Goal: Task Accomplishment & Management: Manage account settings

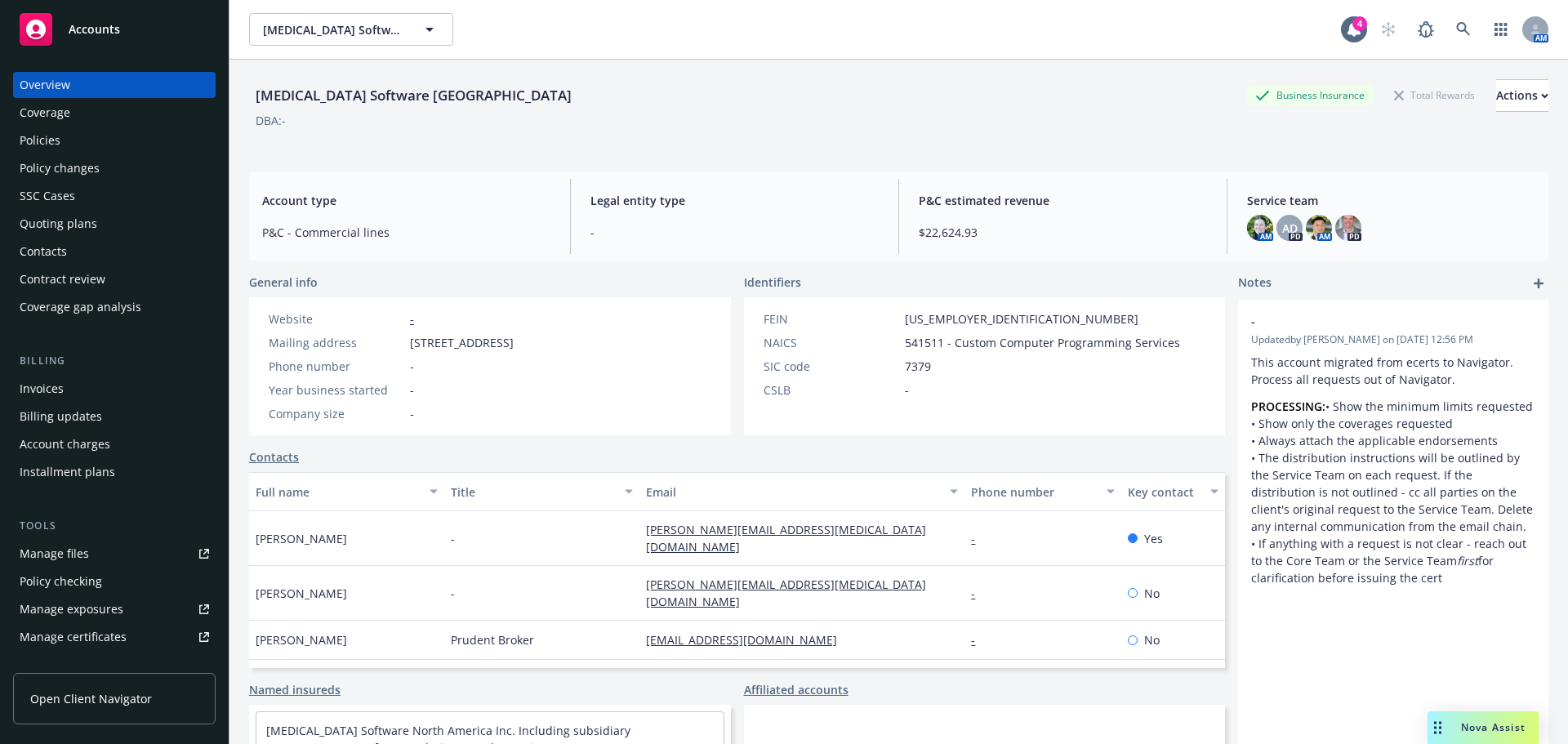
click at [51, 142] on div "Policies" at bounding box center [40, 141] width 40 height 26
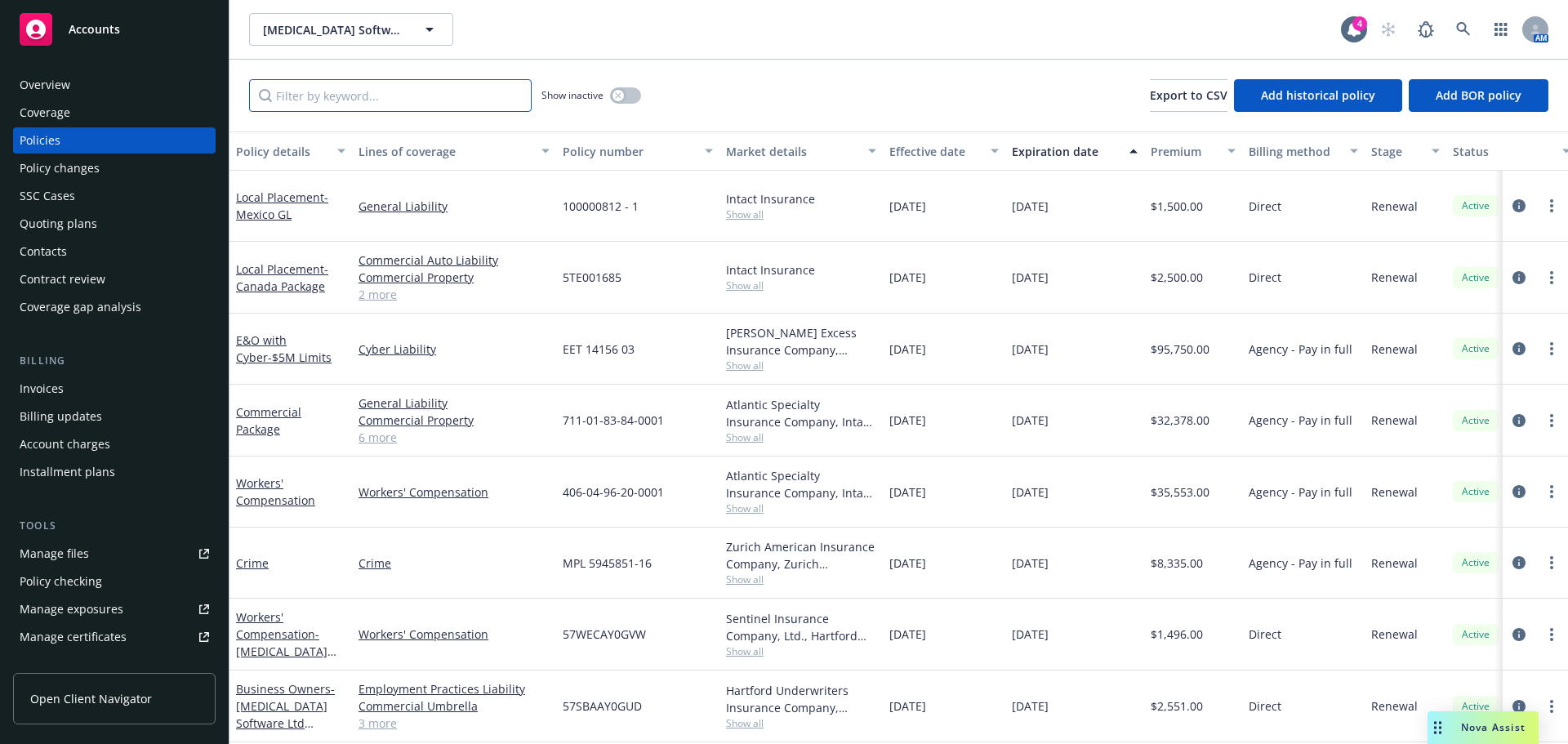
click at [361, 94] on input "Filter by keyword..." at bounding box center [390, 95] width 282 height 33
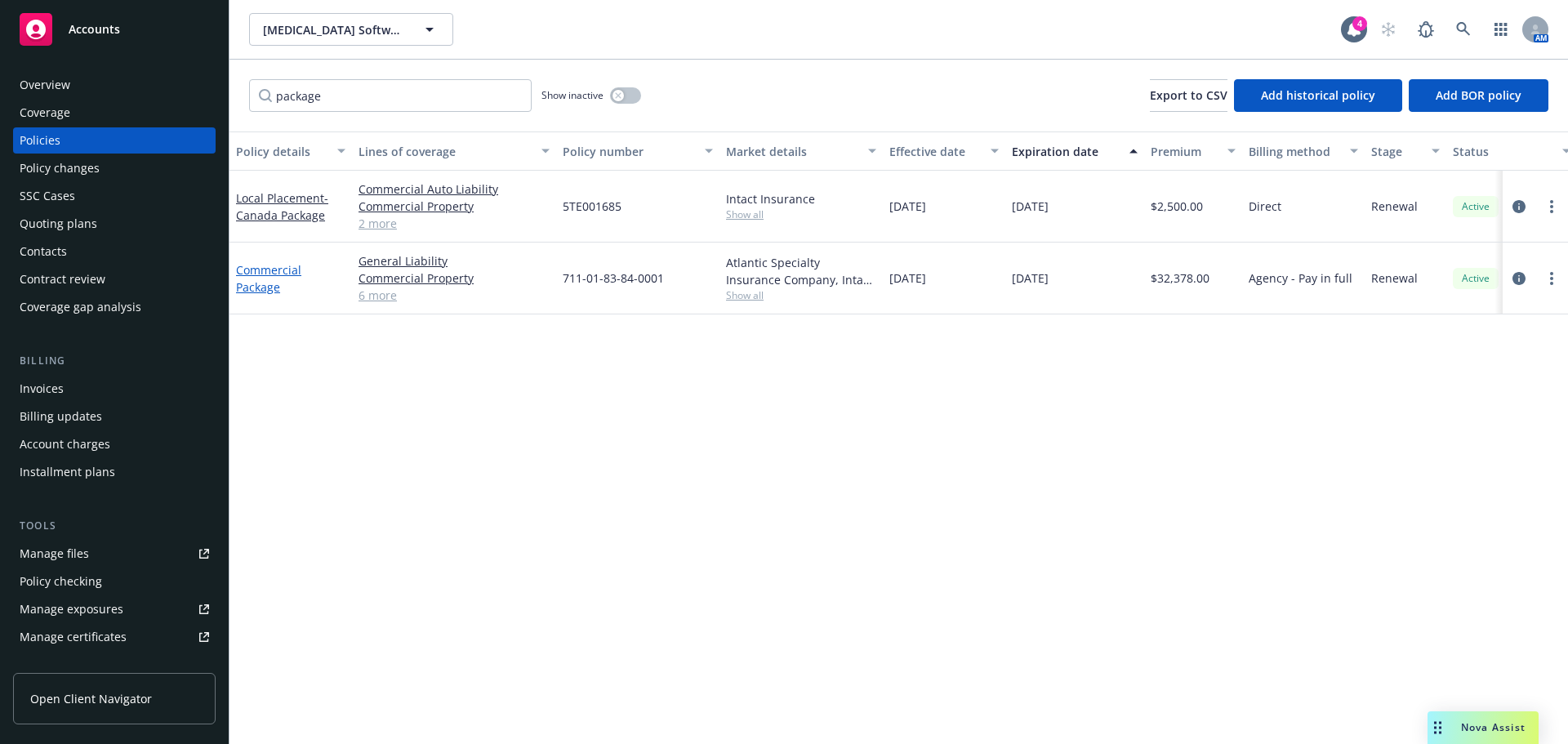
click at [273, 270] on link "Commercial Package" at bounding box center [268, 278] width 65 height 33
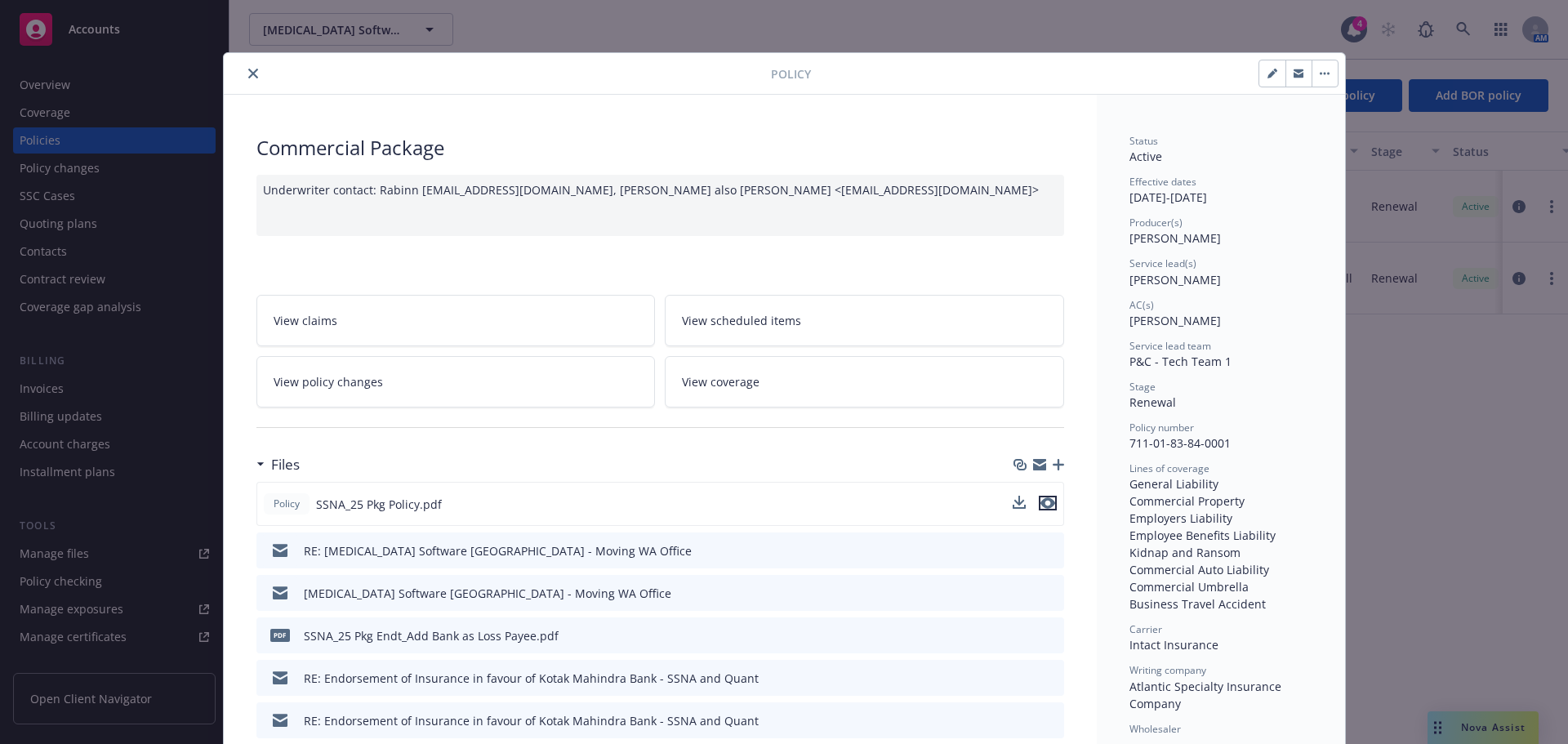
click at [1044, 502] on icon "preview file" at bounding box center [1047, 503] width 15 height 11
click at [244, 73] on button "close" at bounding box center [253, 73] width 19 height 19
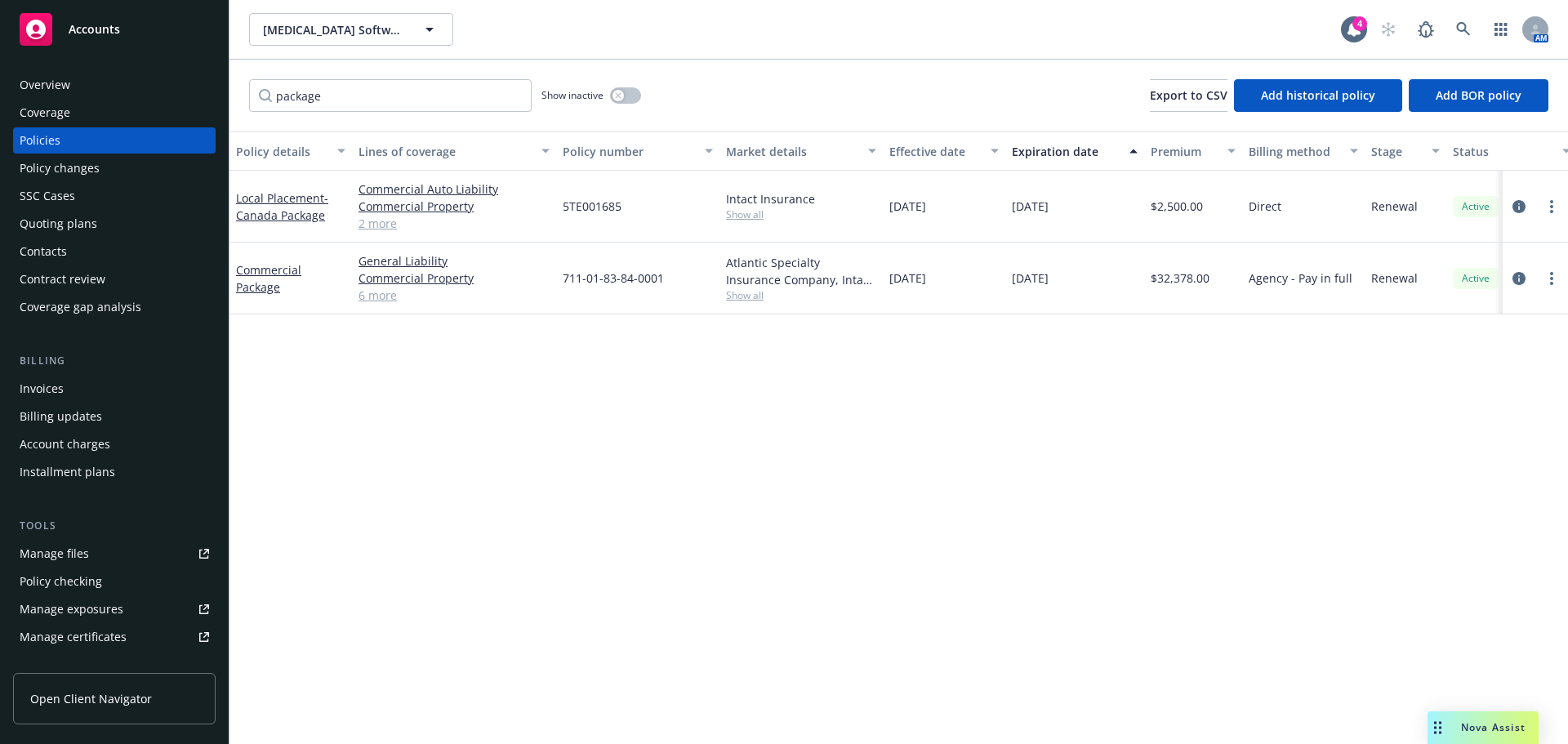
click at [65, 547] on div "Manage files" at bounding box center [54, 554] width 69 height 26
click at [1515, 279] on icon "circleInformation" at bounding box center [1519, 278] width 13 height 13
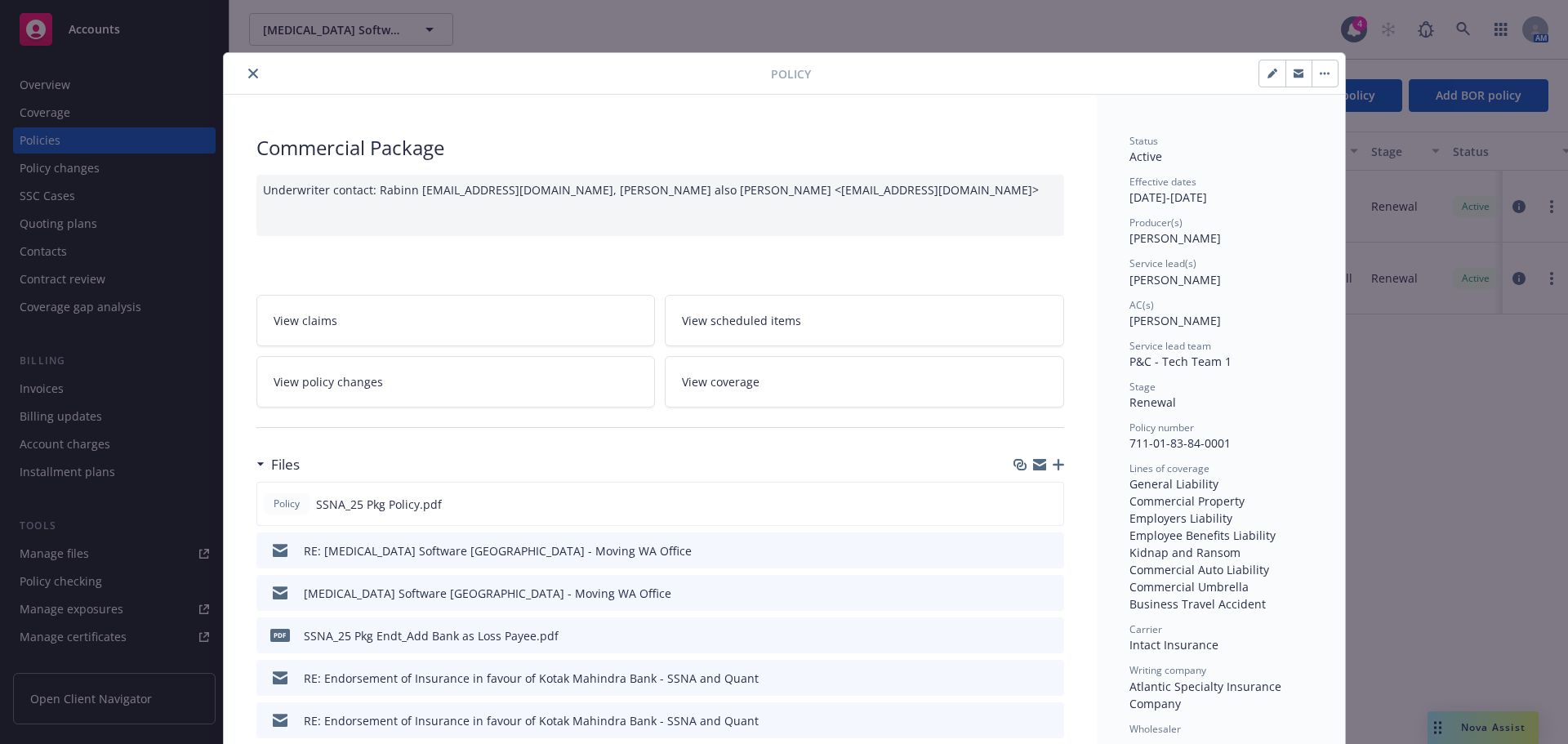
scroll to position [49, 0]
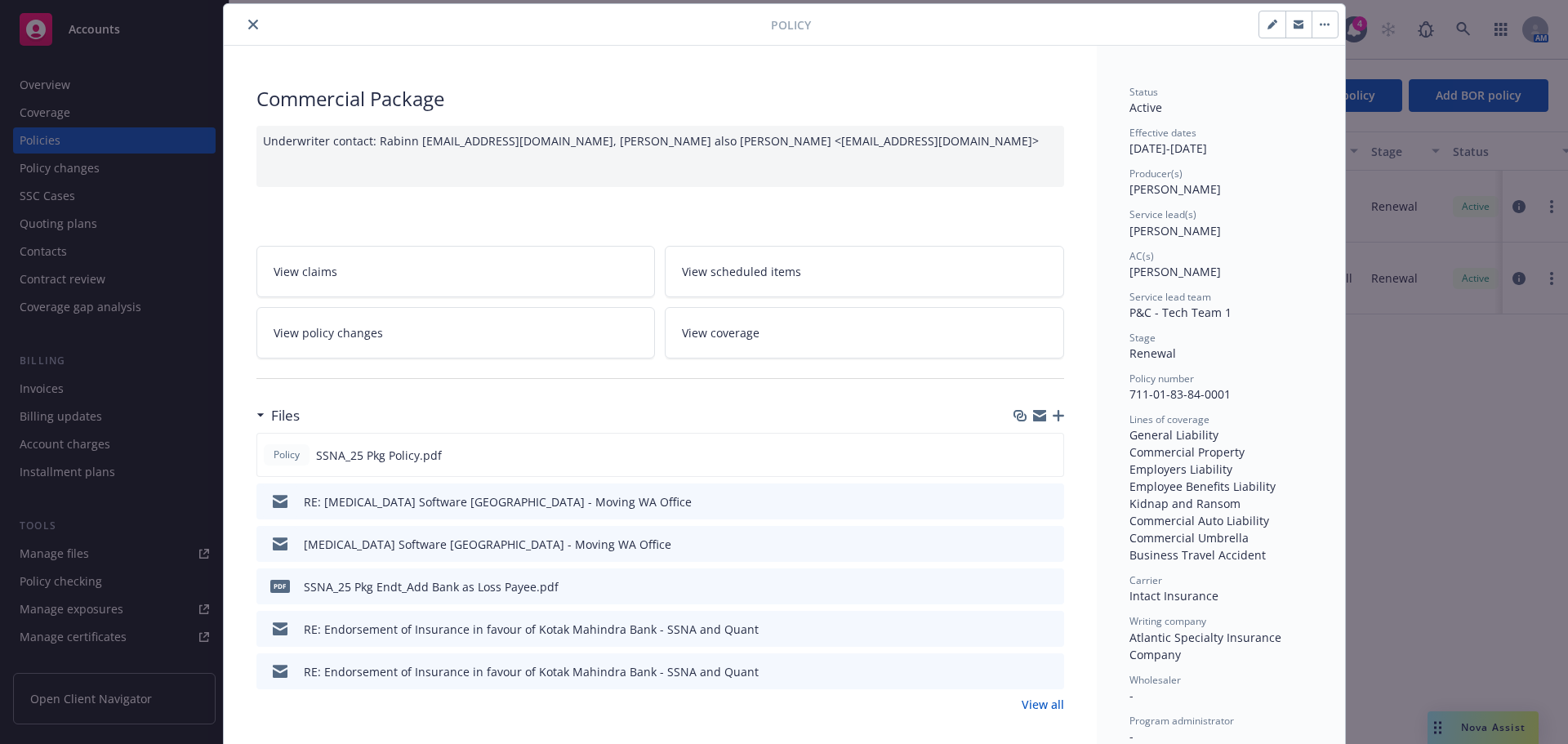
click at [1038, 416] on icon "button" at bounding box center [1039, 418] width 13 height 7
drag, startPoint x: 247, startPoint y: 26, endPoint x: 221, endPoint y: 34, distance: 27.2
click at [248, 26] on icon "close" at bounding box center [252, 24] width 10 height 10
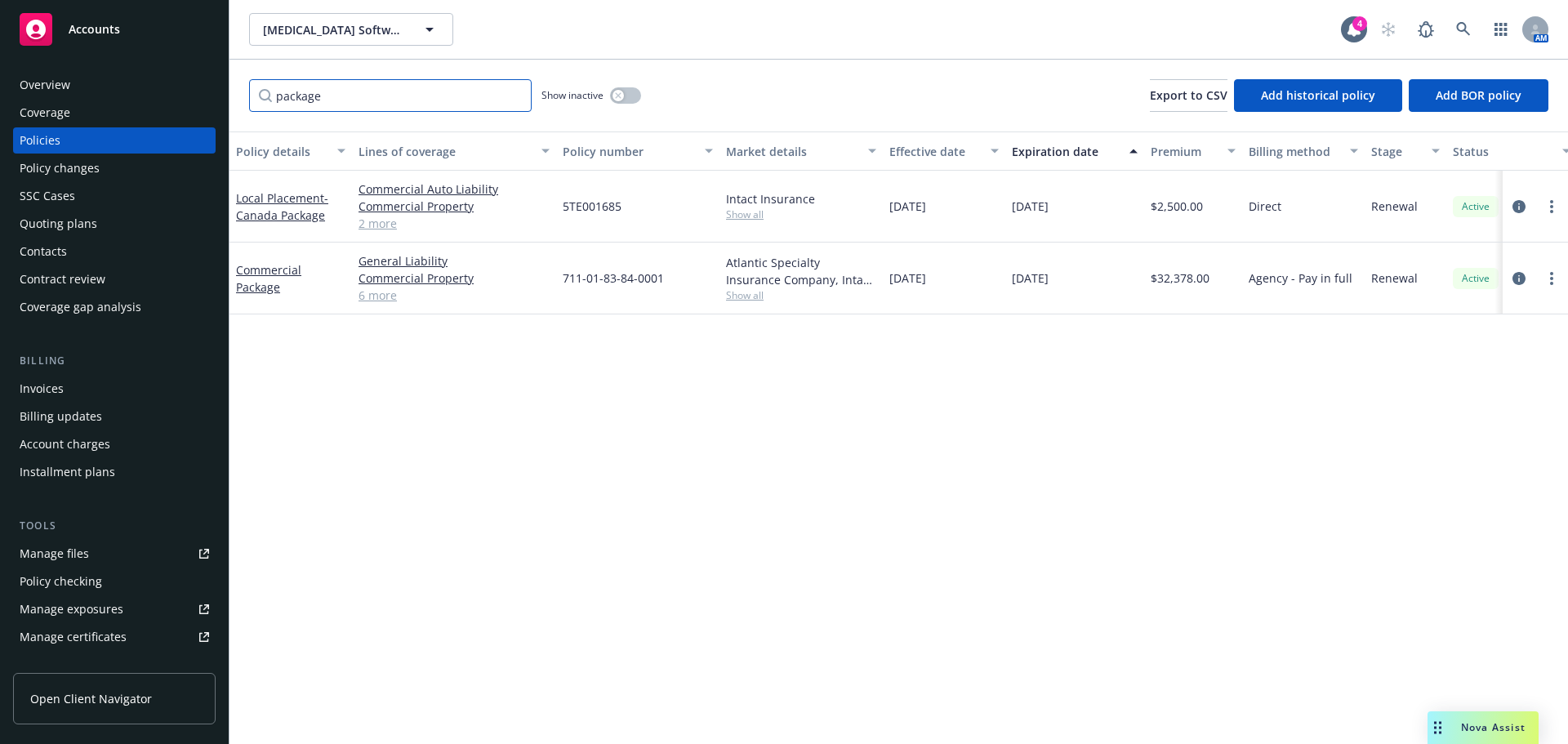
click at [366, 103] on input "package" at bounding box center [390, 95] width 282 height 33
type input "="
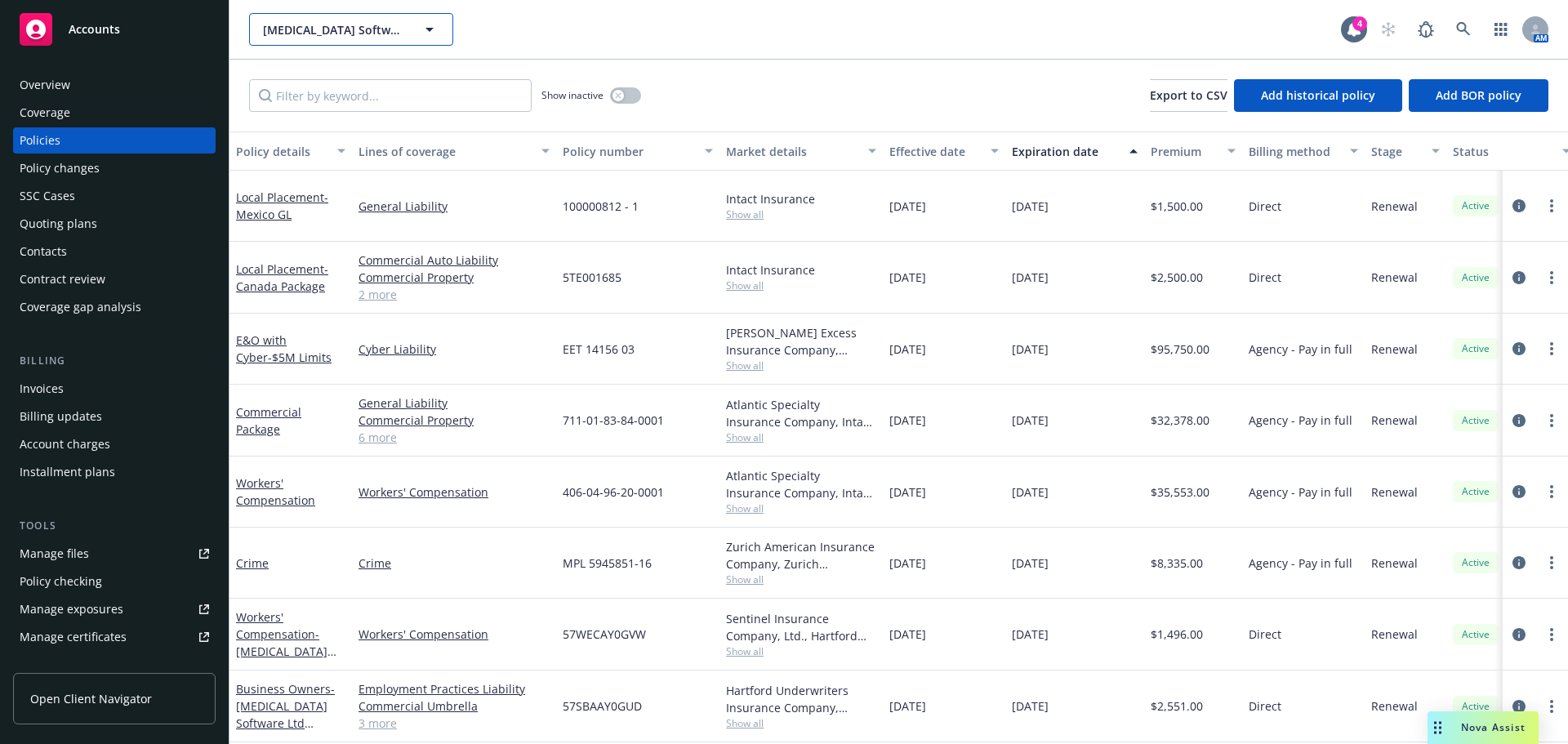
click at [350, 26] on span "Sonata Software North America" at bounding box center [333, 30] width 142 height 18
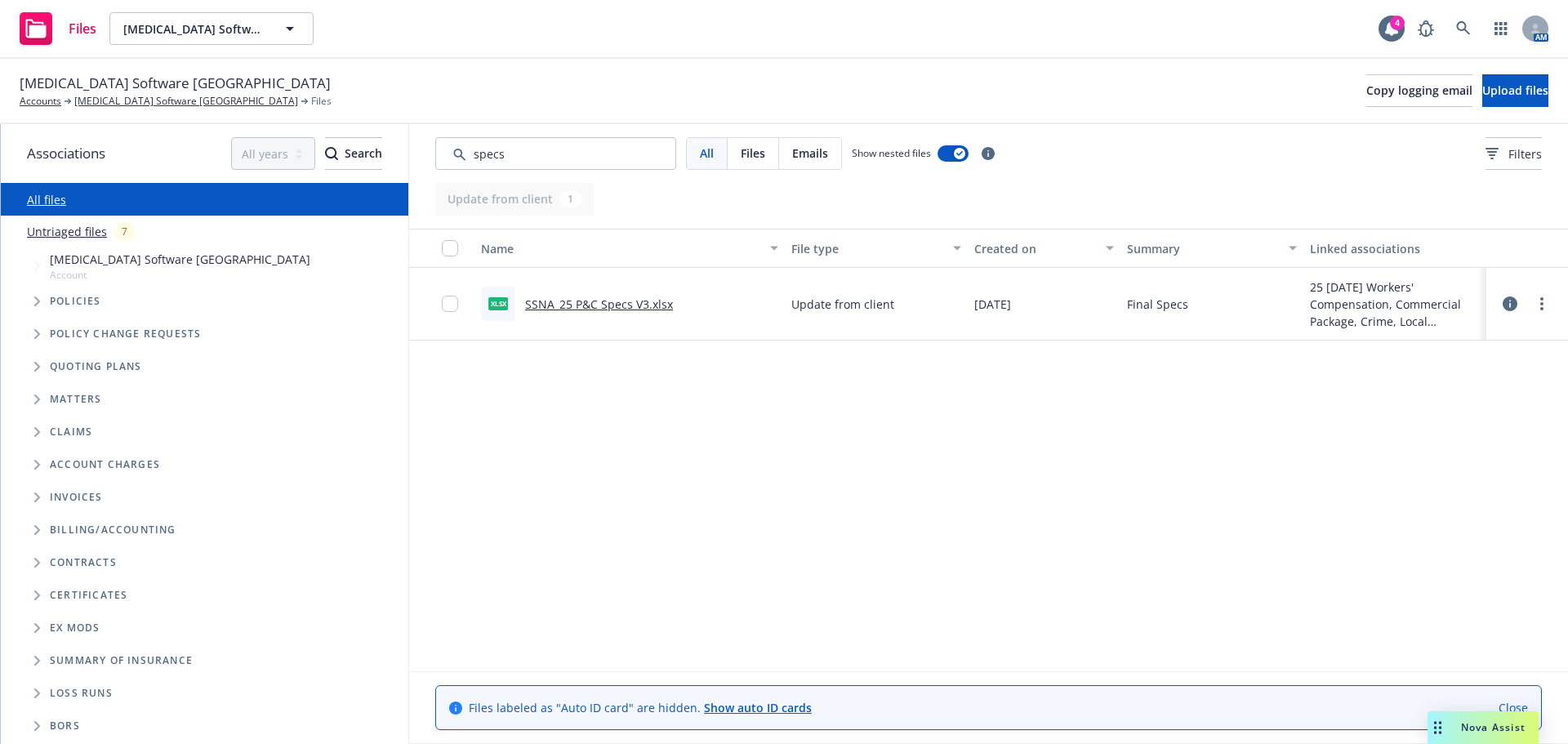
type input "specs"
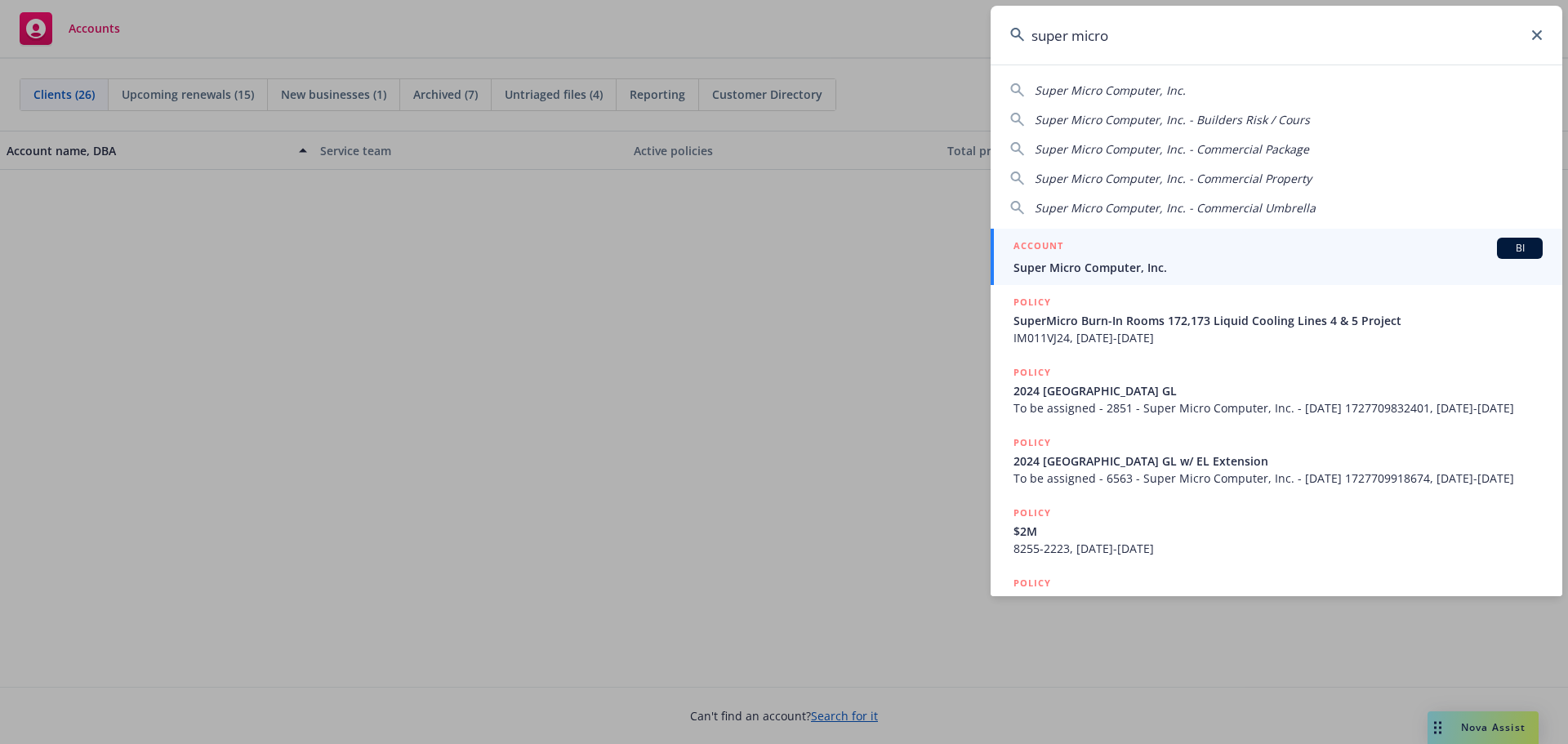
scroll to position [899, 0]
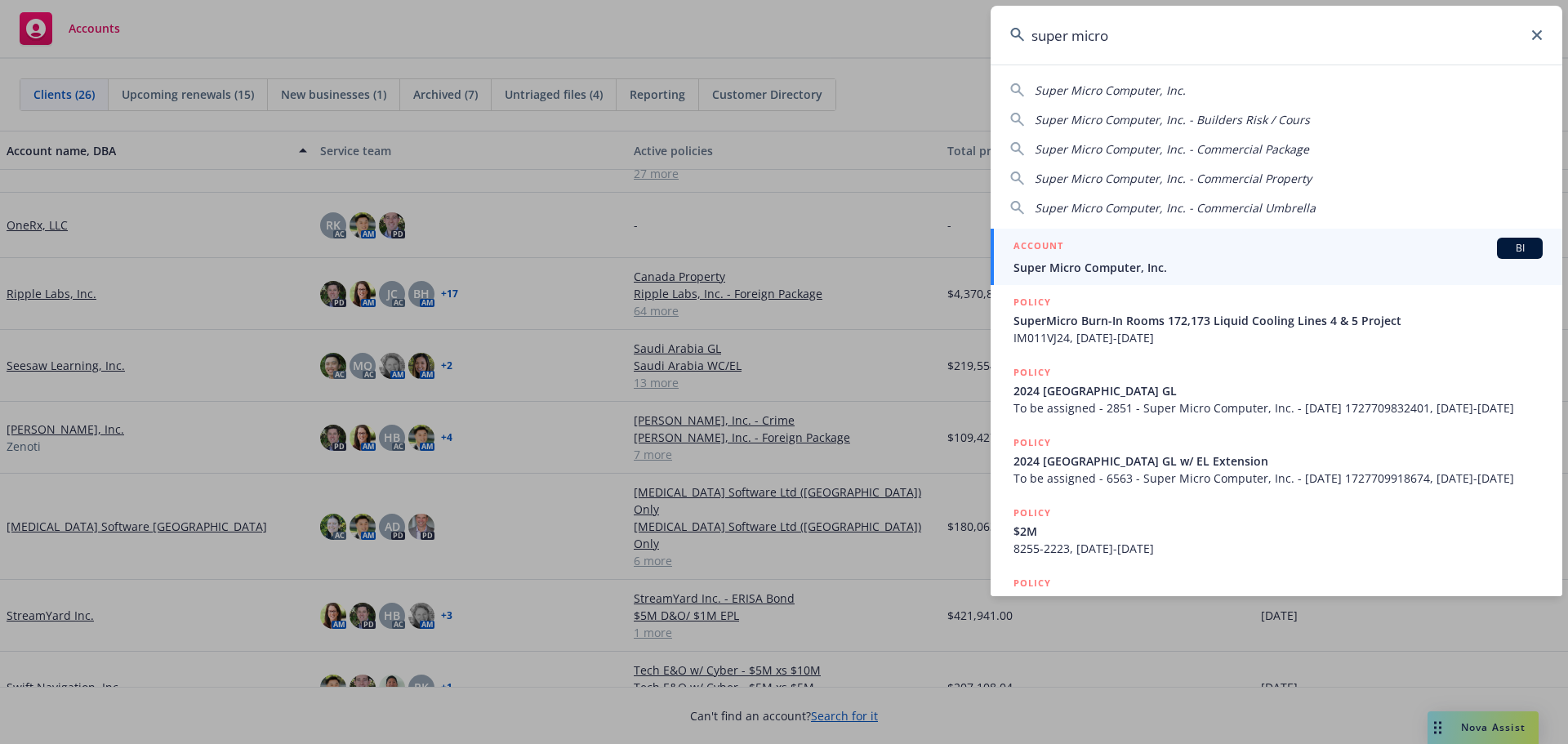
drag, startPoint x: 1133, startPoint y: 45, endPoint x: 1016, endPoint y: 40, distance: 117.1
click at [1016, 40] on div "super micro" at bounding box center [1277, 35] width 572 height 59
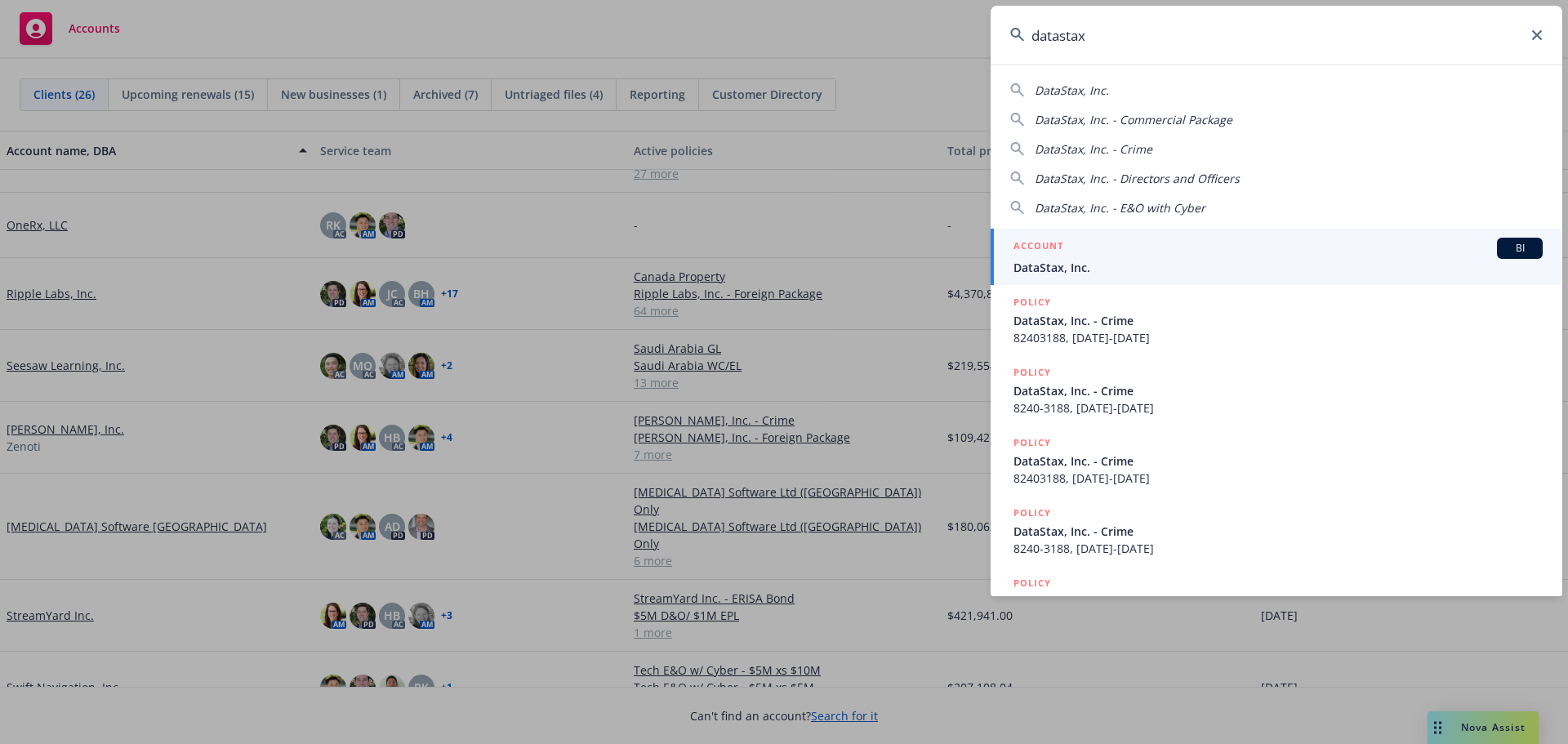
type input "datastax"
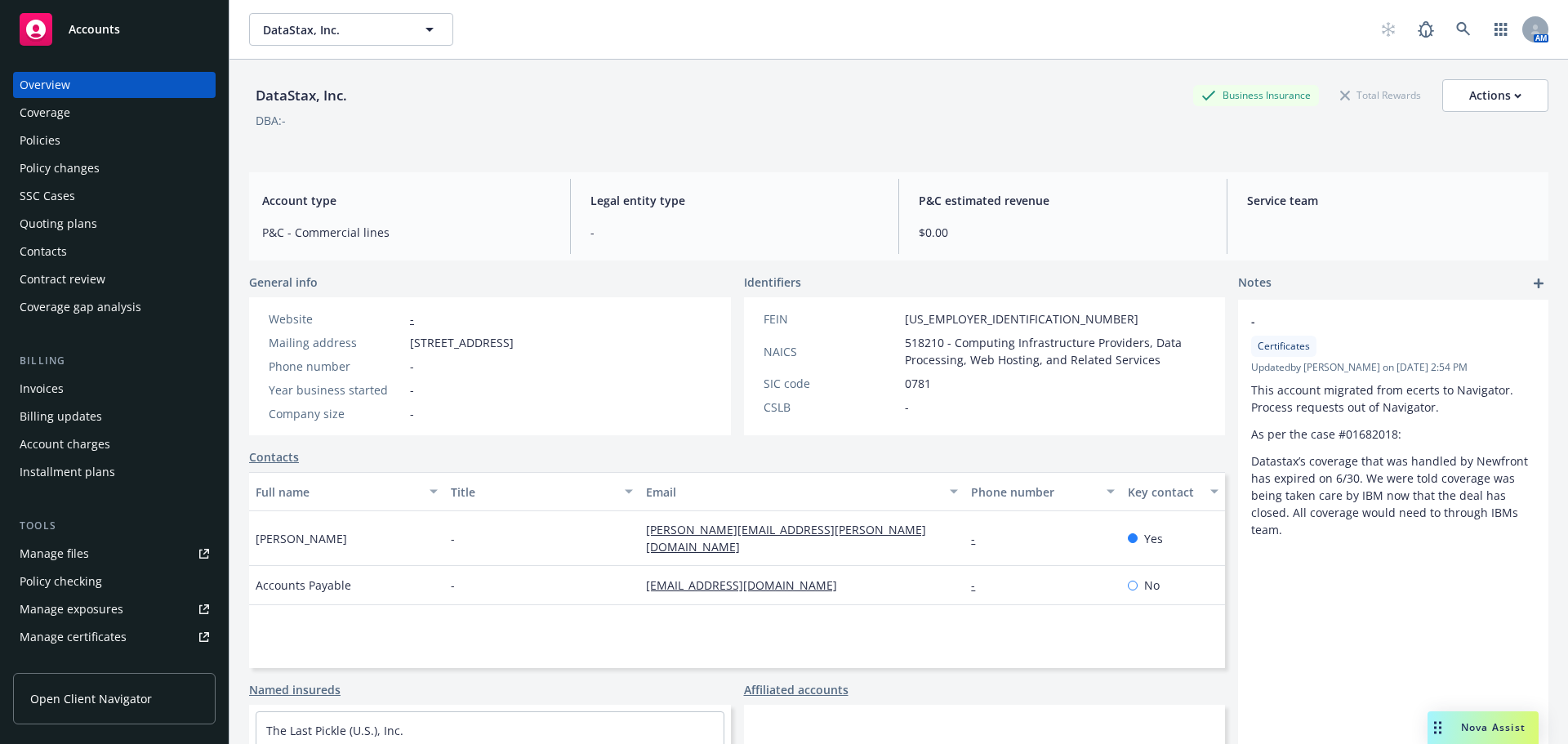
click at [62, 137] on div "Policies" at bounding box center [114, 141] width 190 height 26
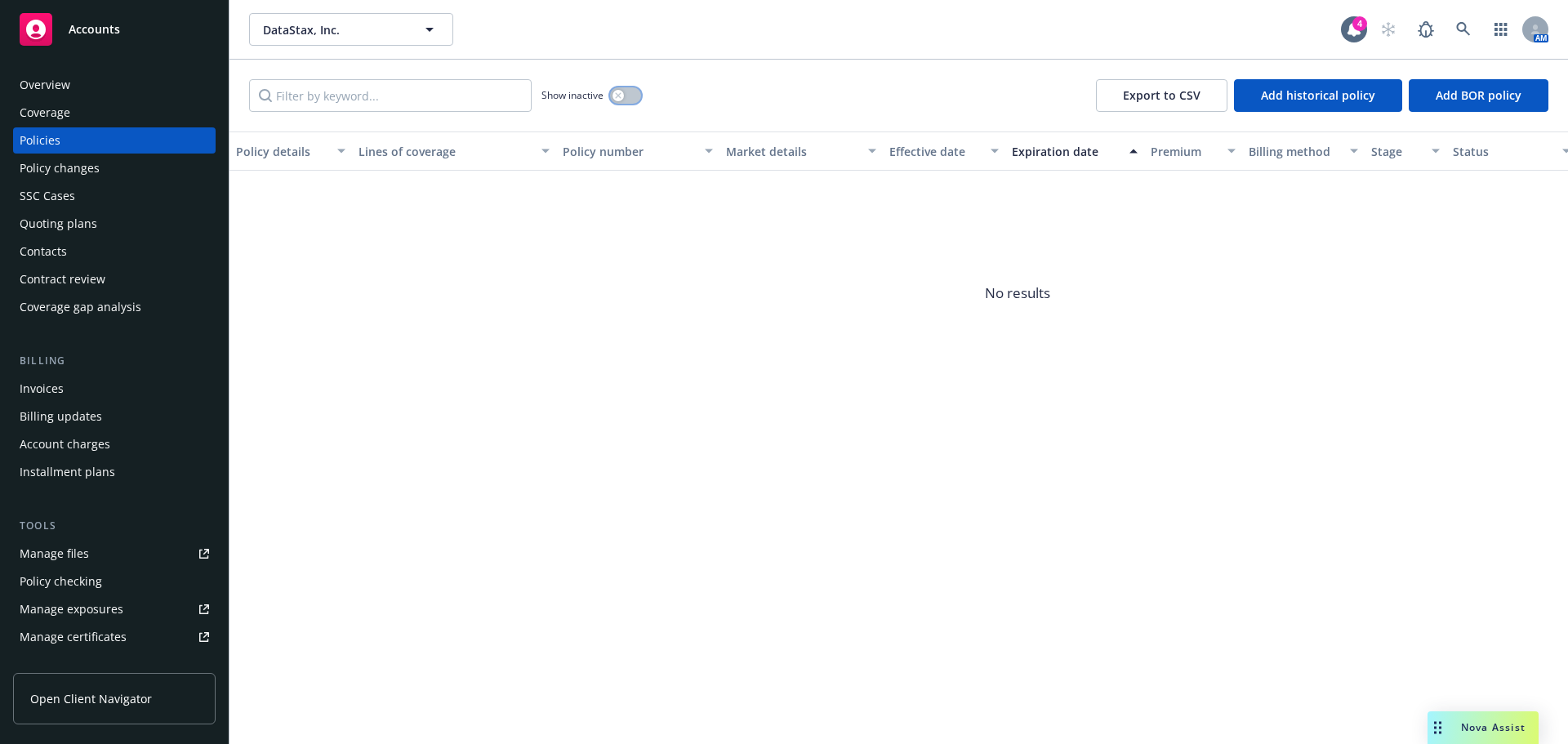
click at [629, 97] on button "button" at bounding box center [625, 95] width 31 height 17
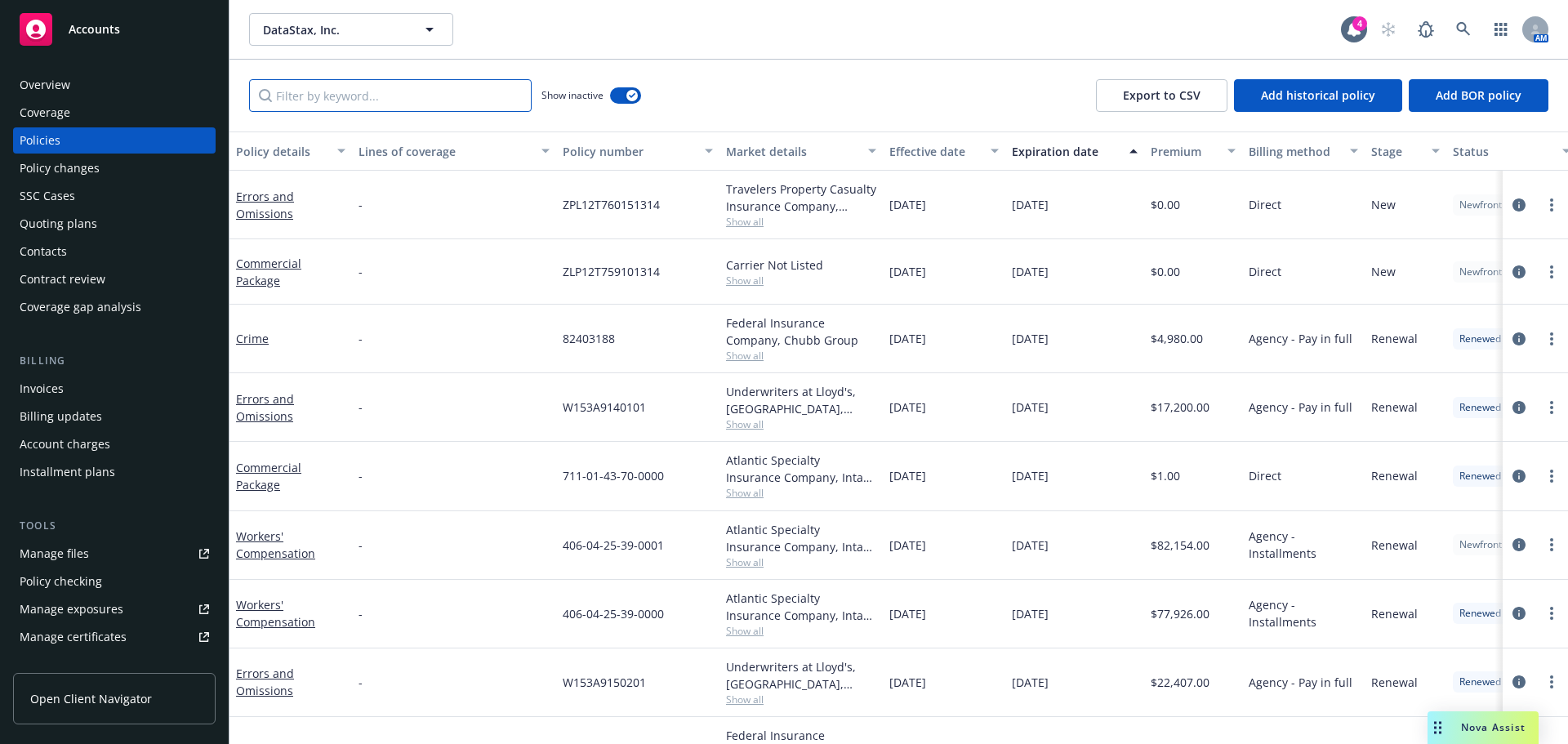
click at [418, 89] on input "Filter by keyword..." at bounding box center [390, 95] width 282 height 33
type input "package"
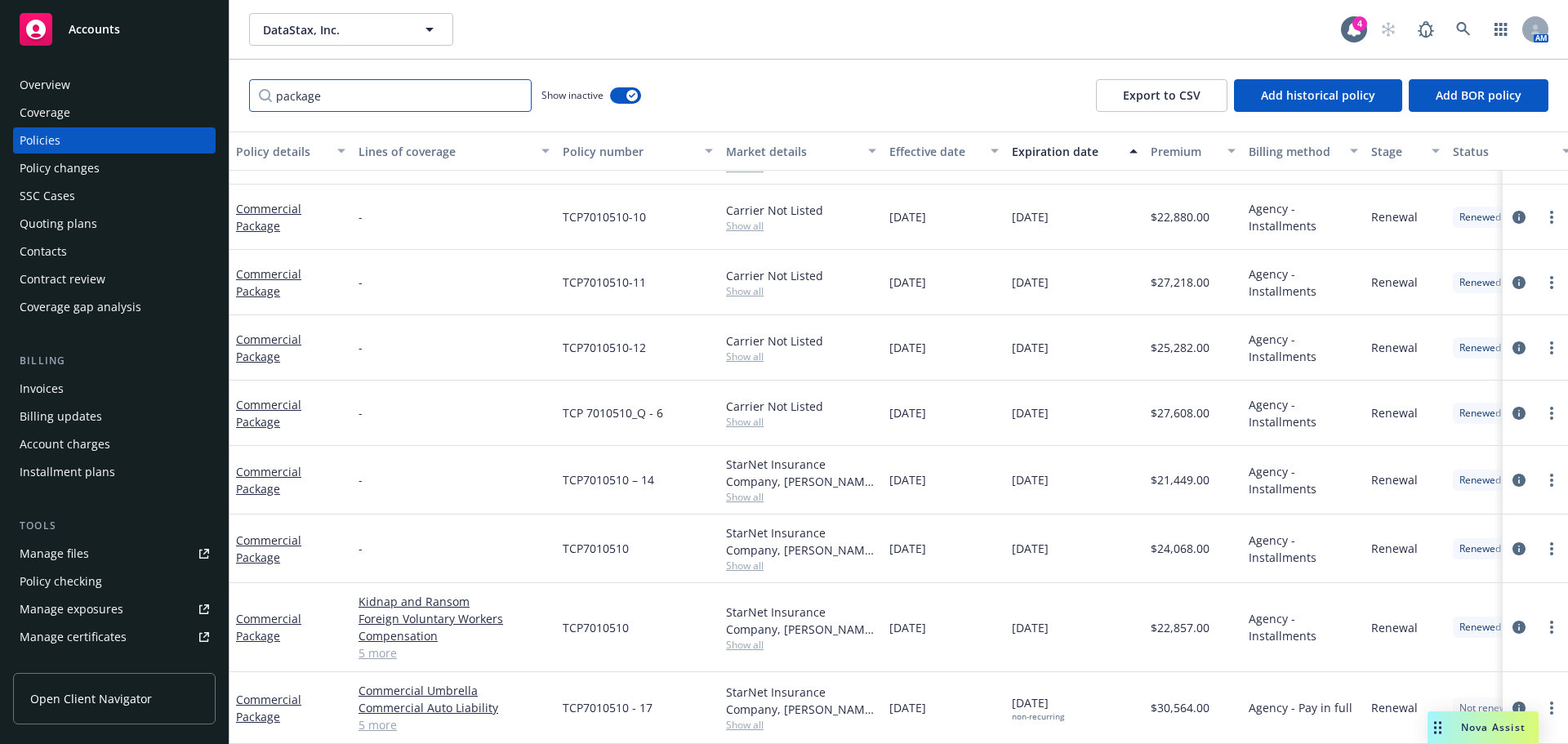
scroll to position [263, 0]
click at [337, 25] on span "DataStax, Inc." at bounding box center [333, 30] width 142 height 18
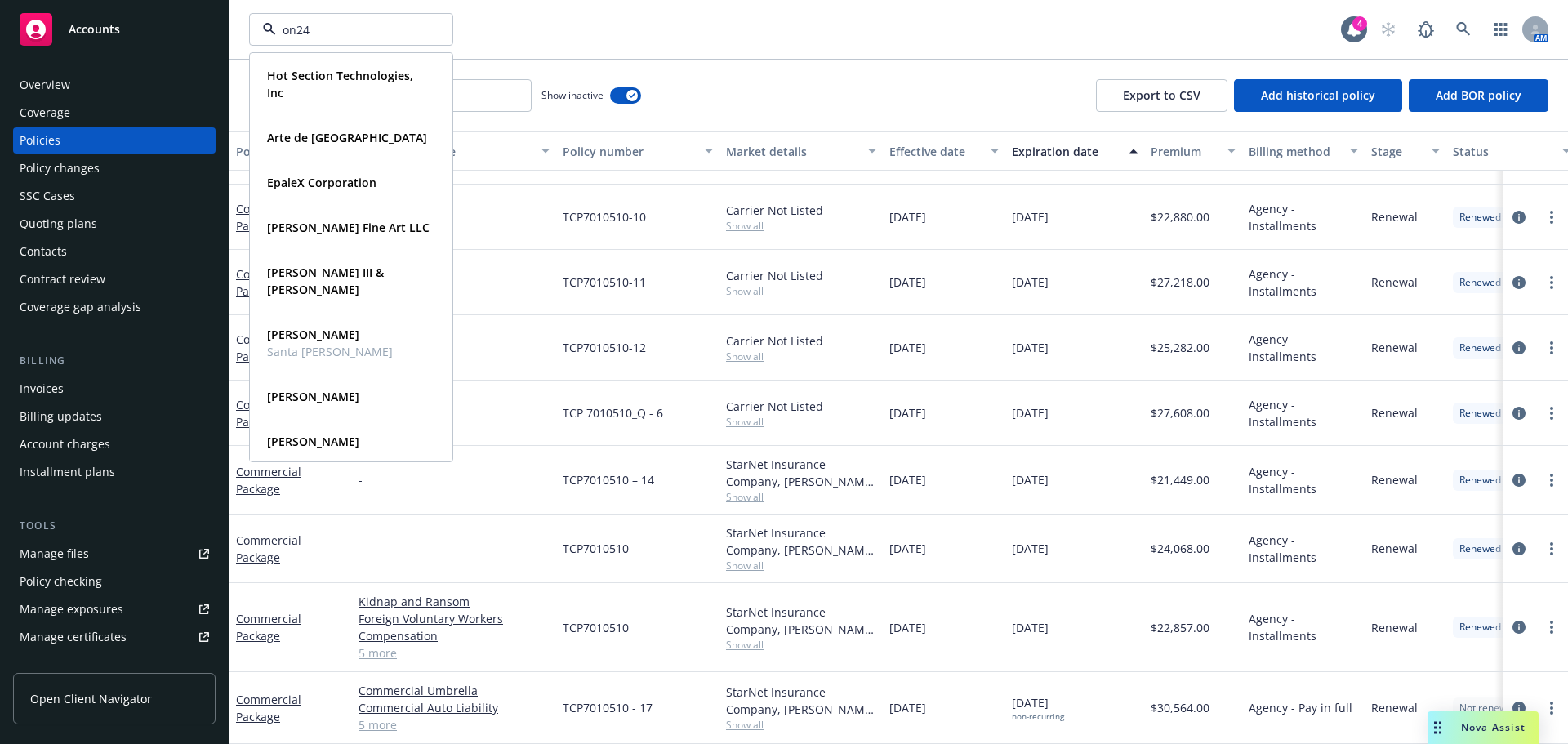
type input "on24"
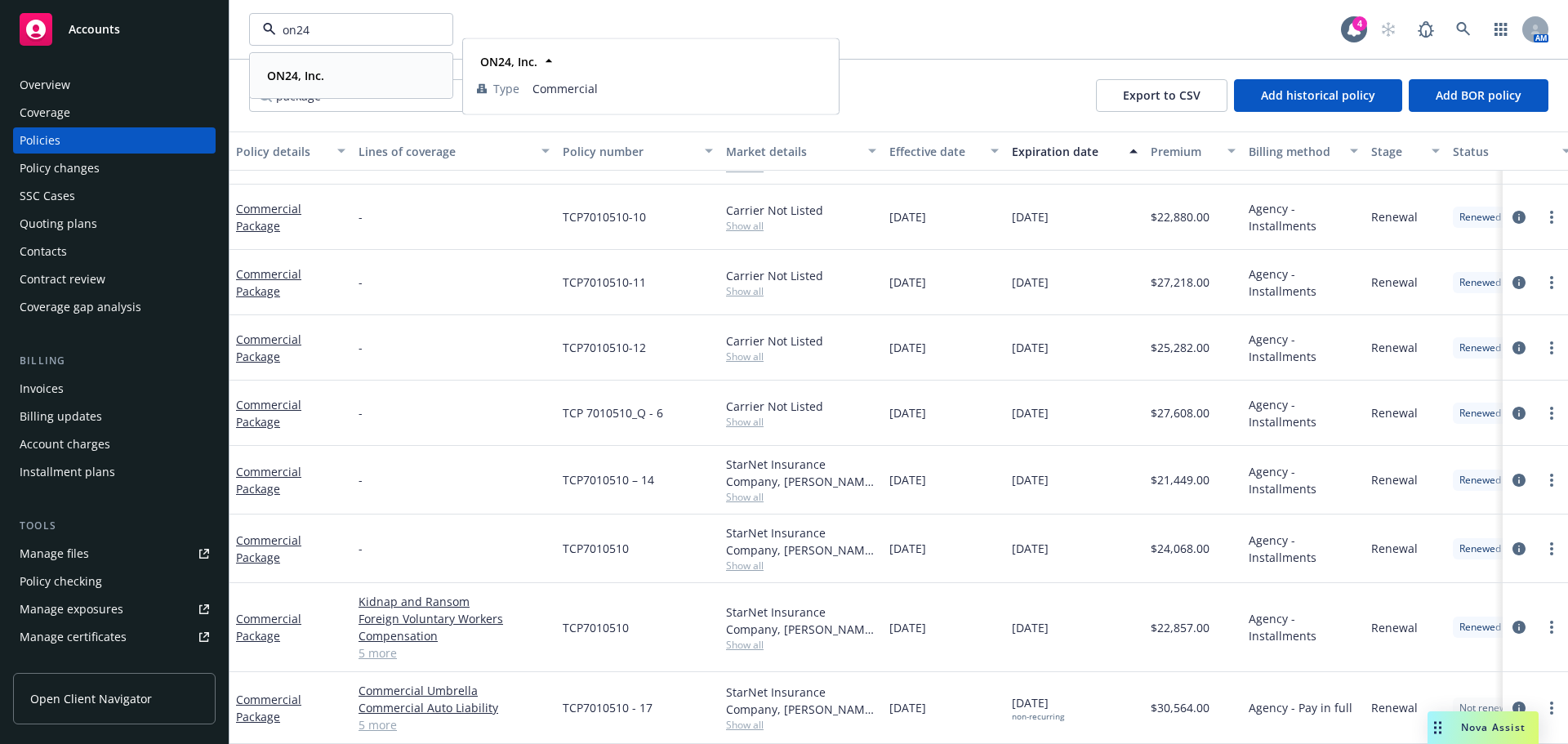
click at [330, 77] on div "ON24, Inc." at bounding box center [351, 75] width 181 height 24
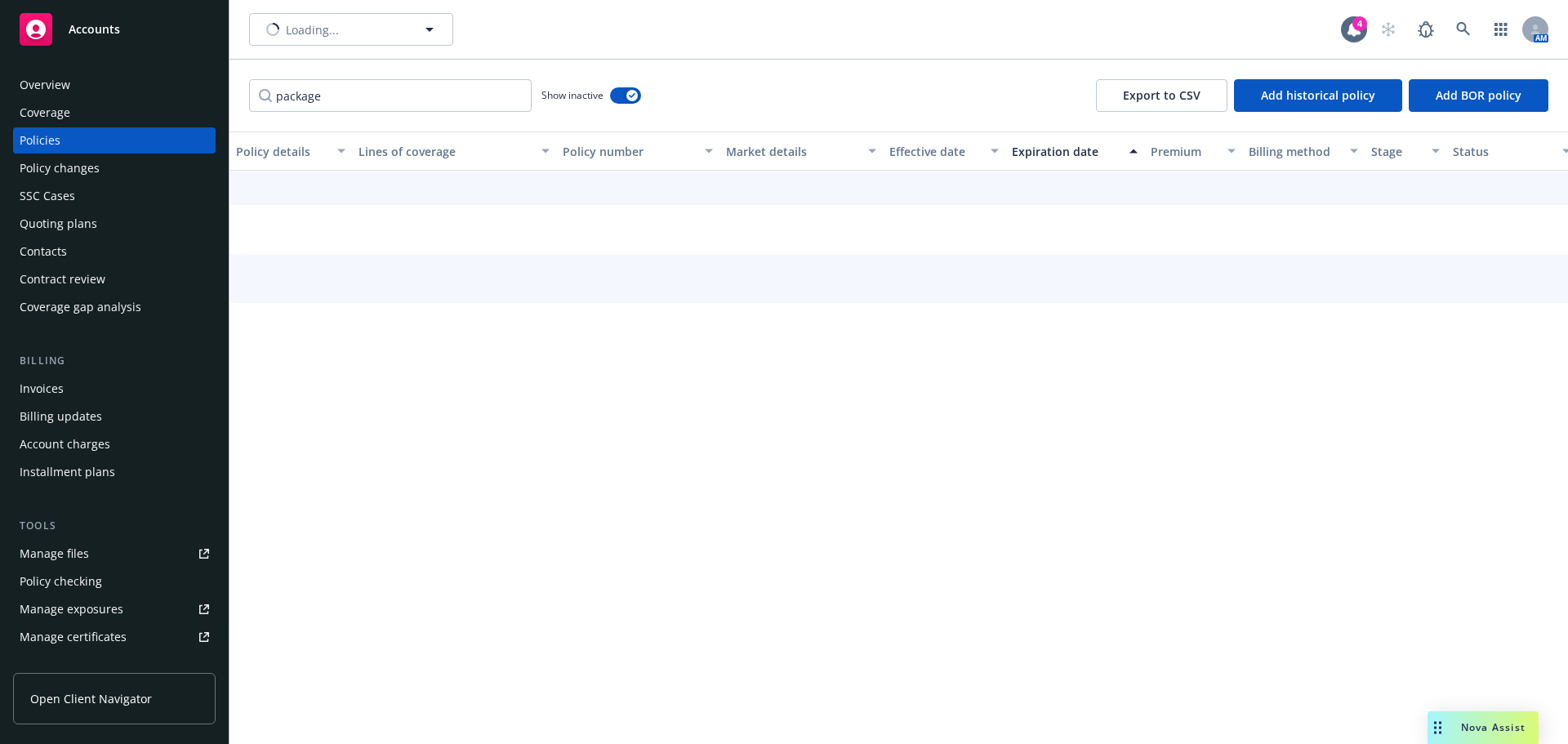
scroll to position [211, 0]
click at [619, 92] on button "button" at bounding box center [625, 95] width 31 height 17
click at [399, 100] on input "package" at bounding box center [390, 95] width 282 height 33
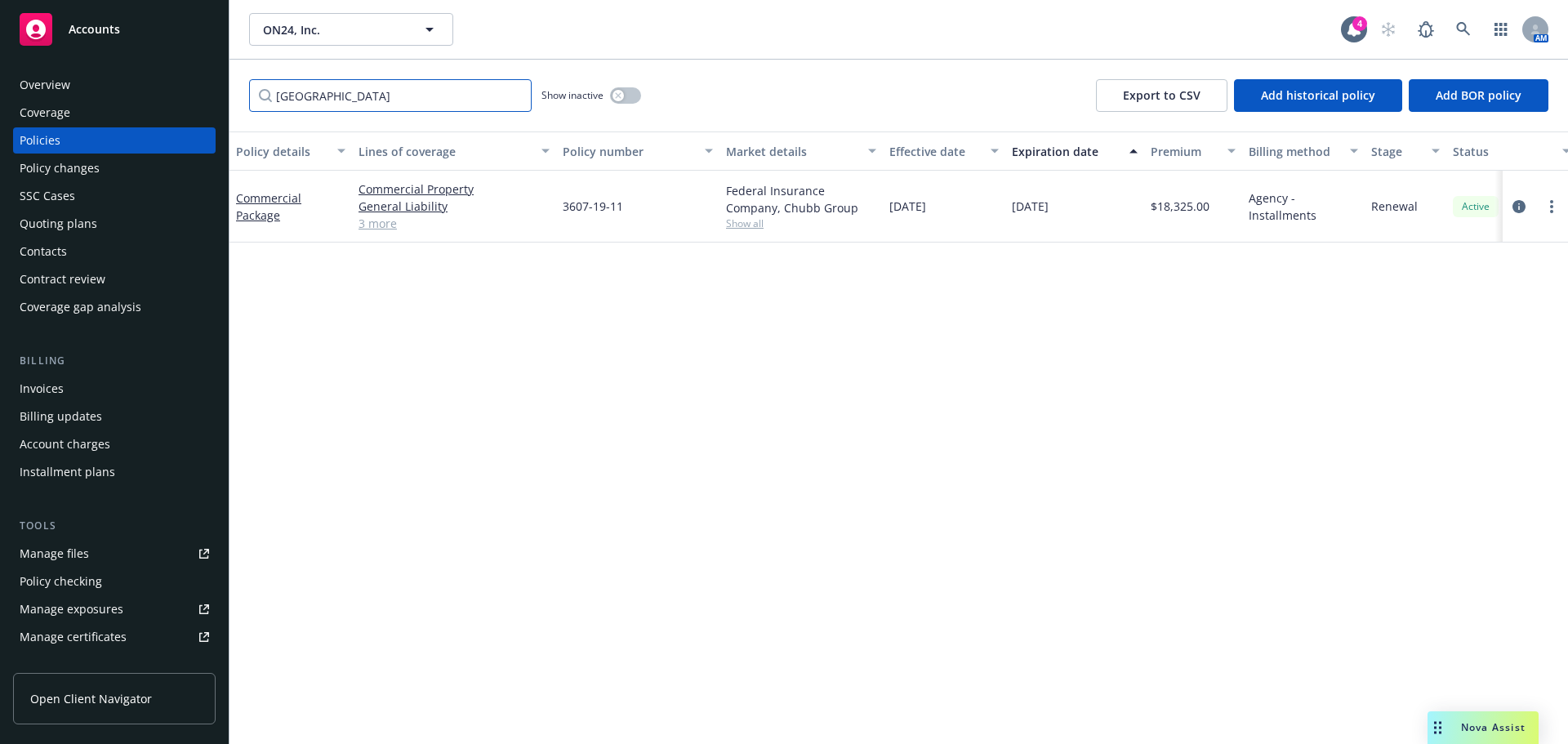
type input "japan"
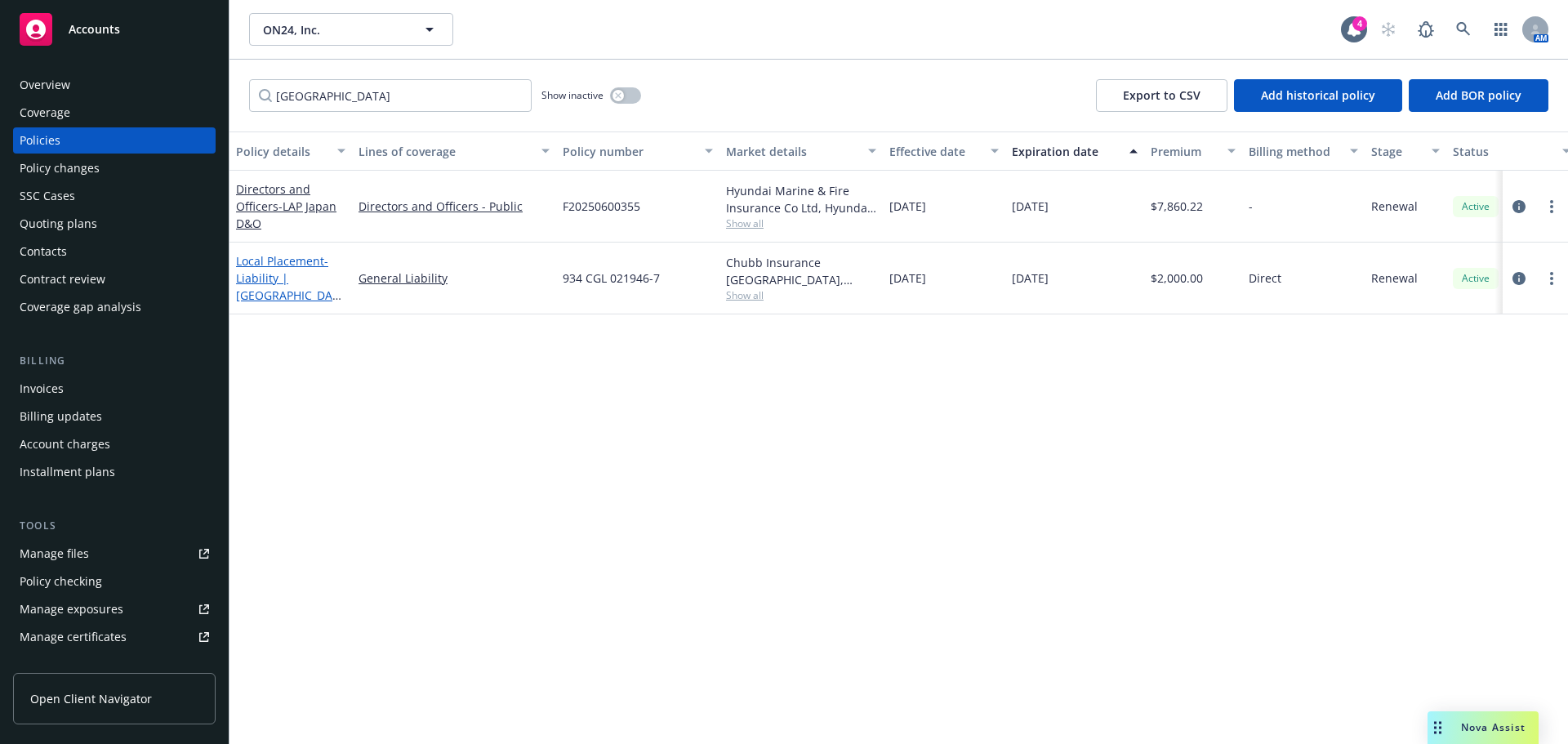
click at [273, 277] on span "- Liability | Japan GL/EL" at bounding box center [288, 287] width 106 height 67
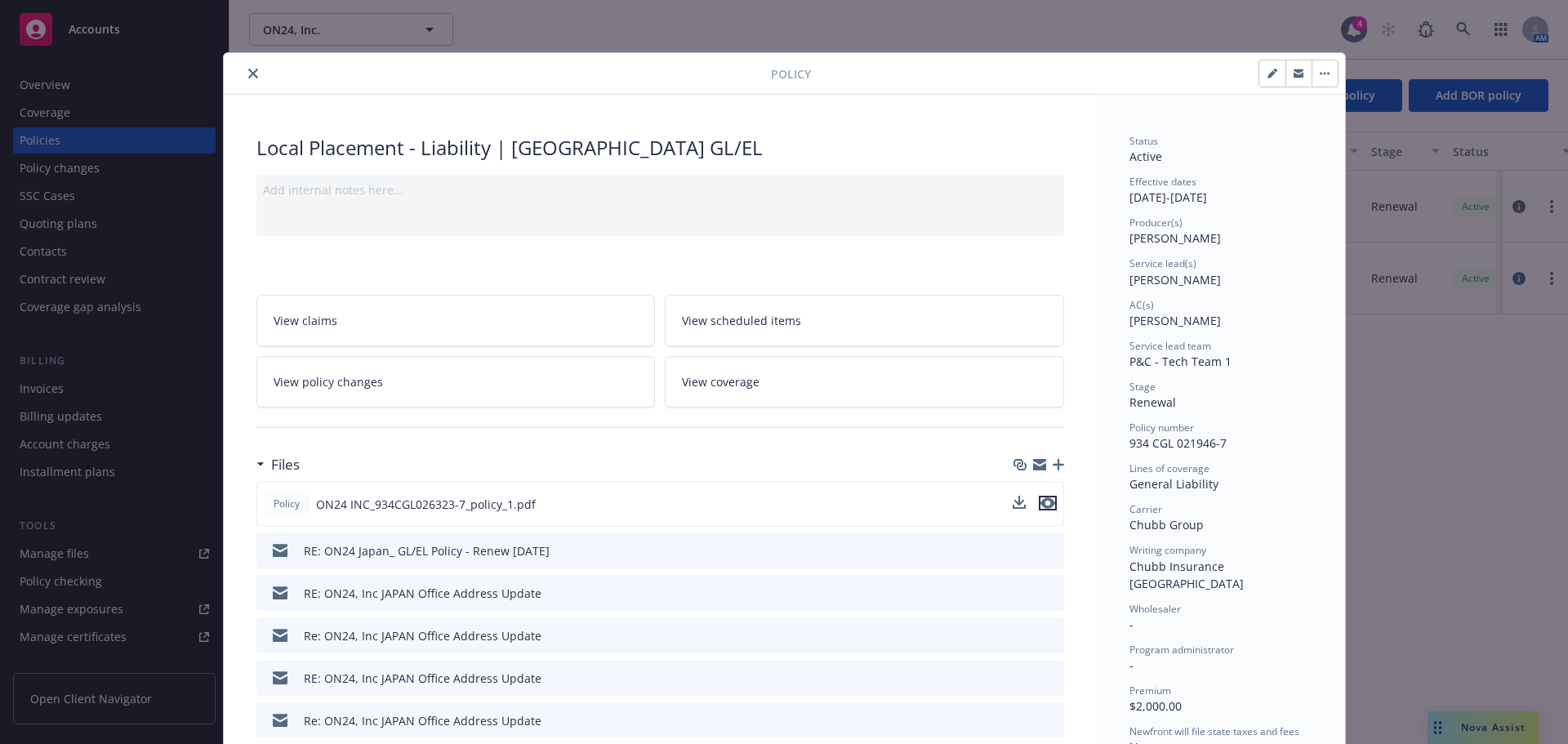
click at [1046, 504] on icon "preview file" at bounding box center [1047, 503] width 15 height 11
click at [1054, 465] on icon "button" at bounding box center [1058, 464] width 11 height 11
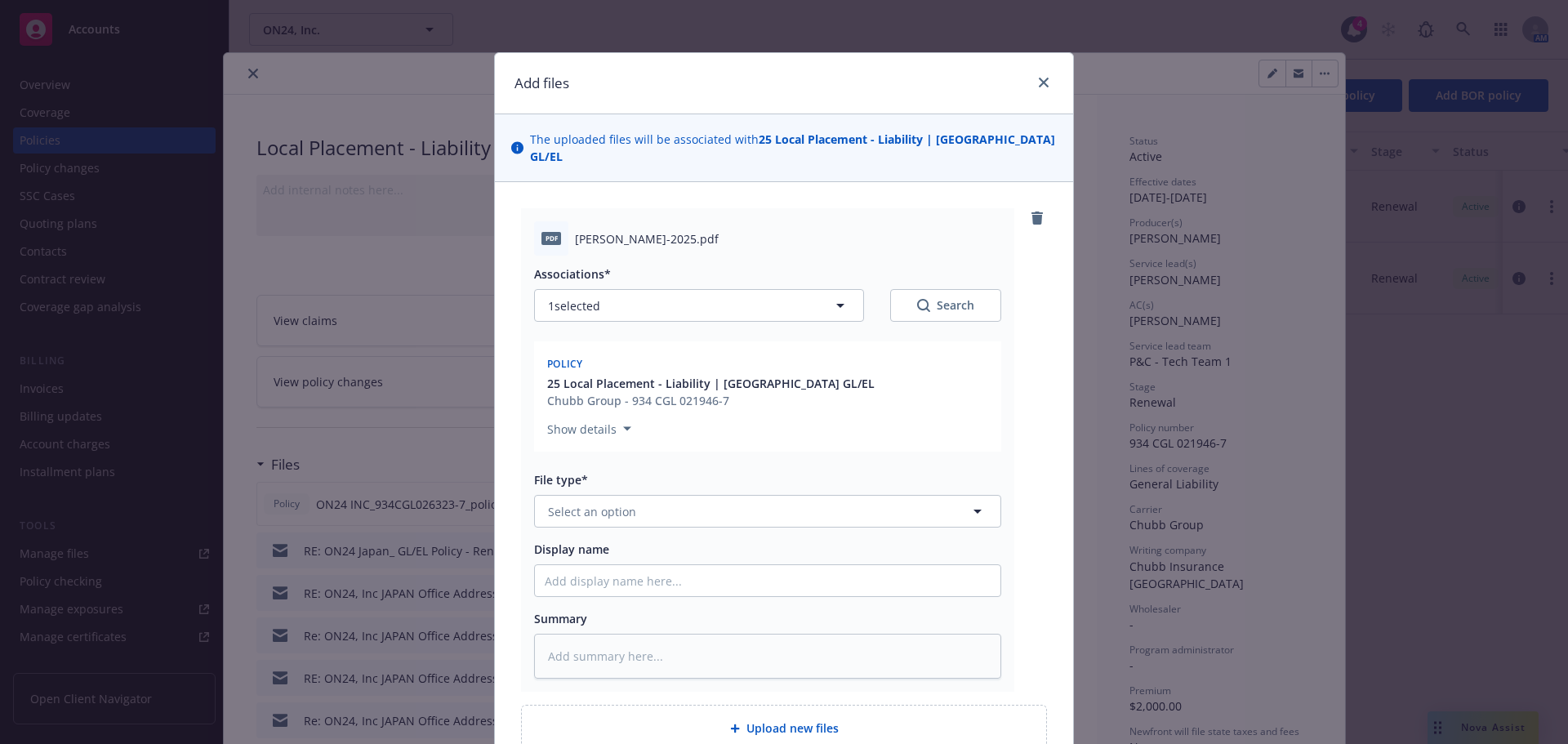
scroll to position [4, 0]
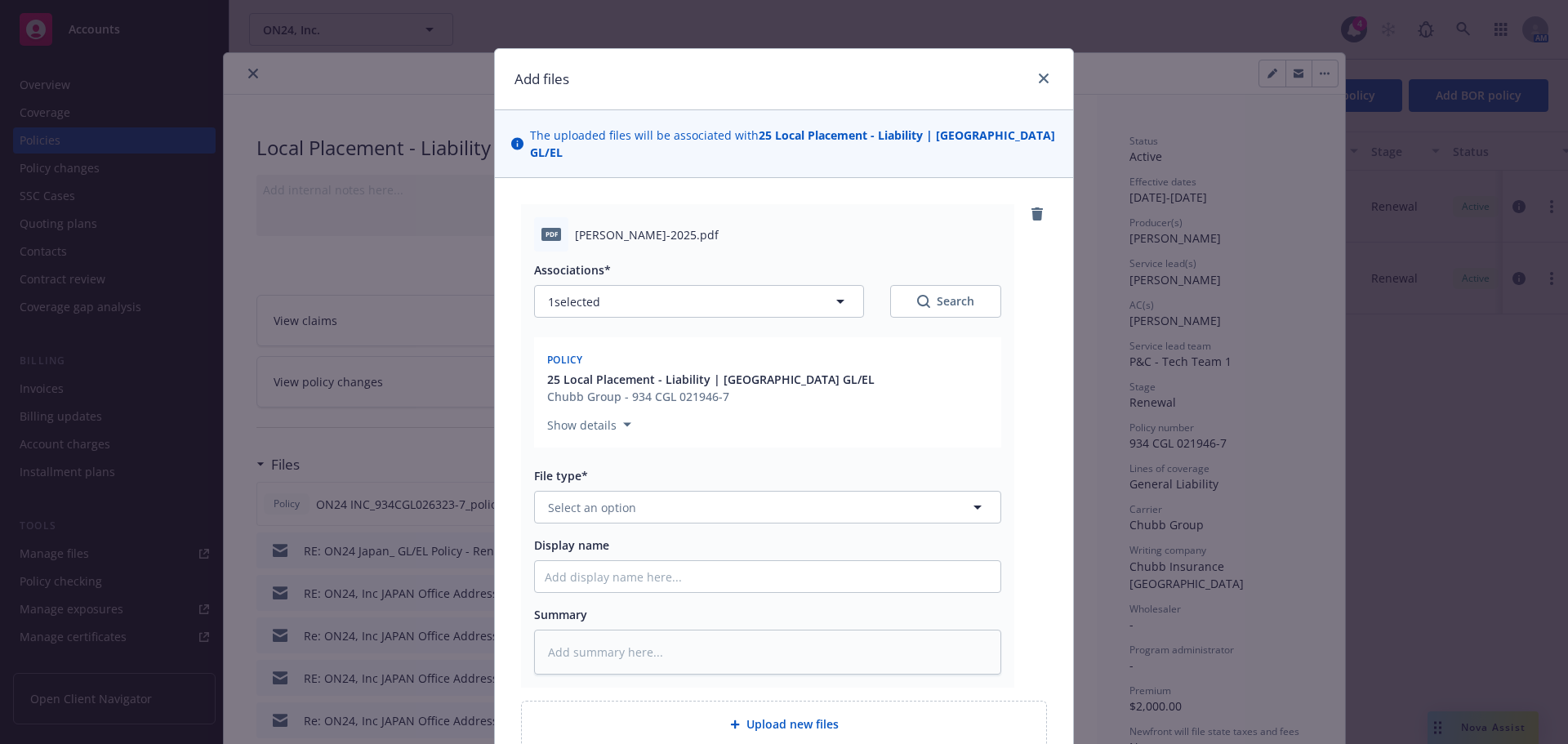
type textarea "x"
click at [600, 491] on button "Select an option" at bounding box center [767, 507] width 467 height 33
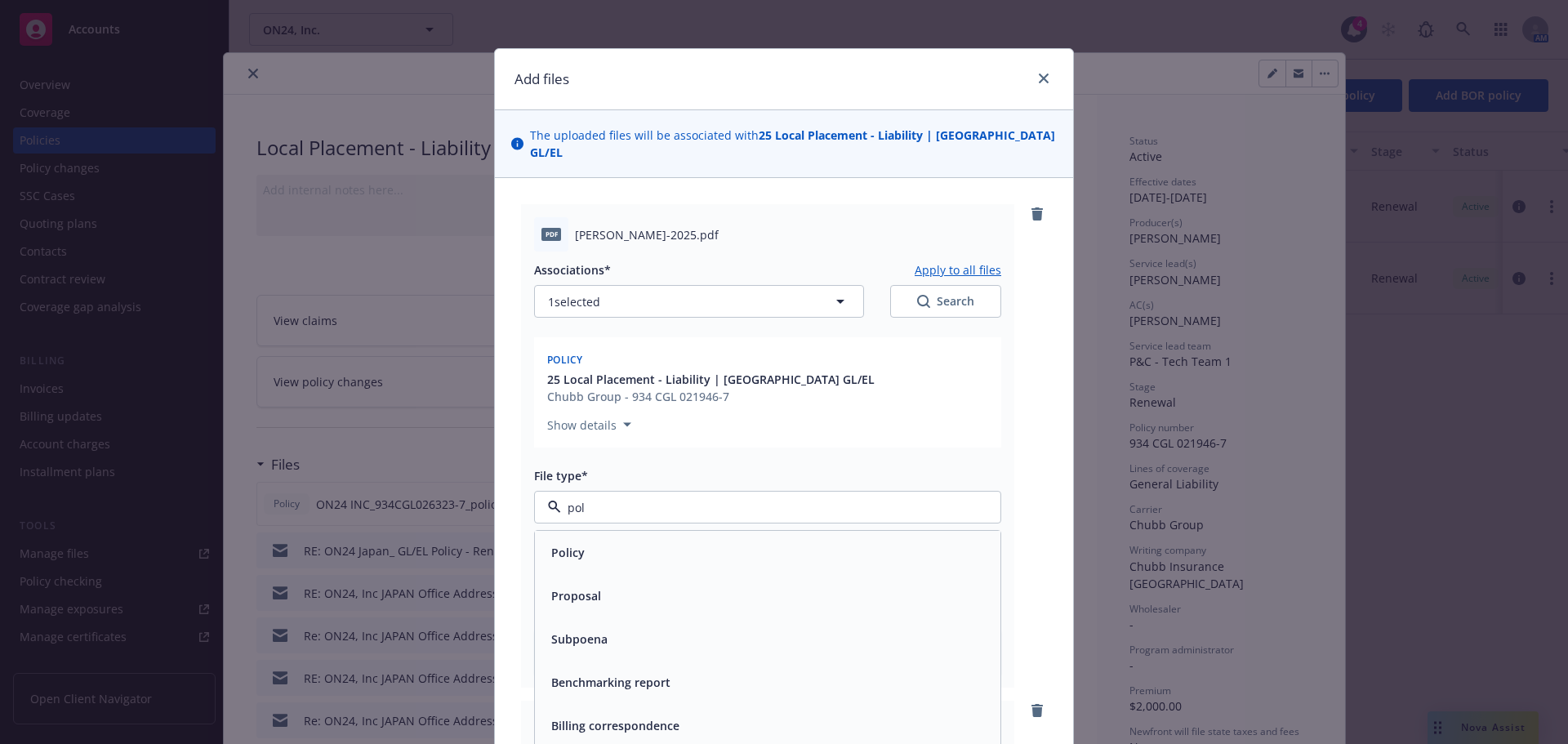
type input "poli"
click at [583, 541] on div "Policy" at bounding box center [768, 552] width 446 height 24
click at [579, 570] on input "Display name" at bounding box center [767, 576] width 465 height 31
type textarea "x"
type input "O"
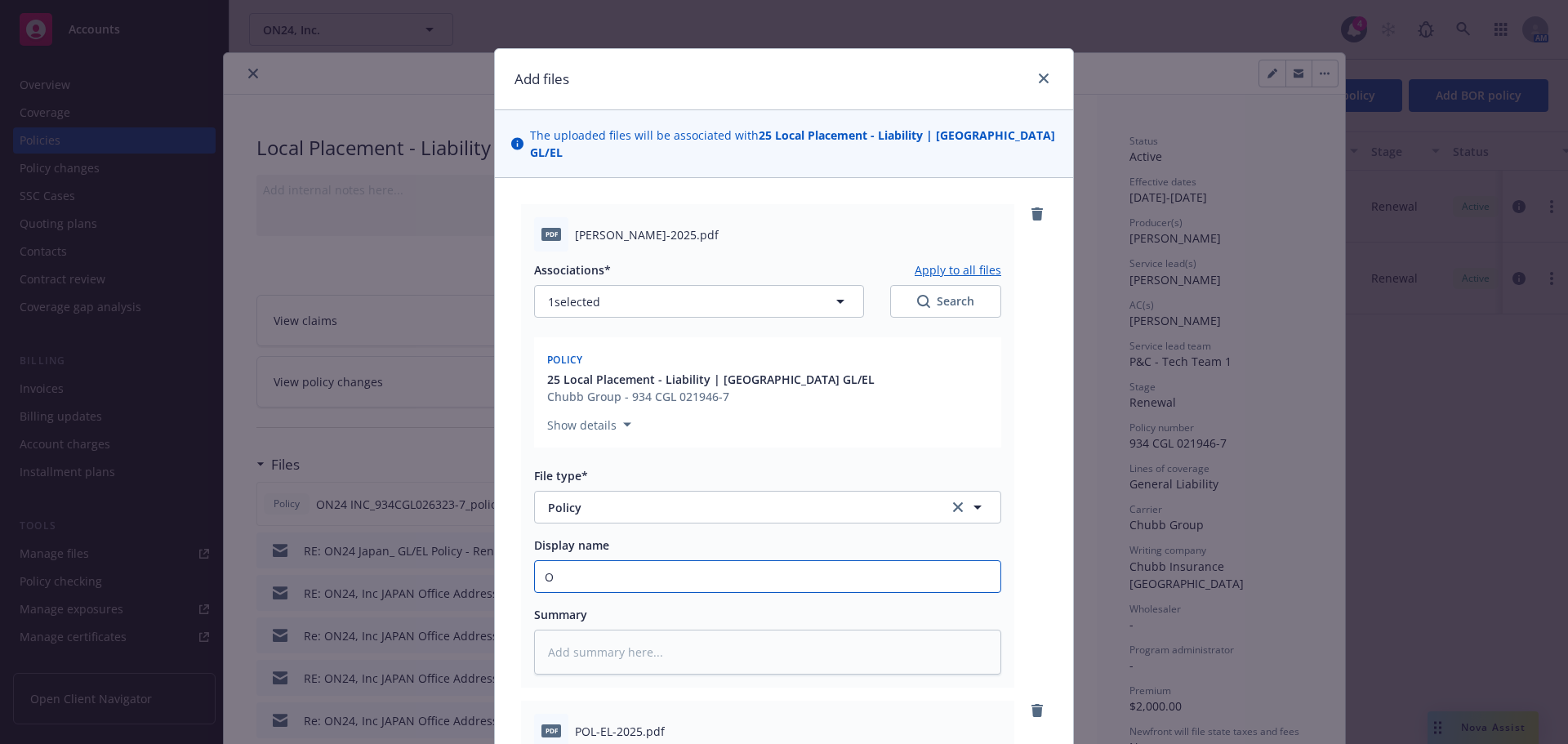
type textarea "x"
type input "ON"
type textarea "x"
type input "ON2"
type textarea "x"
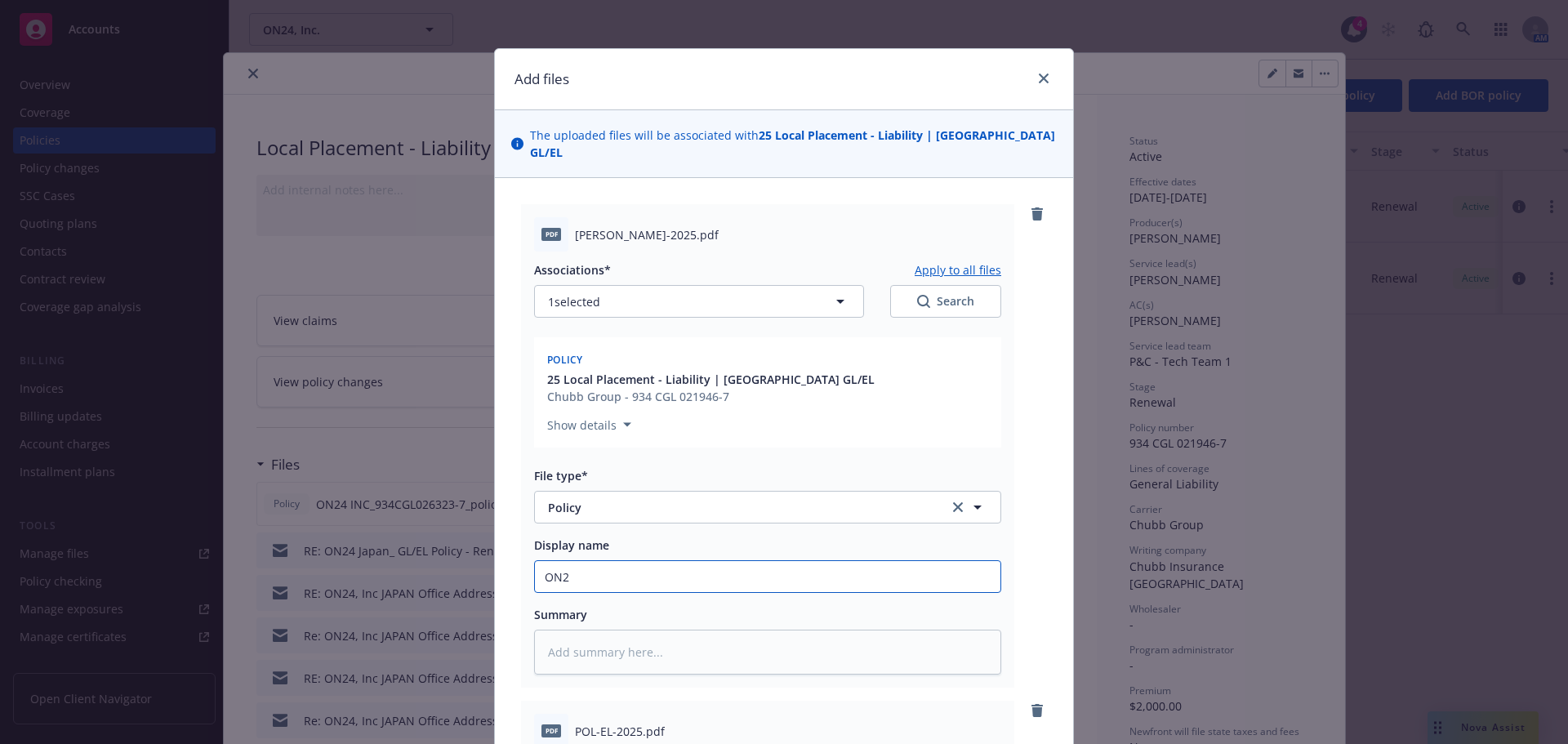
type input "ON24"
type textarea "x"
type input "ON24-"
type textarea "x"
type input "ON24-2"
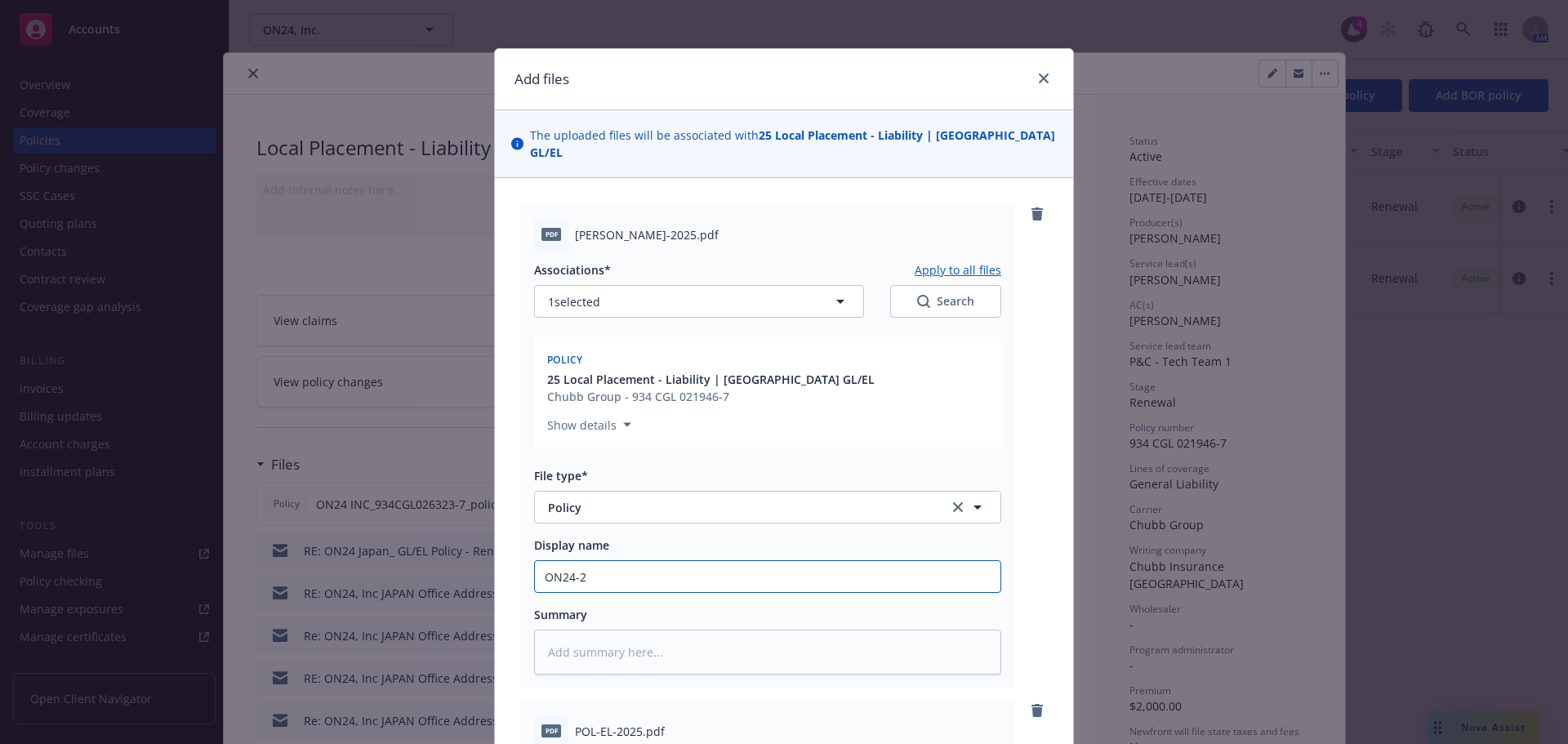
type textarea "x"
type input "ON24"
type textarea "x"
type input "ON24-2"
type textarea "x"
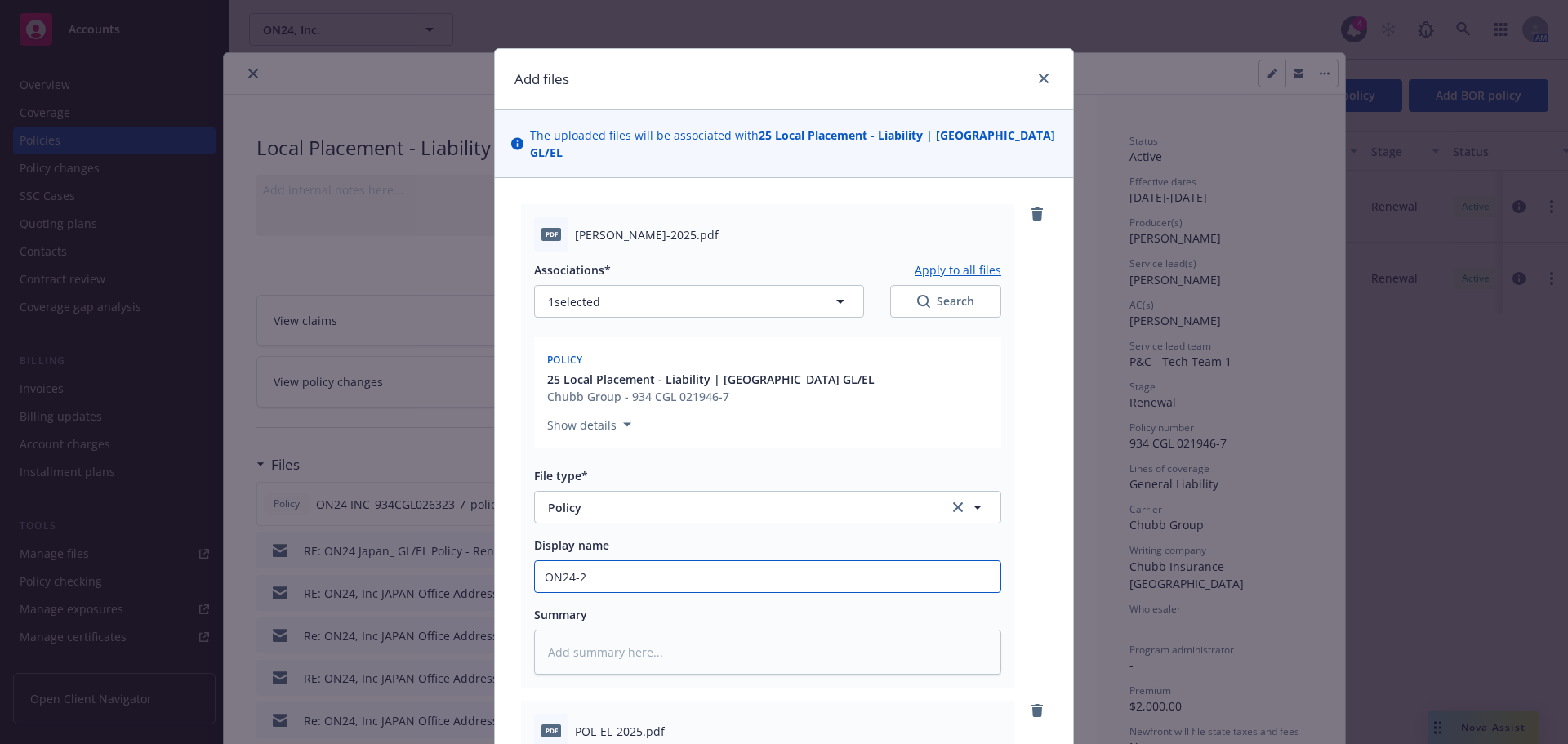
type input "ON24-25"
type textarea "x"
type input "ON24-2"
type textarea "x"
type input "ON24"
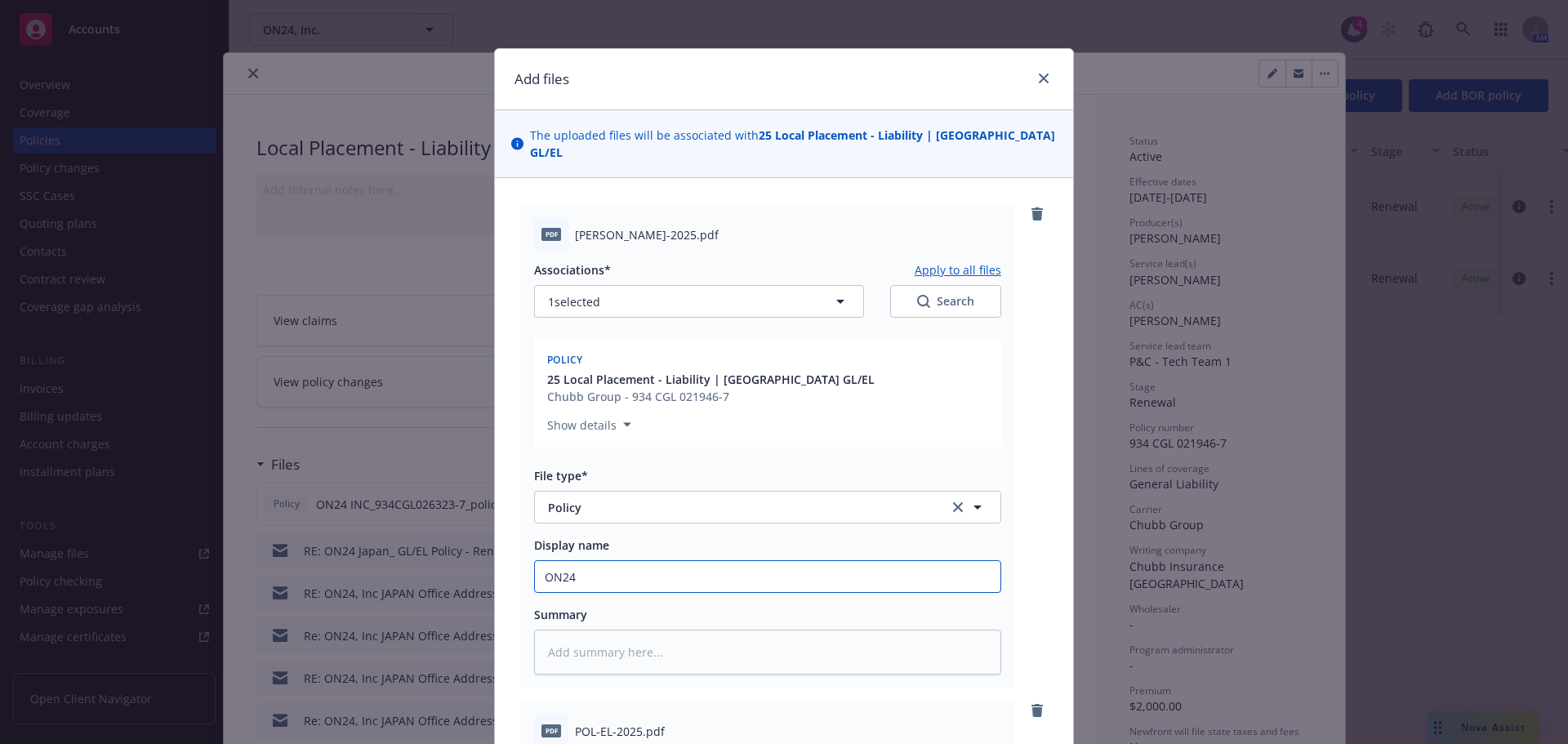
type textarea "x"
type input "ON24_"
type textarea "x"
type input "ON24_25"
type textarea "x"
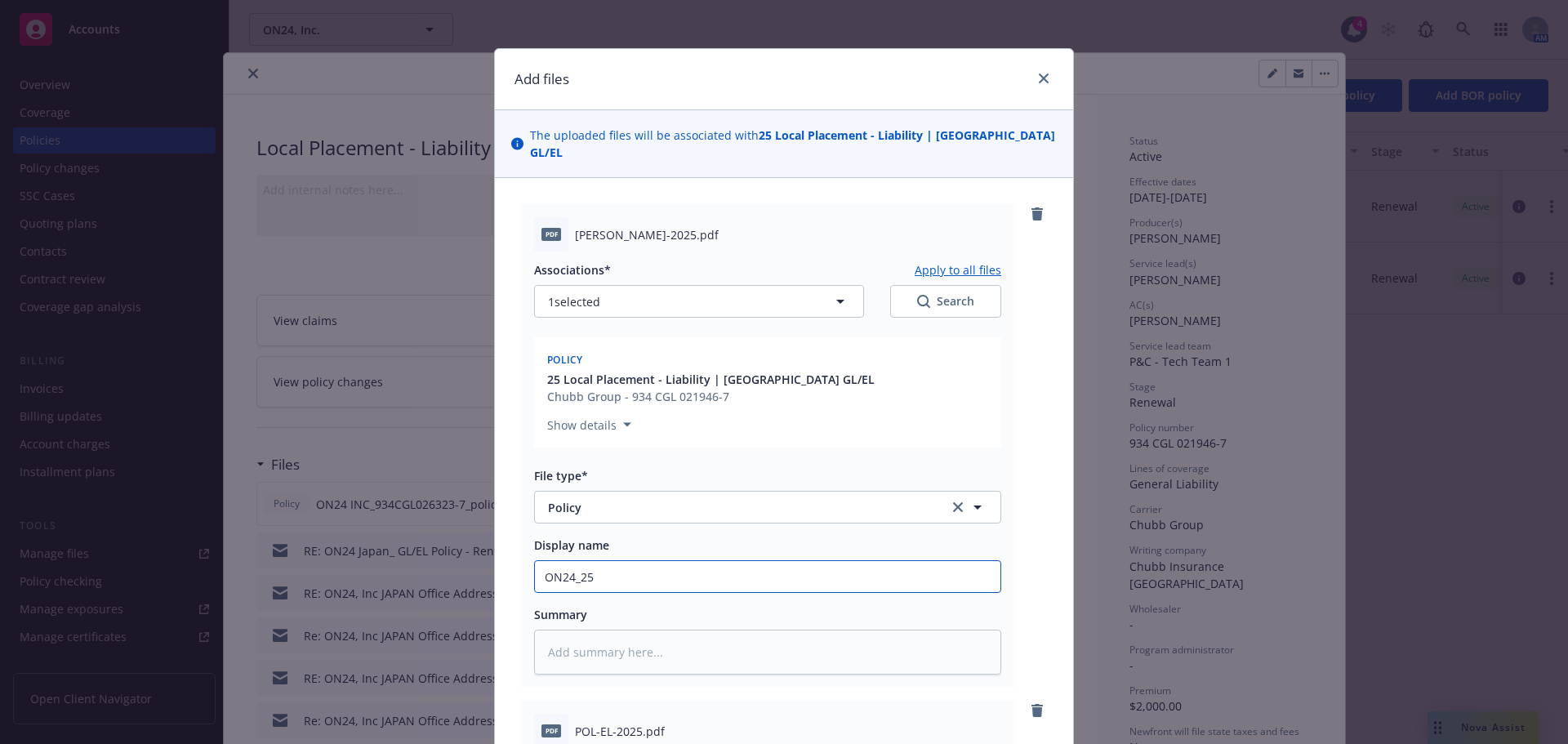
type input "ON24_25"
type textarea "x"
type input "ON24_25 K"
type textarea "x"
type input "ON24_25 KP"
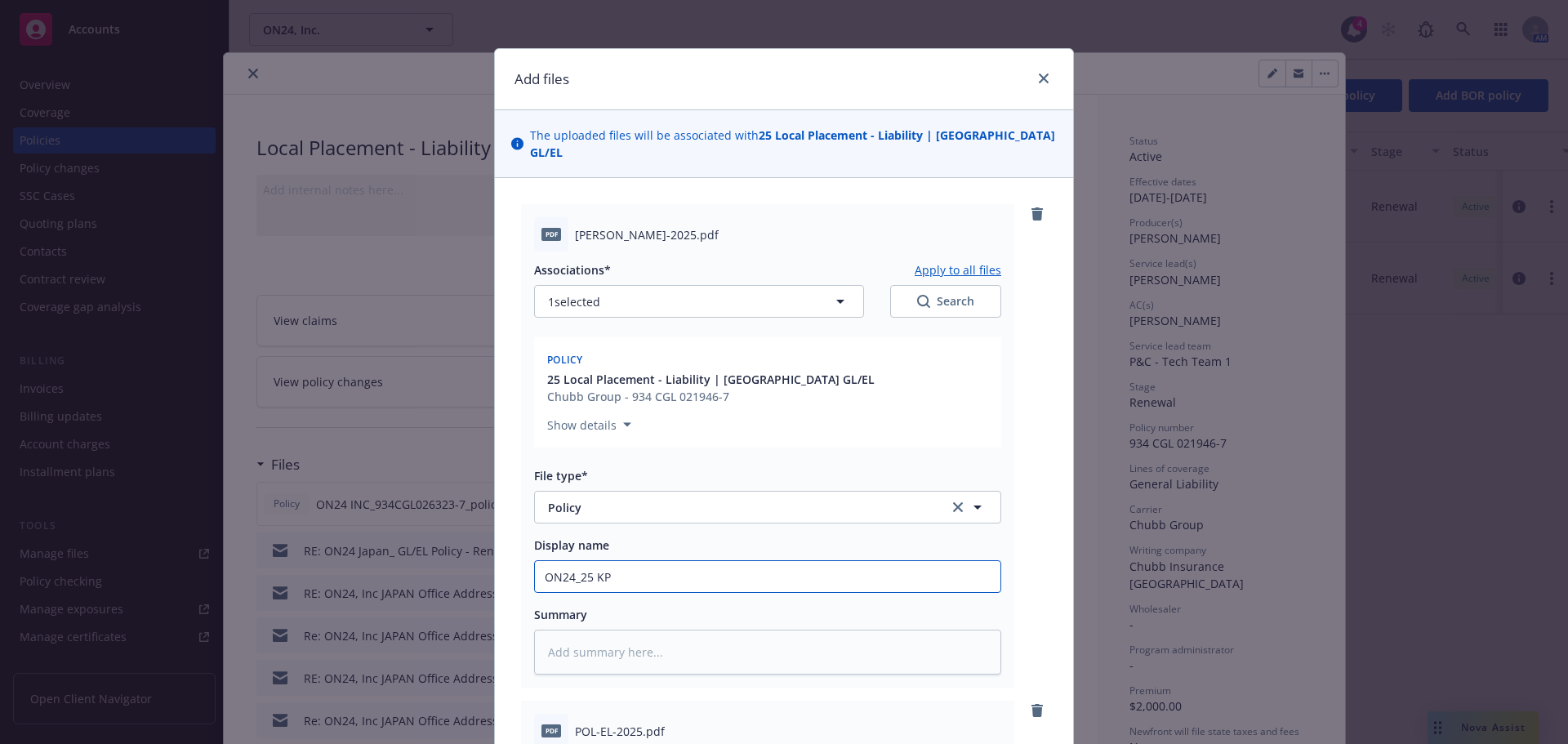
type textarea "x"
type input "ON24_25 K"
type textarea "x"
type input "ON24_25"
type textarea "x"
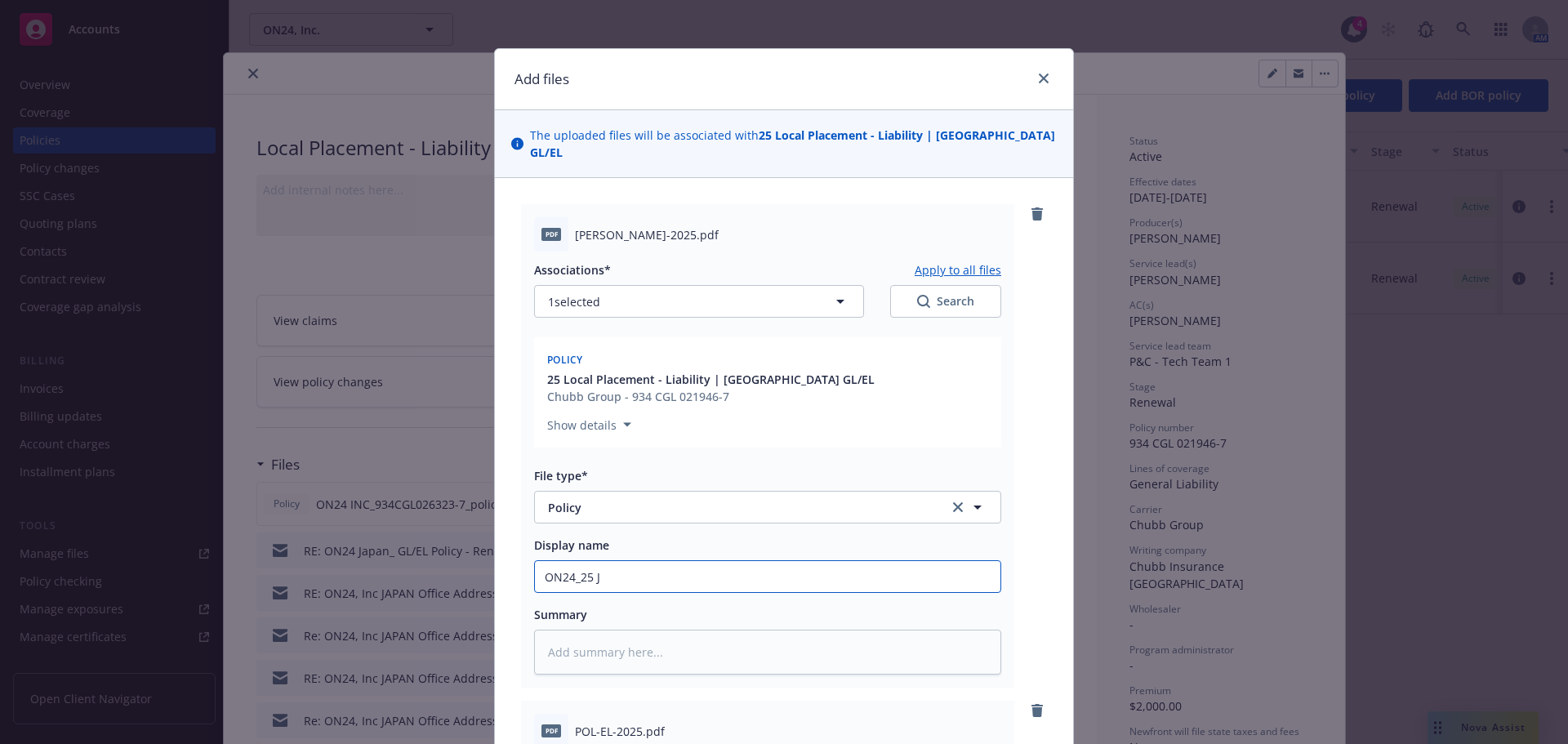
type input "ON24_25 JP"
type textarea "x"
type input "ON24_25 JPO"
type textarea "x"
type input "ON24_25 JPON"
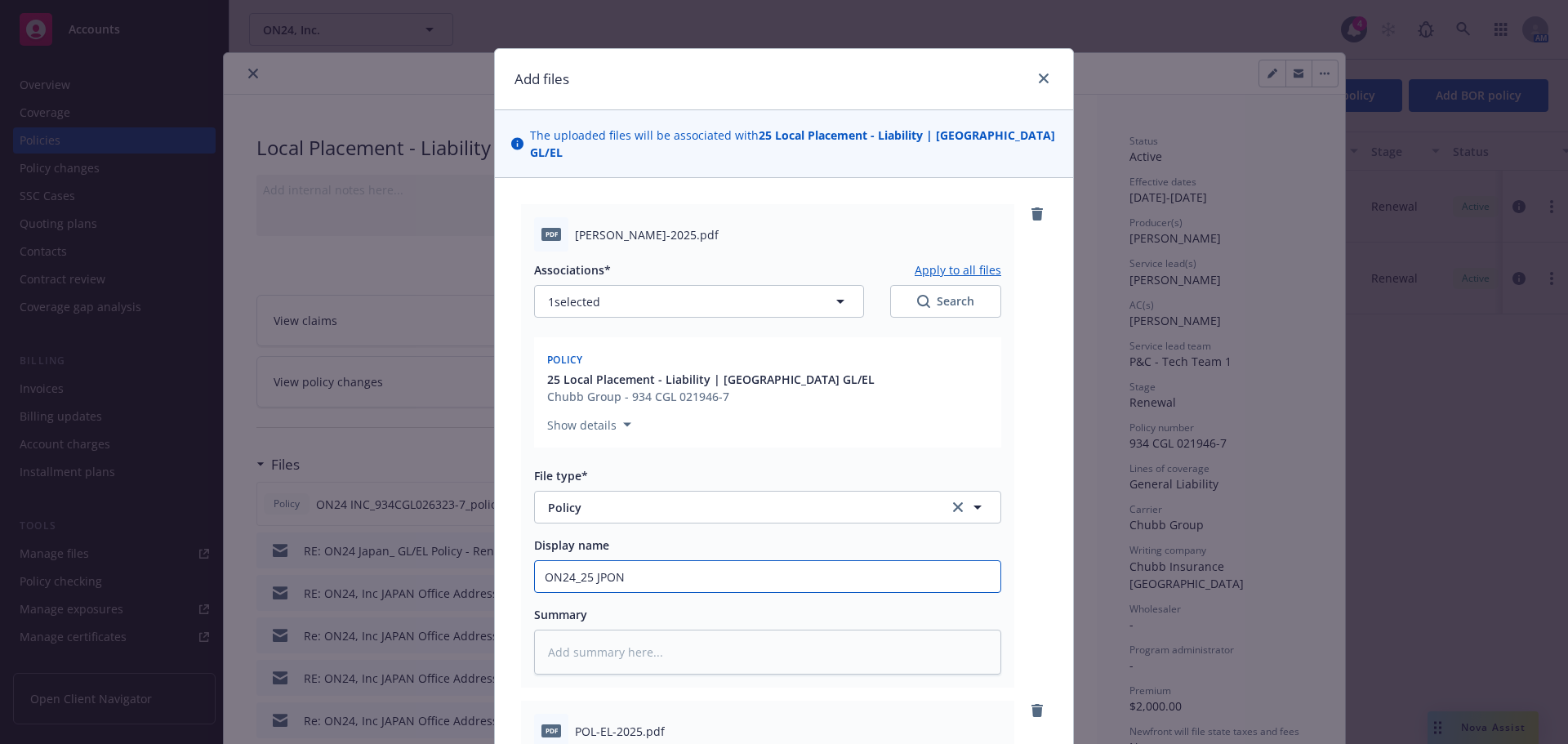
type textarea "x"
type input "ON24_25 JPO"
type textarea "x"
type input "ON24_25 JP"
type textarea "x"
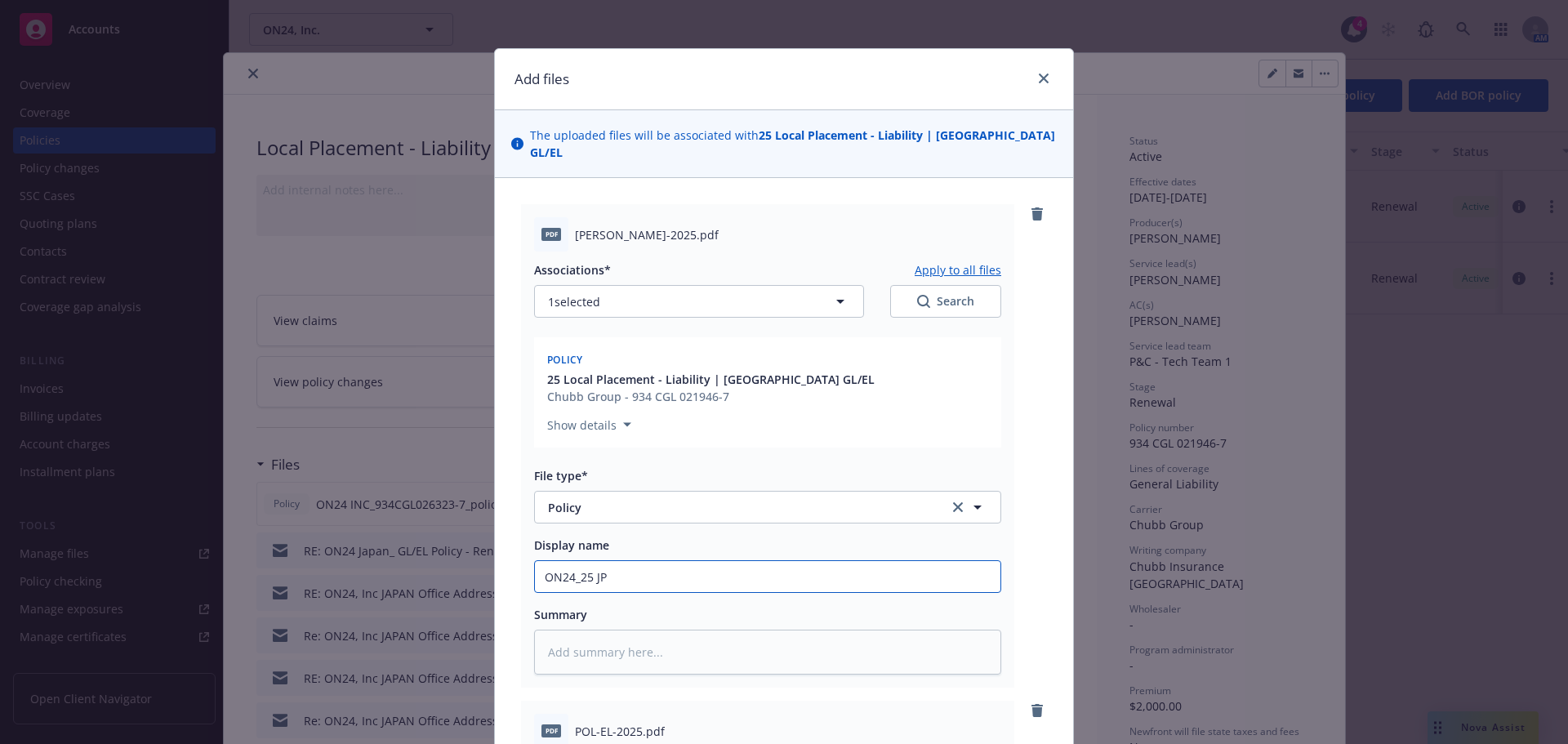
type input "ON24_25 JPN"
type textarea "x"
type input "ON24_25 JPN"
type textarea "x"
type input "ON24_25 JPN G"
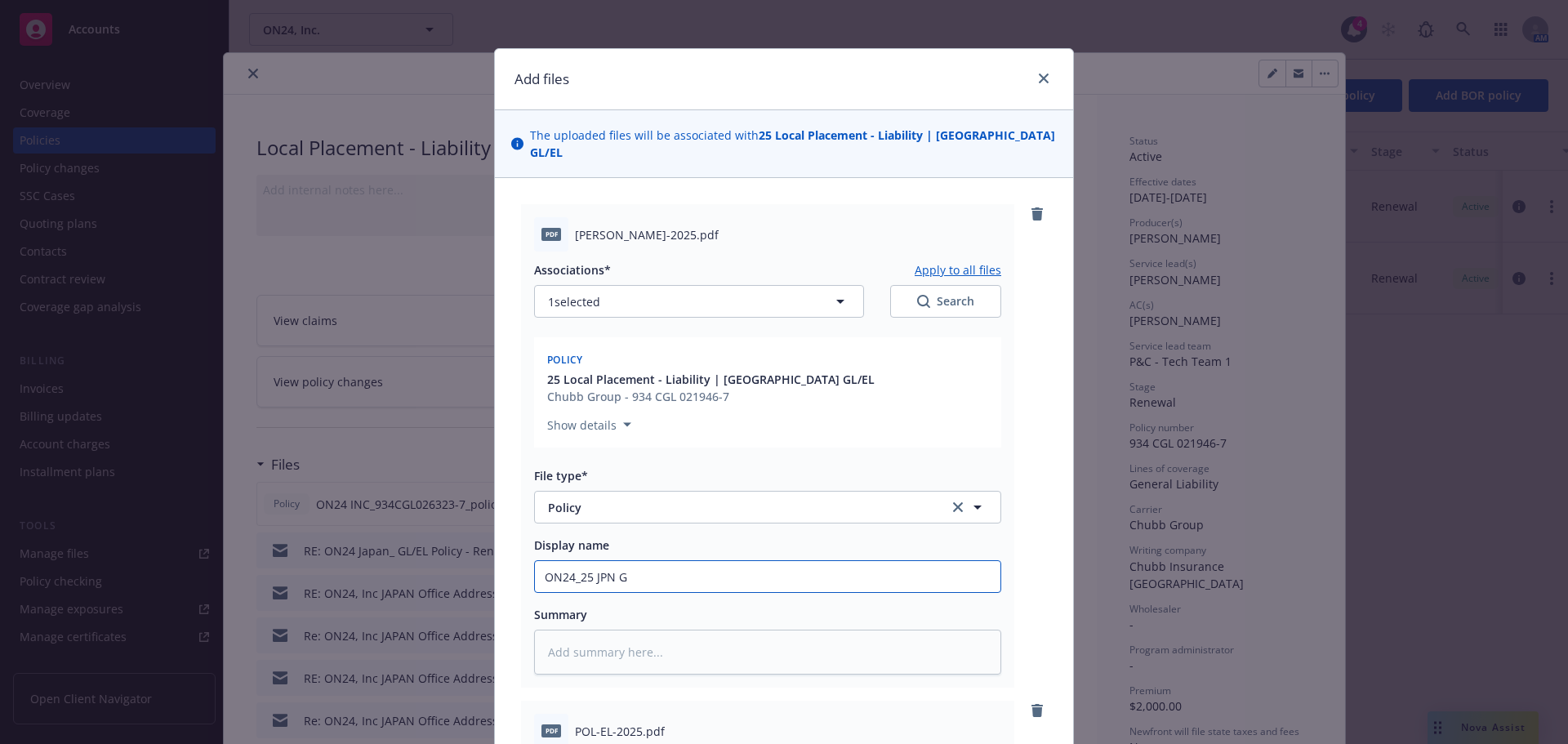
type textarea "x"
type input "ON24_25 JPN GL"
type textarea "x"
type input "ON24_25 JPN GL P"
type textarea "x"
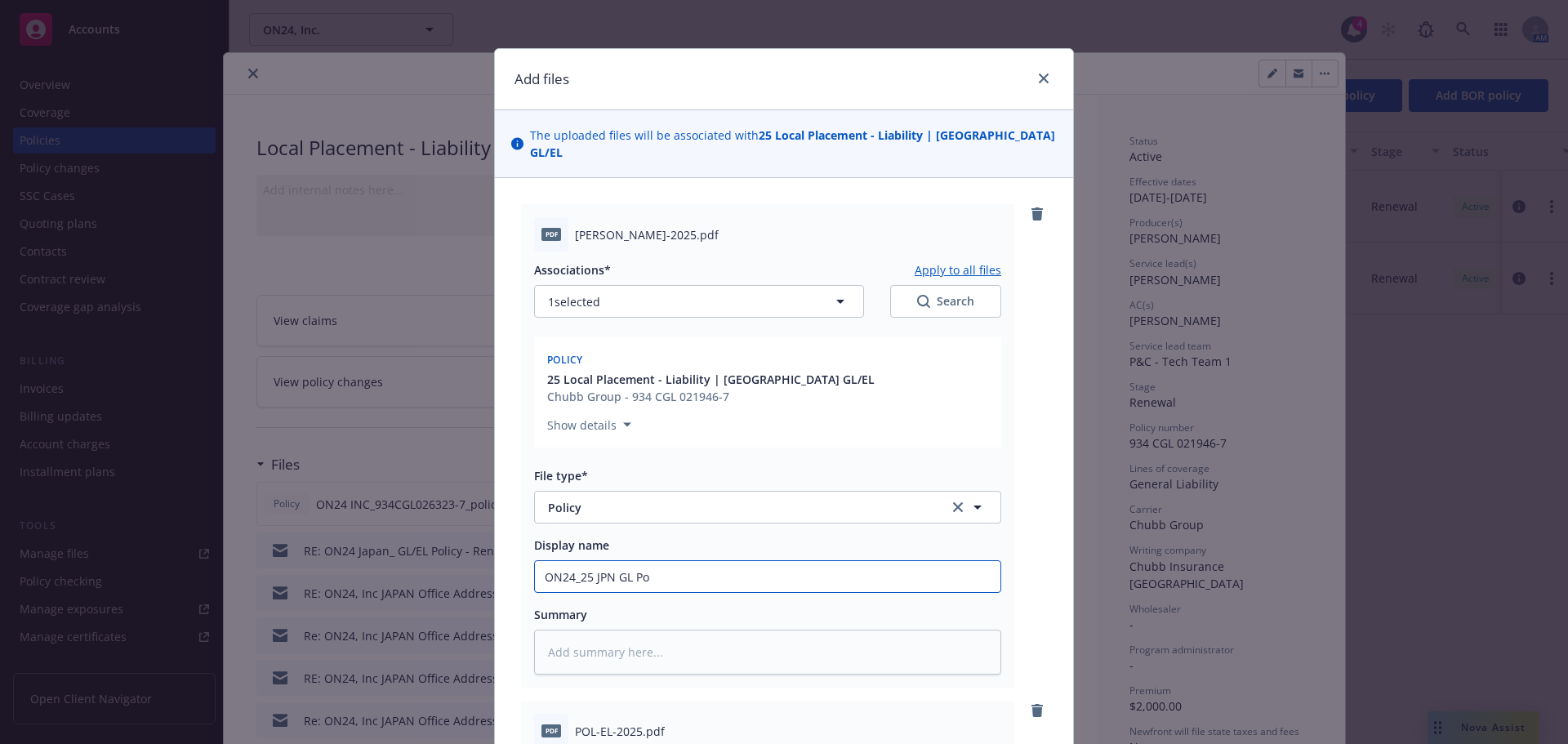
type input "ON24_25 JPN GL Pol"
type textarea "x"
type input "ON24_25 JPN GL Poli"
type textarea "x"
type input "ON24_25 JPN GL Polic"
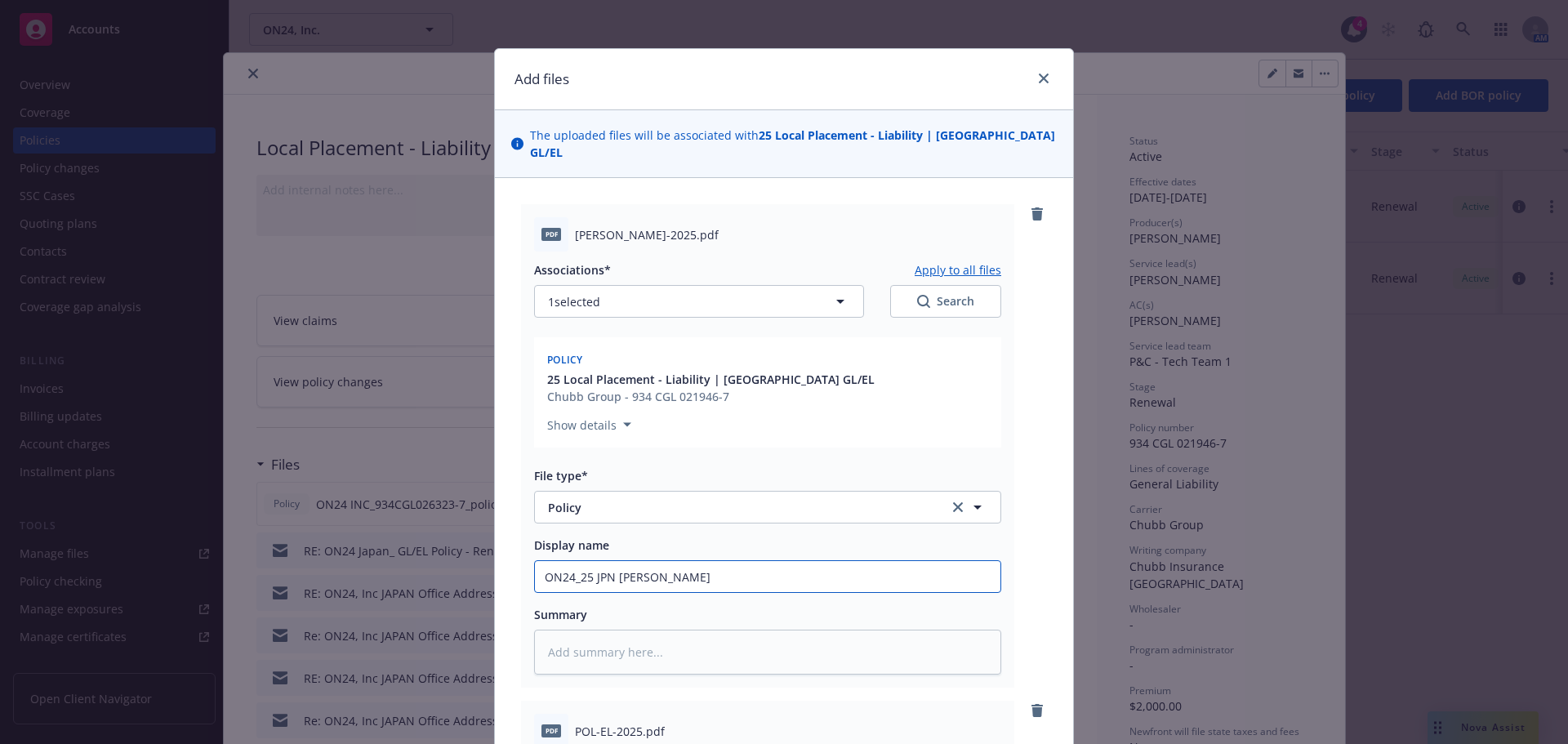
type textarea "x"
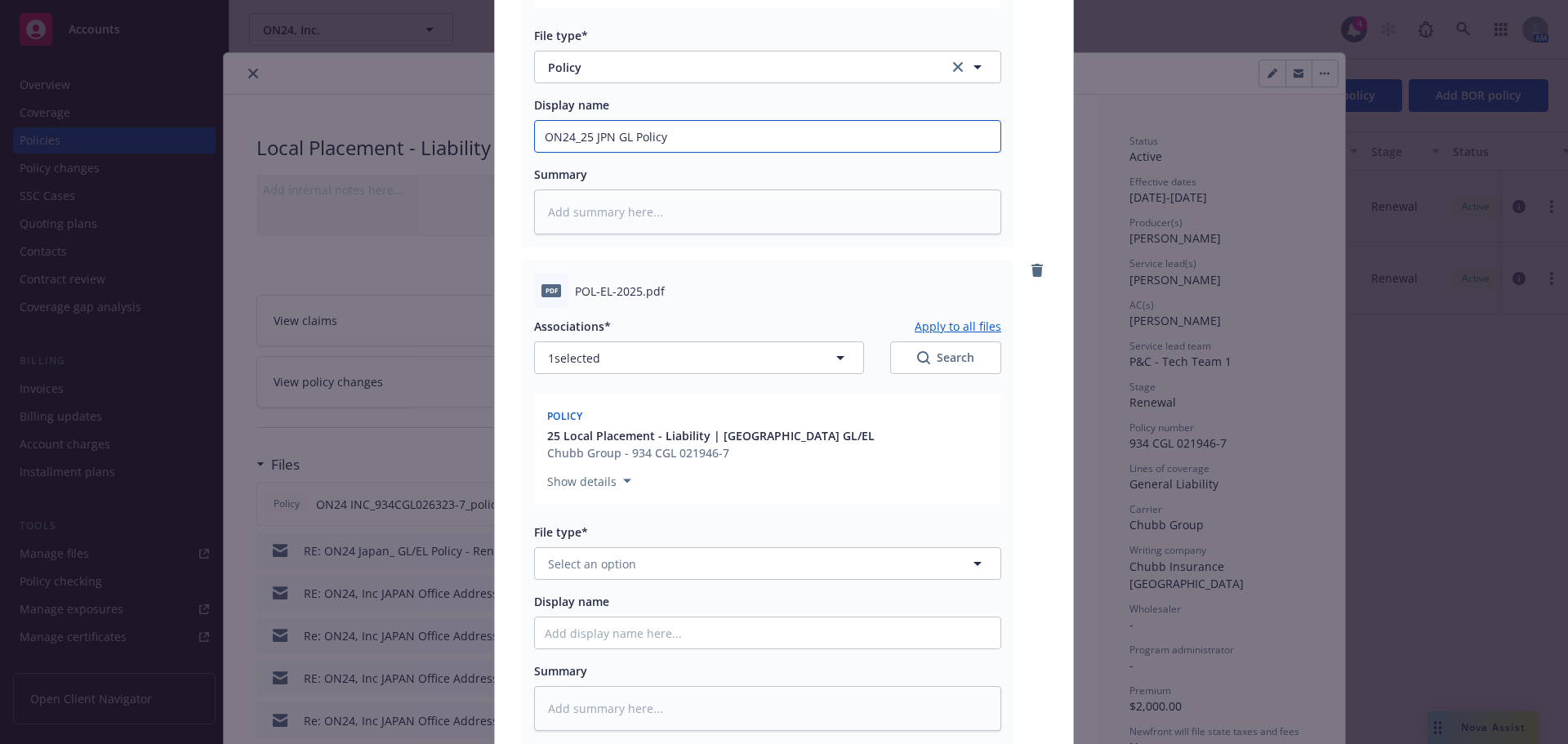
scroll to position [638, 0]
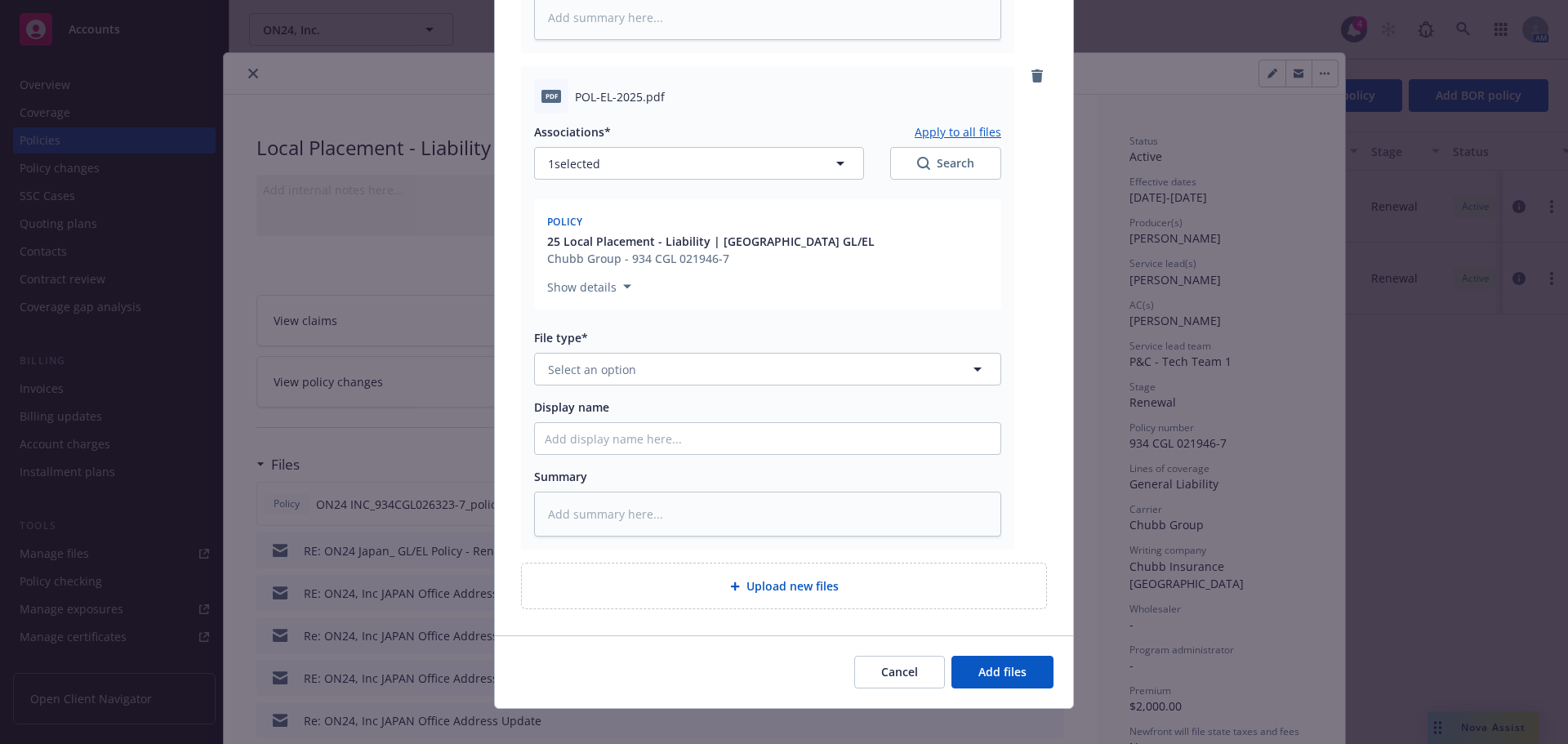
type input "ON24_25 JPN GL Policy"
click at [614, 361] on span "Select an option" at bounding box center [592, 370] width 88 height 18
type input "poli"
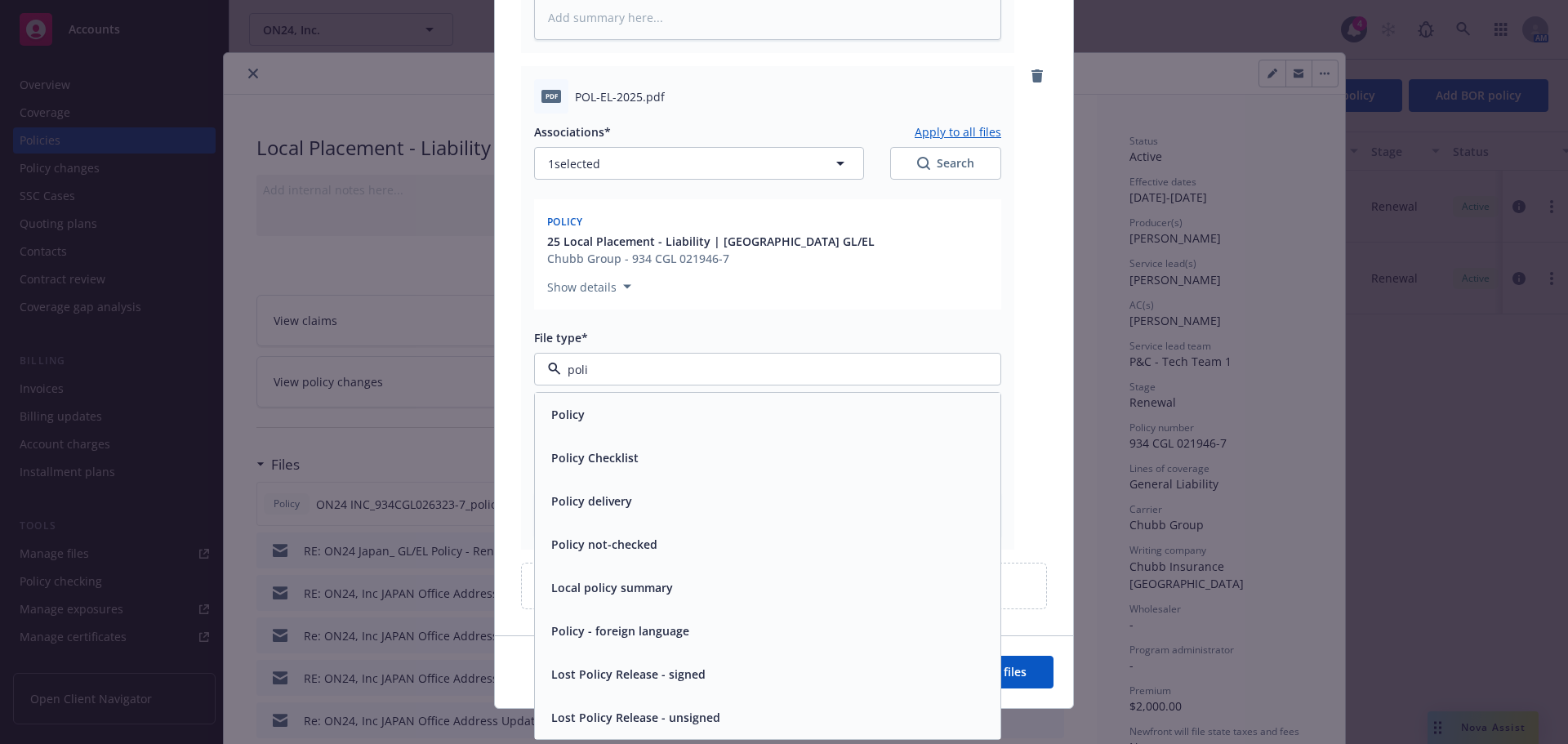
click at [587, 403] on div "Policy" at bounding box center [768, 414] width 446 height 24
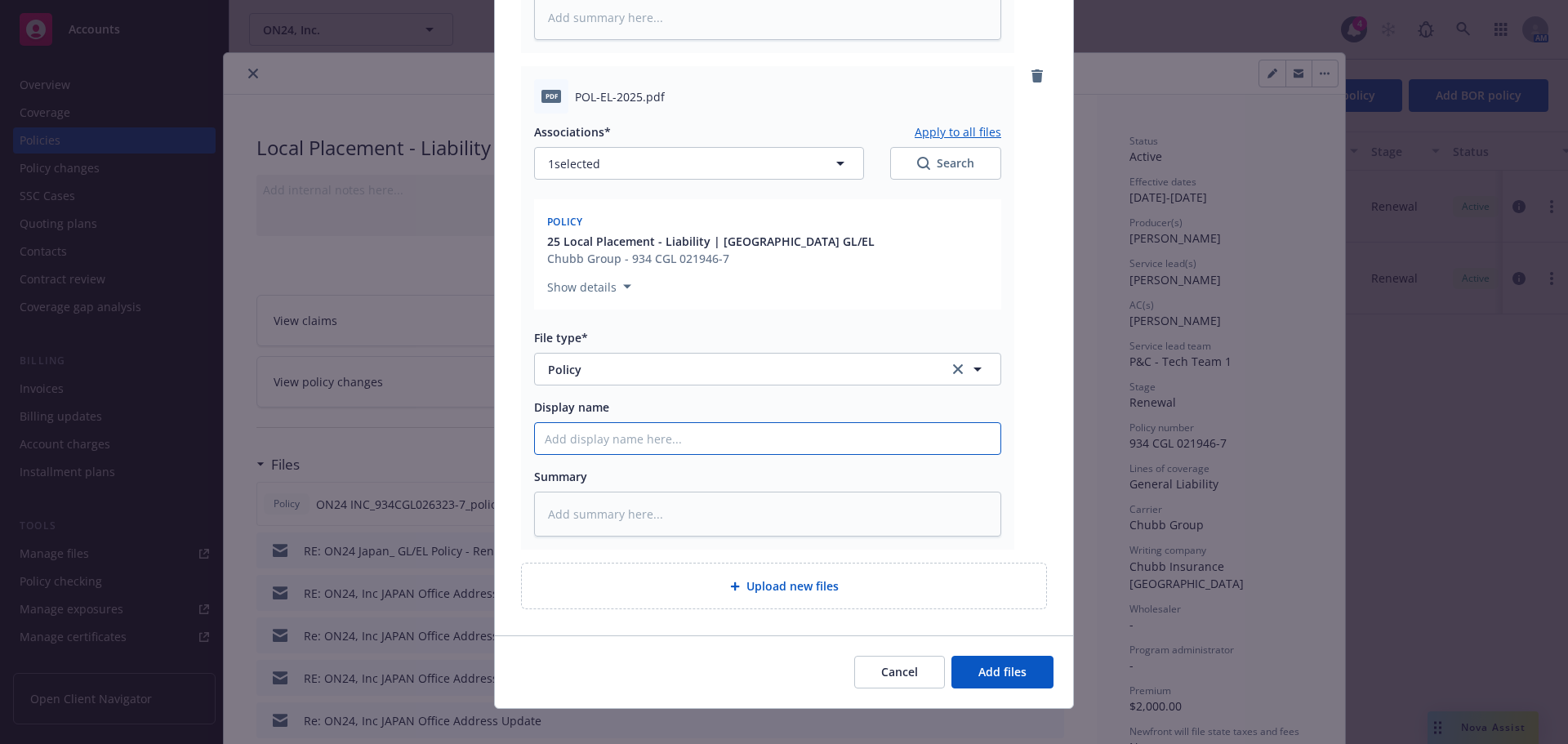
click at [615, 427] on input "Display name" at bounding box center [767, 438] width 465 height 31
paste input "ON24_25 JPN GL Policy"
type textarea "x"
type input "ON24_25 JPN GL Policy"
click at [617, 423] on input "ON24_25 JPN GL Policy" at bounding box center [767, 438] width 465 height 31
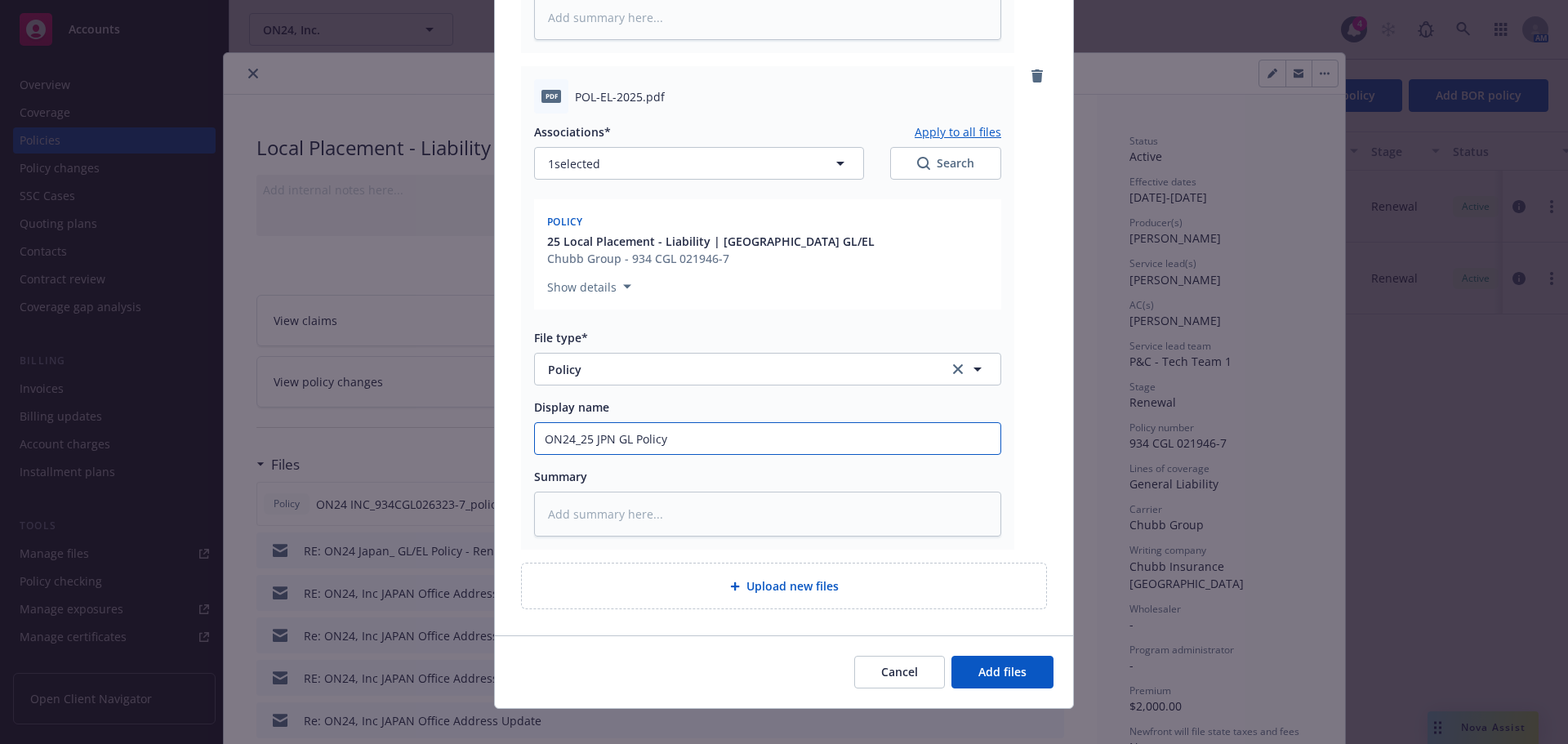
type textarea "x"
type input "ON24_25 JPN L Policy"
type textarea "x"
type input "ON24_25 JPN EL Policy"
click at [997, 664] on span "Add files" at bounding box center [1003, 672] width 48 height 16
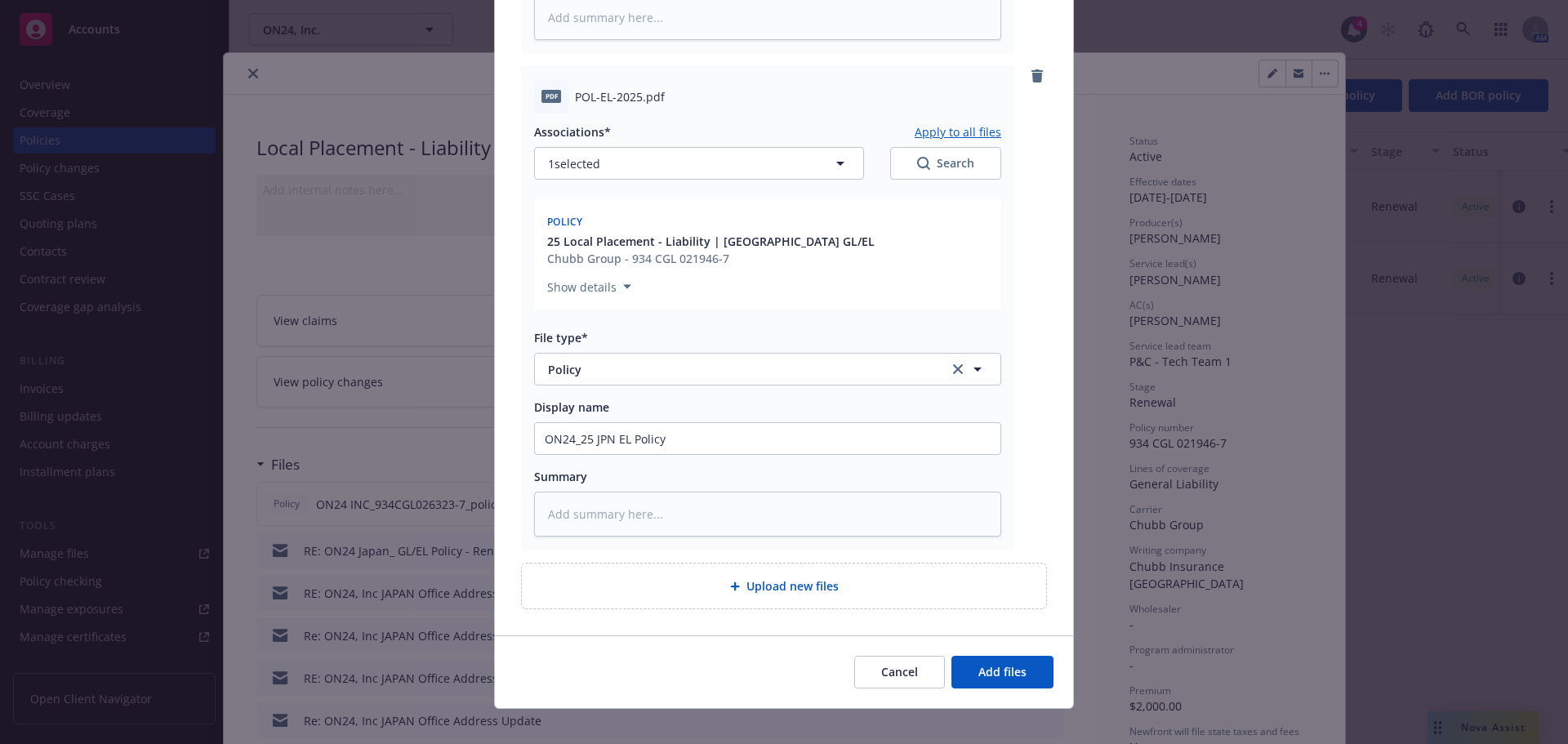
scroll to position [580, 0]
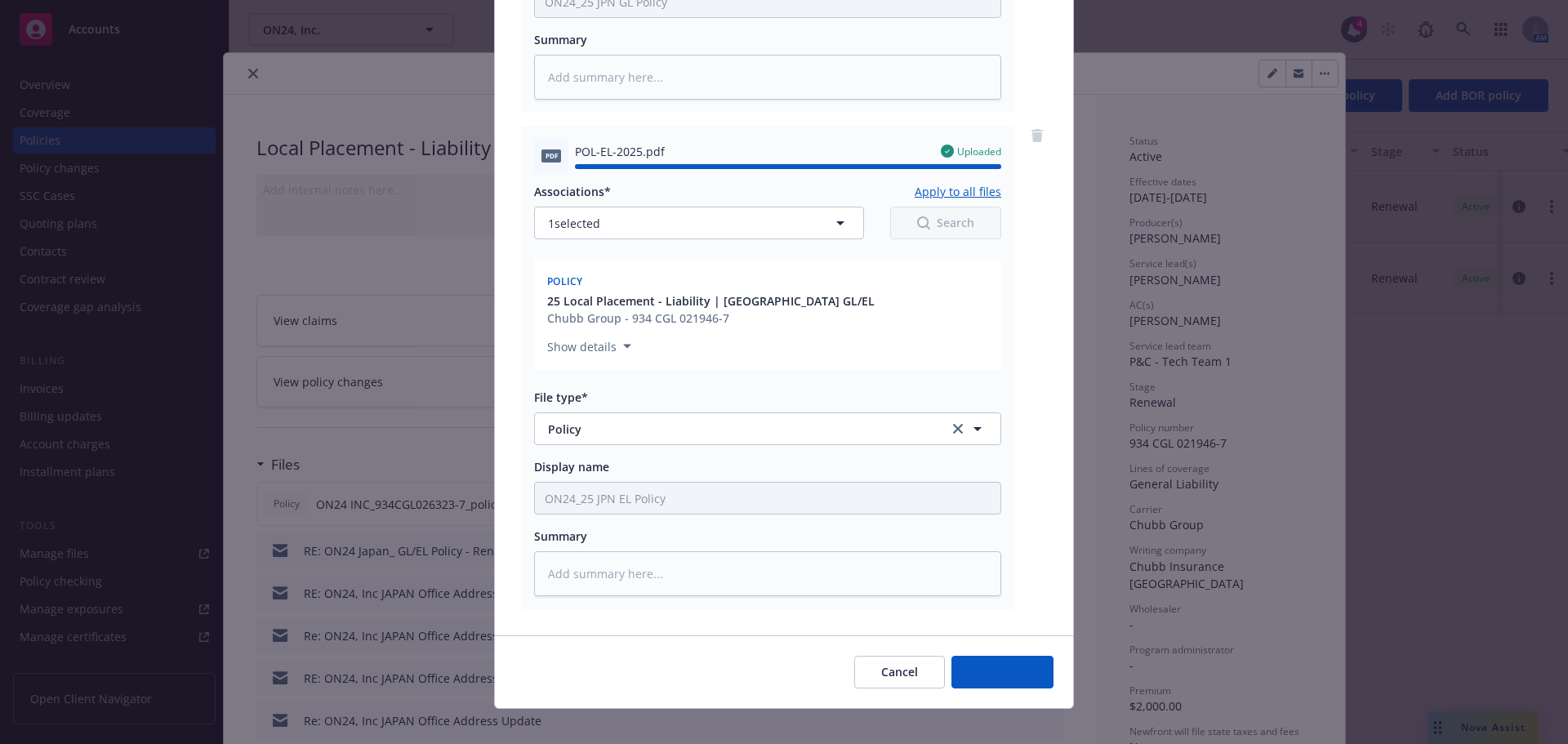
type textarea "x"
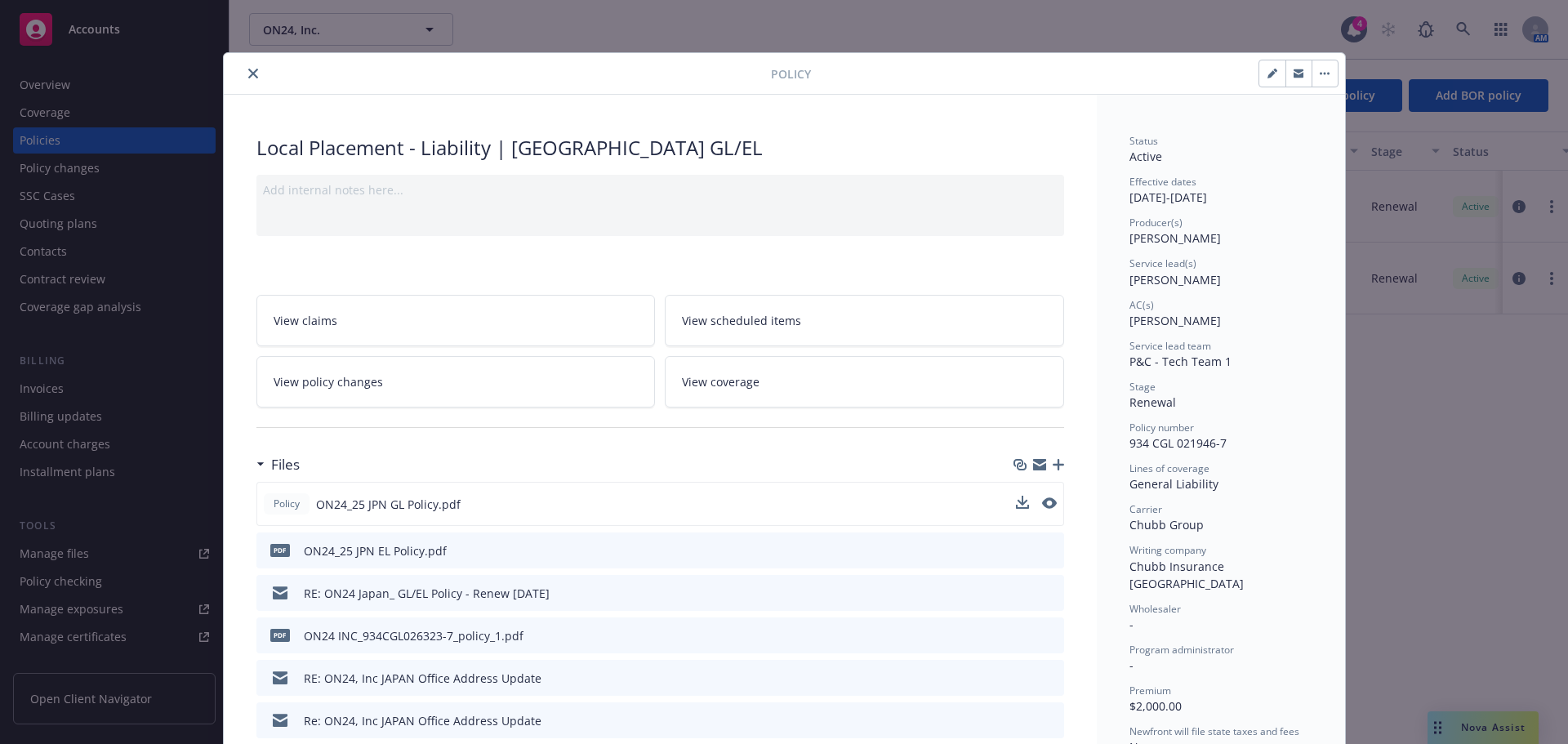
drag, startPoint x: 249, startPoint y: 72, endPoint x: 281, endPoint y: 77, distance: 32.4
click at [250, 72] on icon "close" at bounding box center [252, 73] width 10 height 10
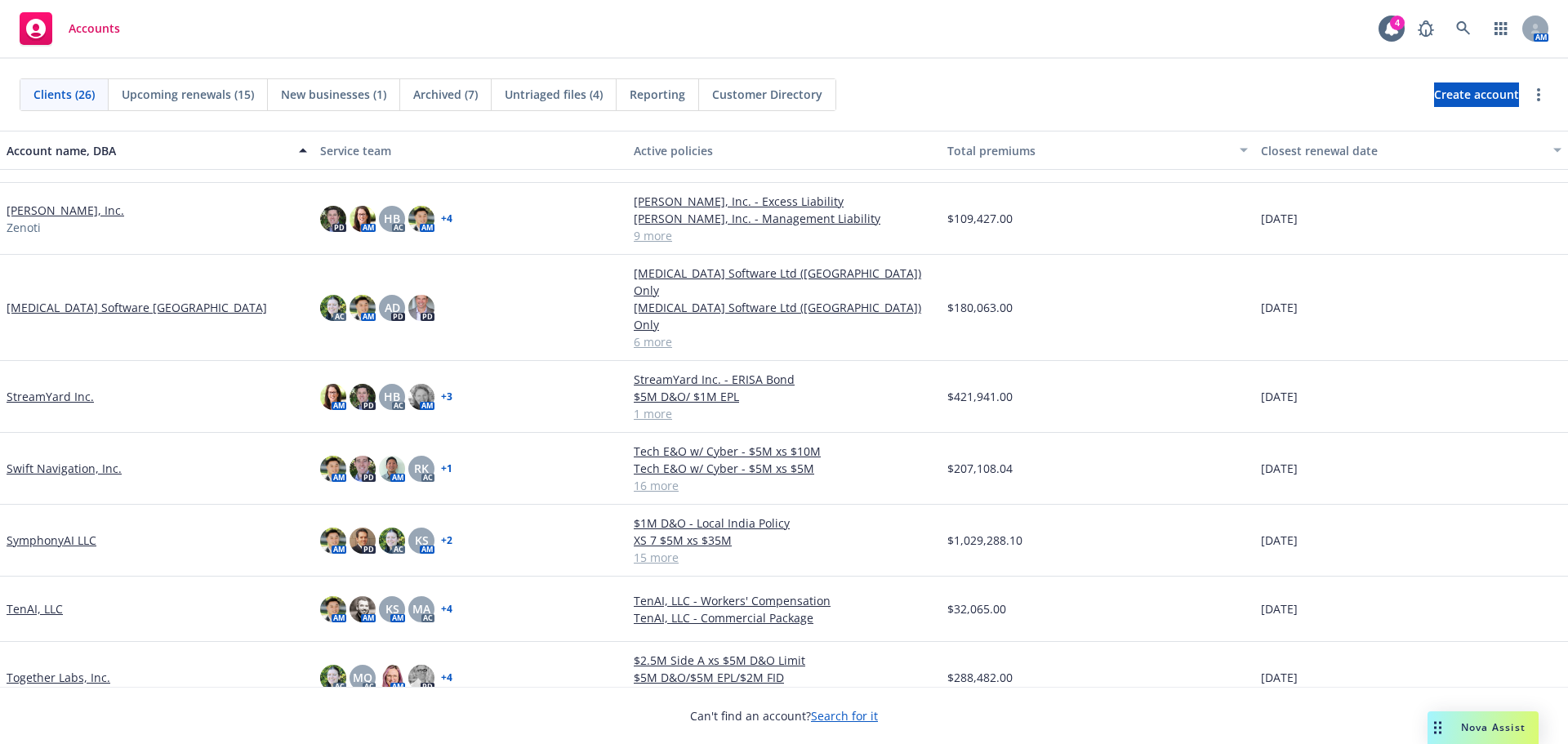
scroll to position [1071, 0]
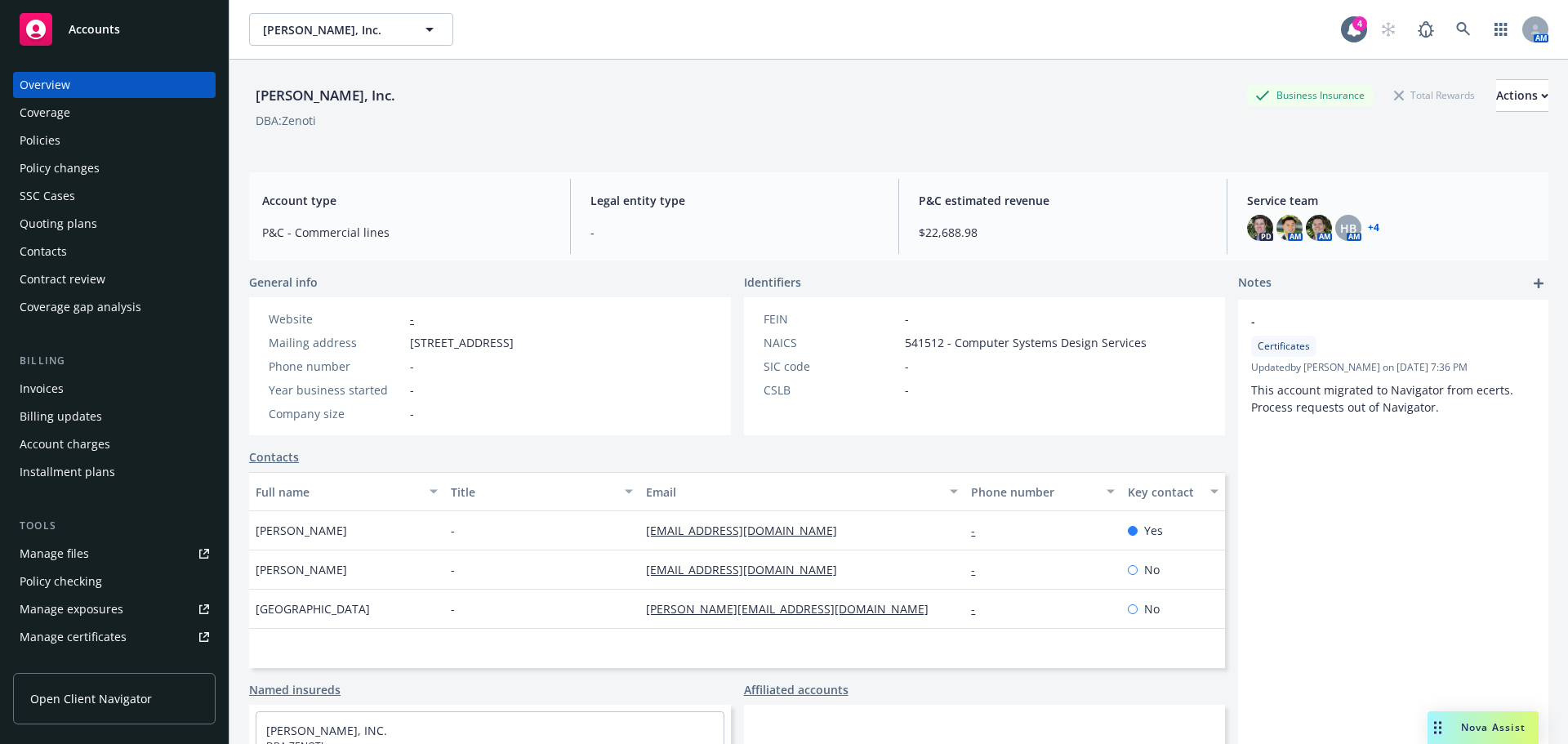
click at [44, 140] on div "Policies" at bounding box center [40, 141] width 40 height 26
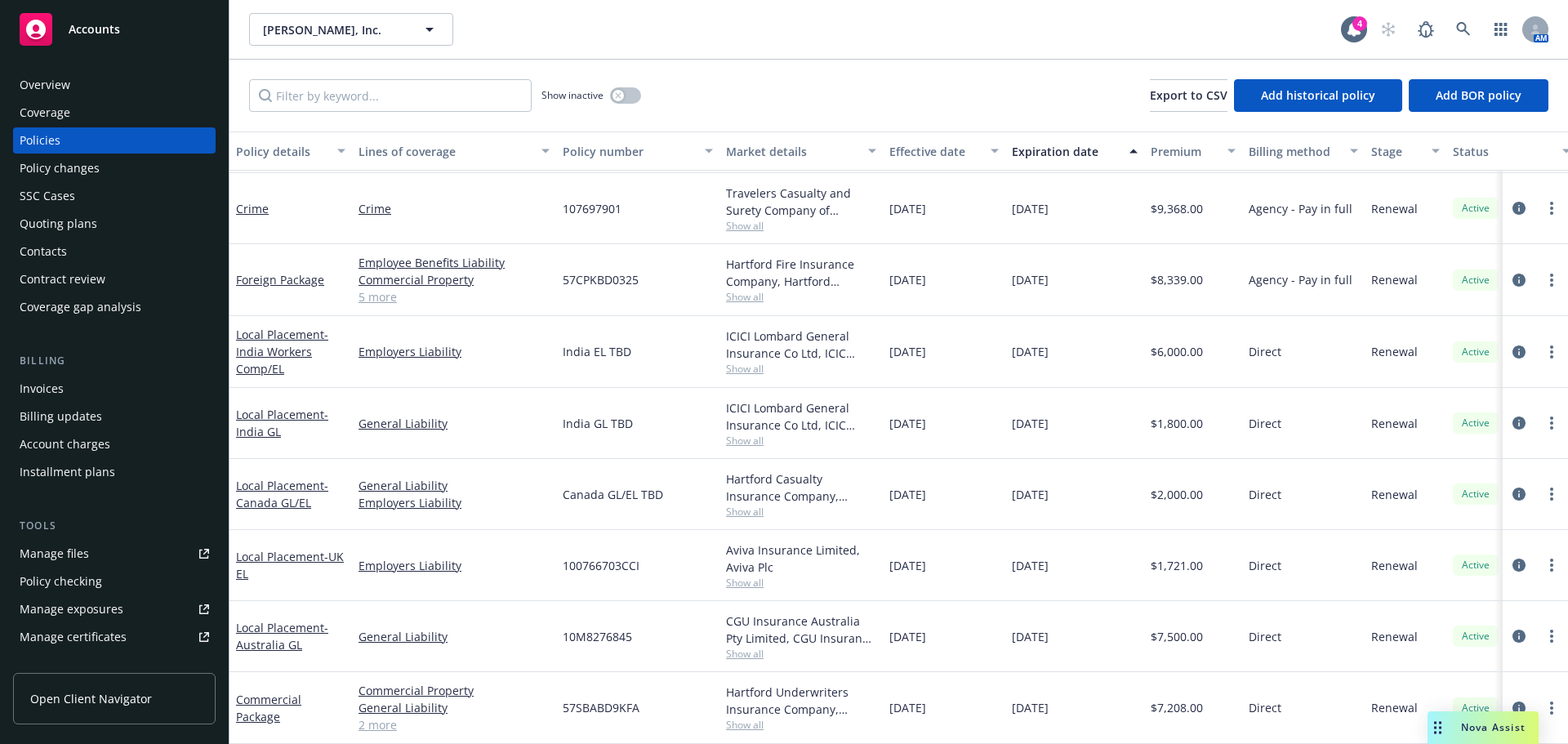
scroll to position [131, 0]
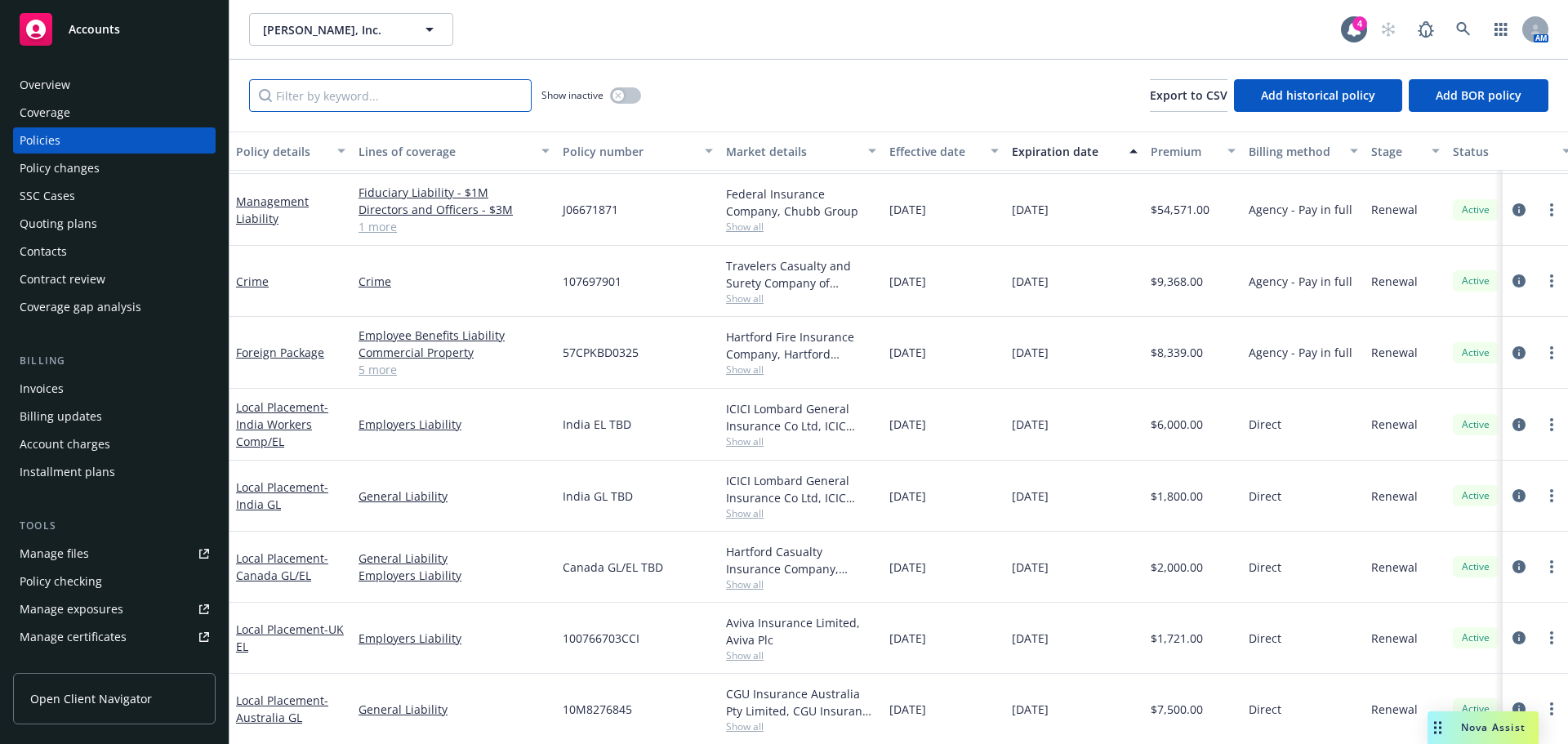
click at [367, 109] on input "Filter by keyword..." at bounding box center [390, 95] width 282 height 33
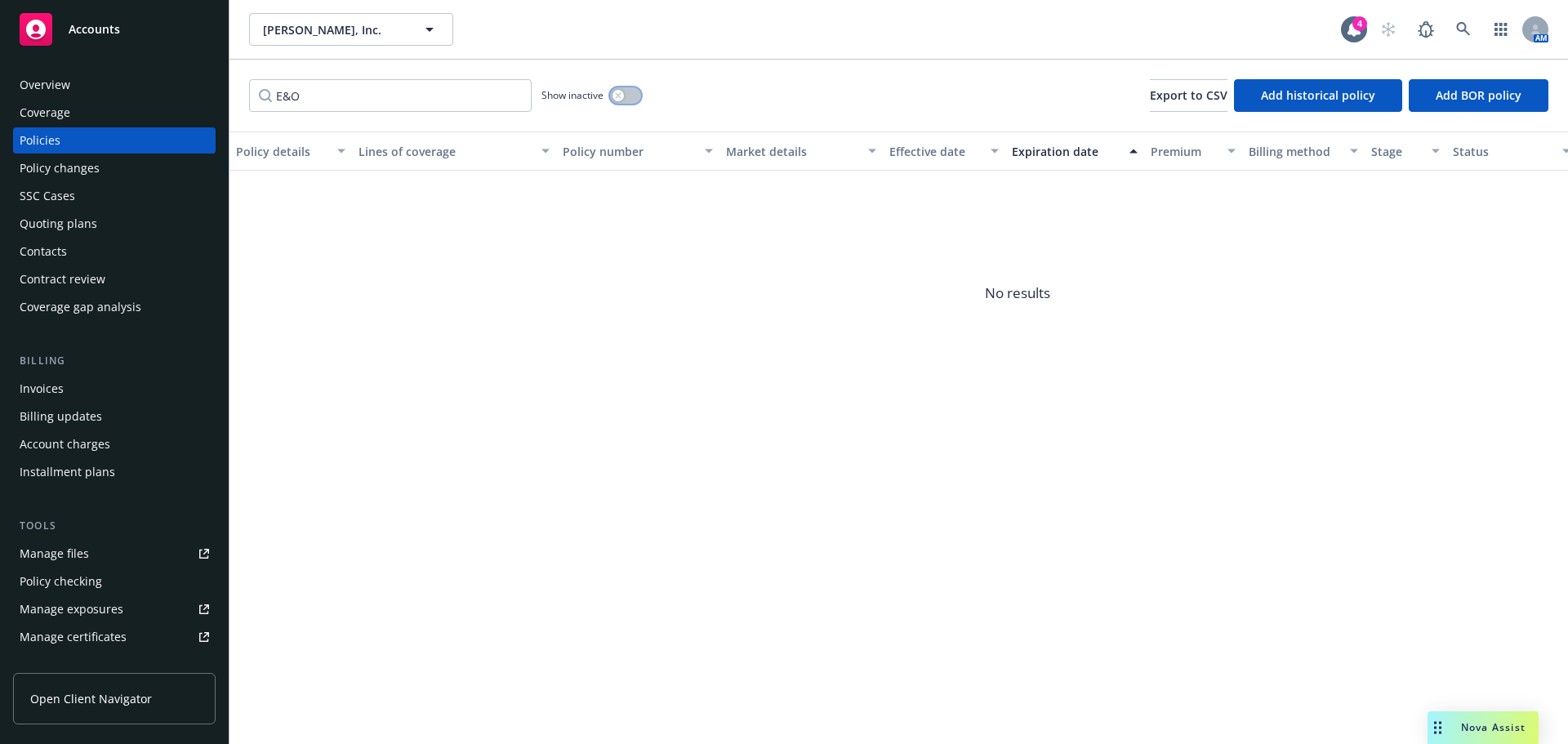
click at [629, 92] on button "button" at bounding box center [625, 95] width 31 height 17
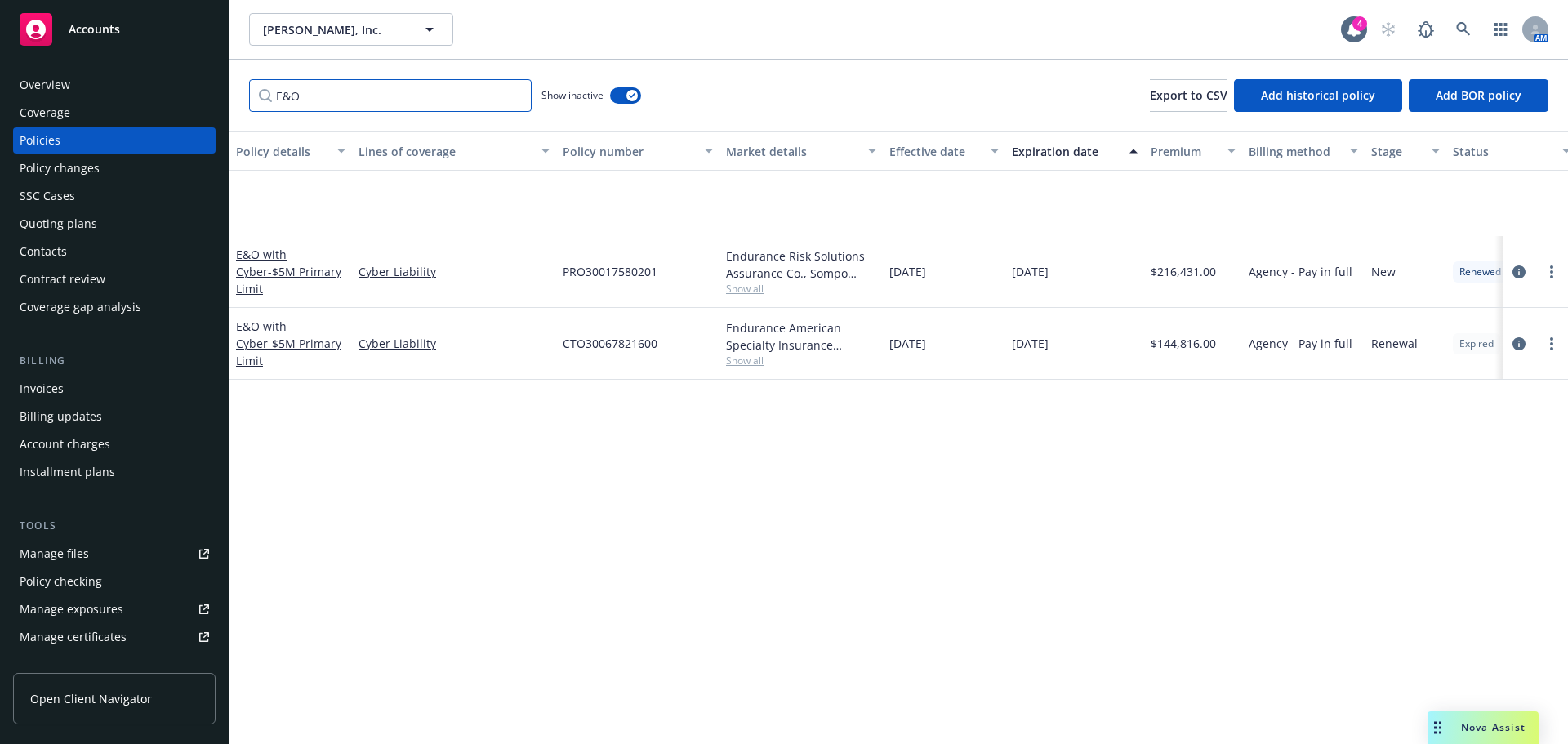
click at [424, 98] on input "E&O" at bounding box center [390, 95] width 282 height 33
type input "E"
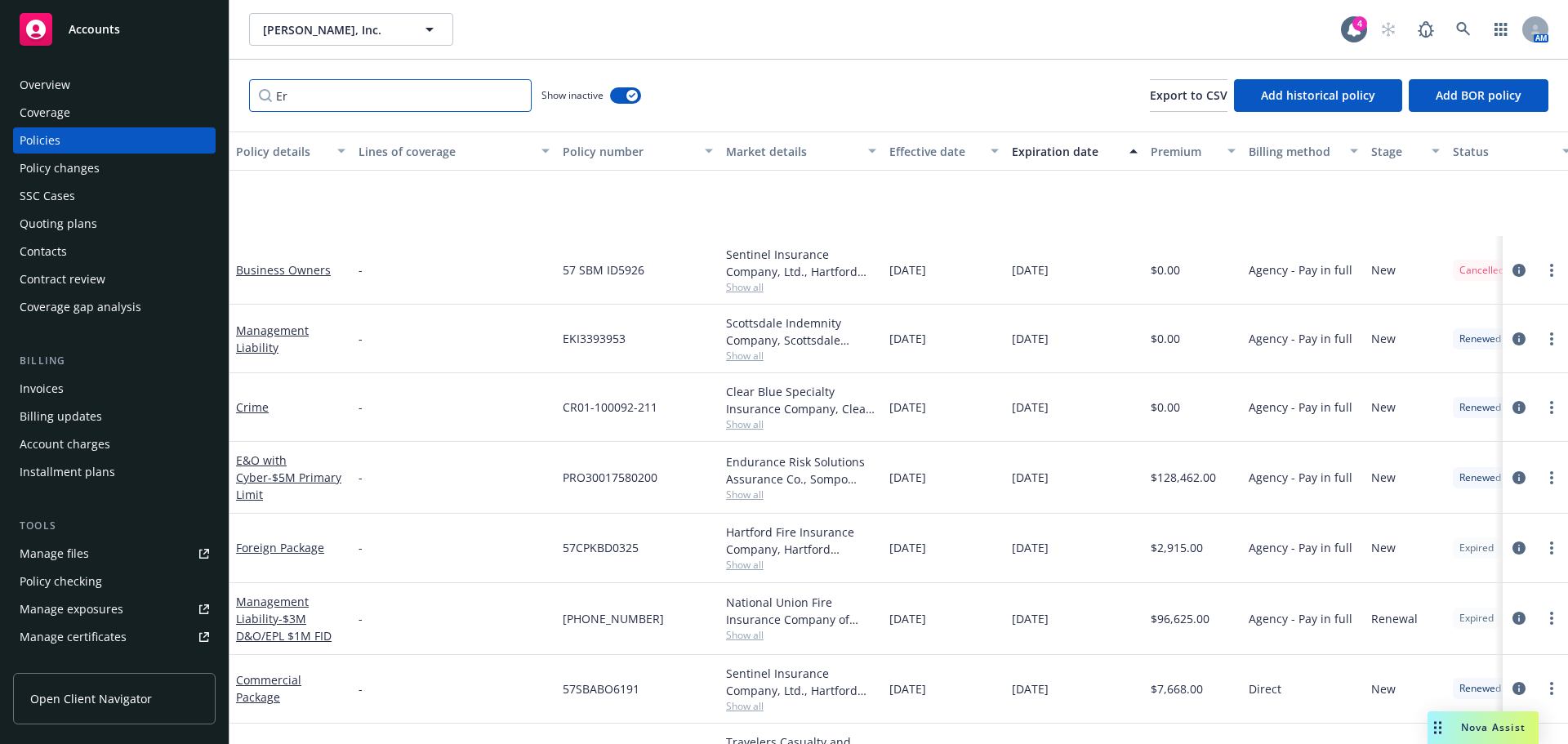
scroll to position [131, 0]
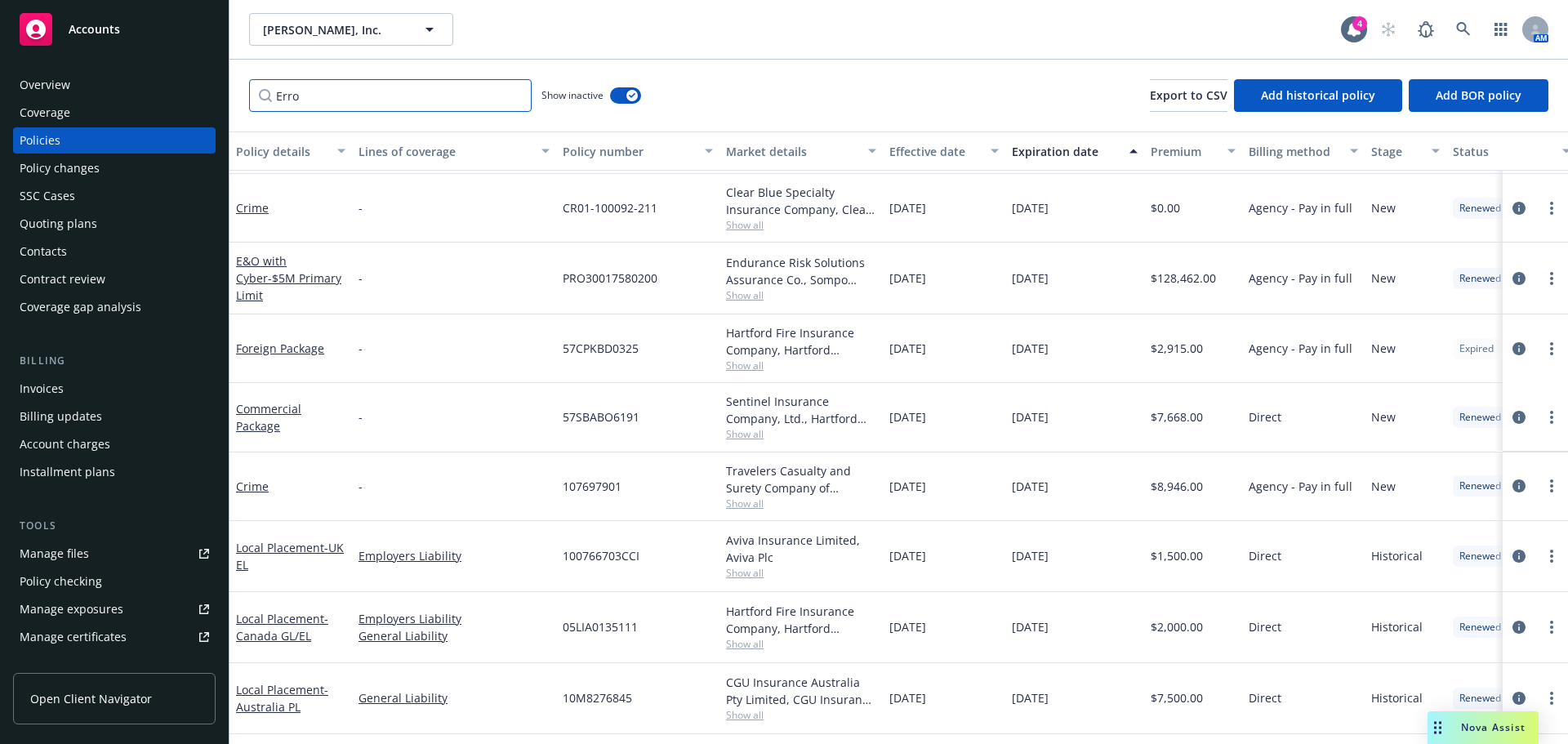
type input "Error"
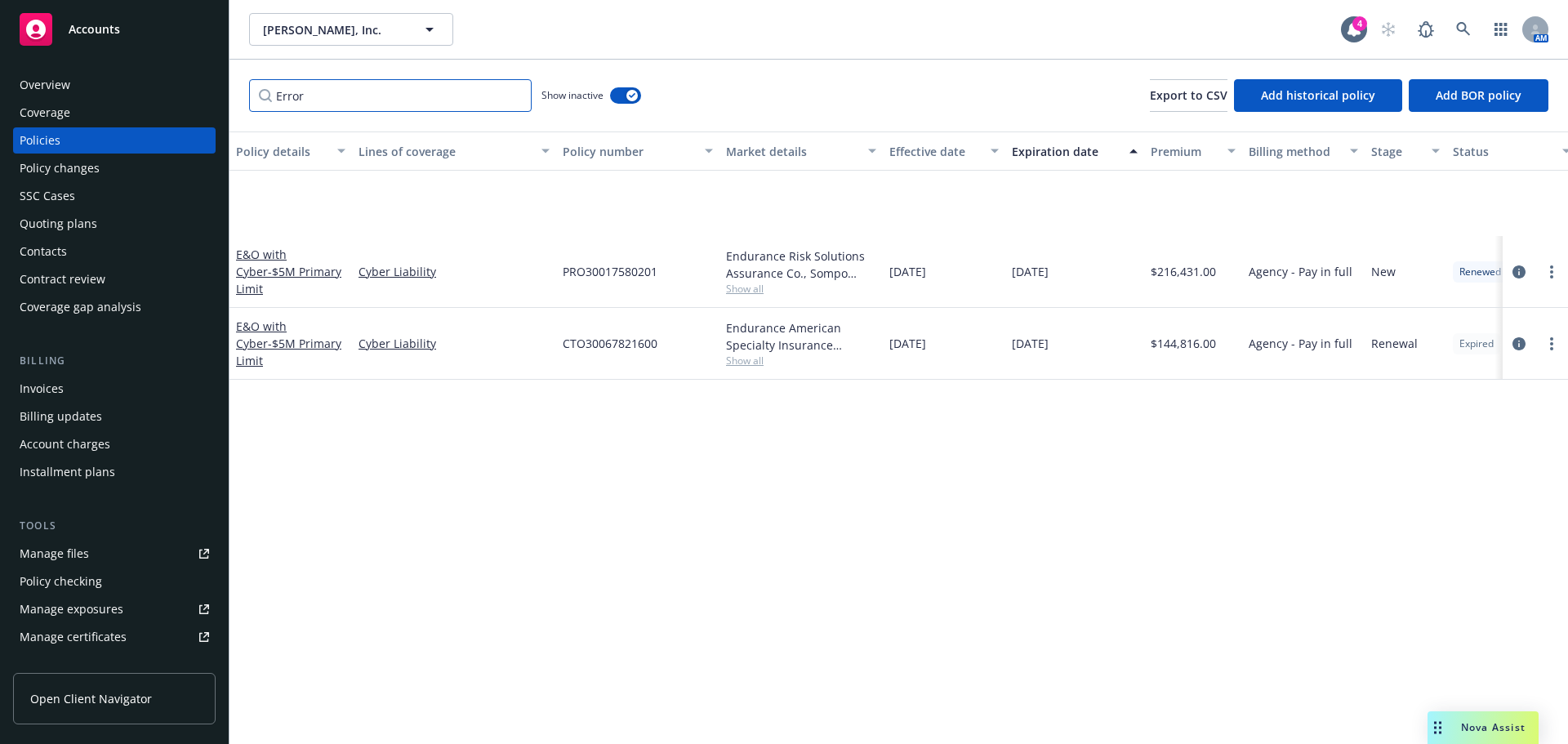
scroll to position [0, 0]
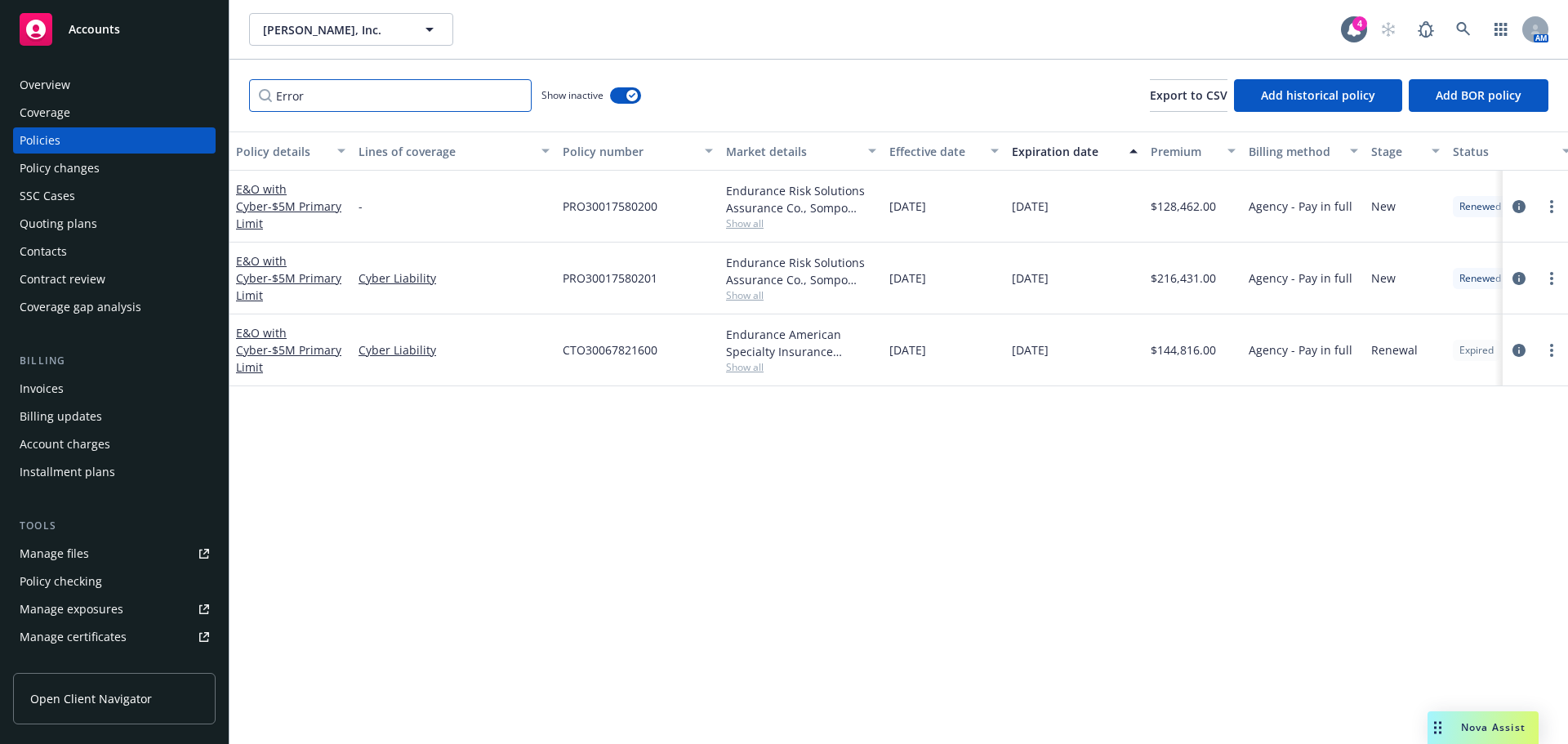
click at [513, 95] on input "Error" at bounding box center [390, 95] width 282 height 33
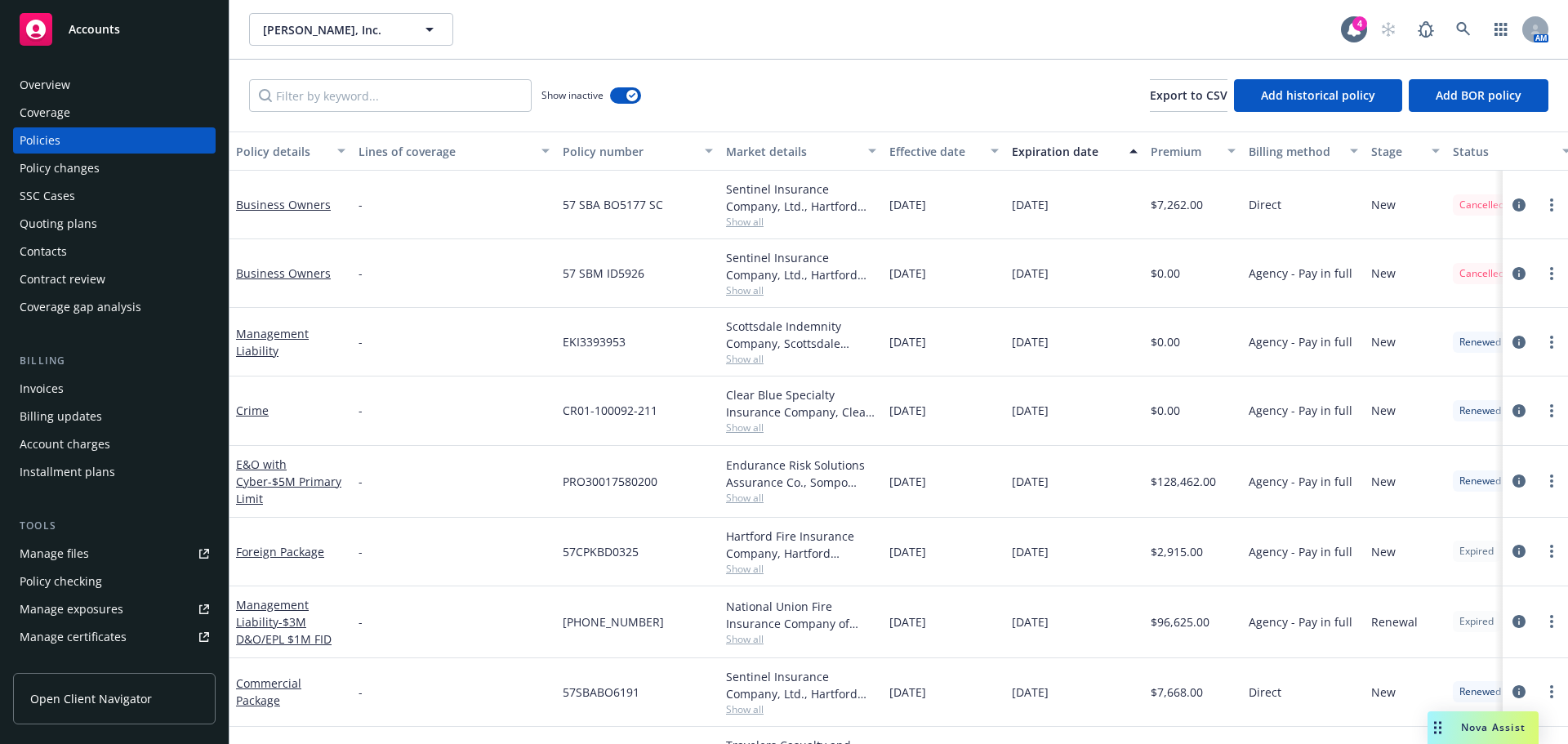
click at [87, 91] on div "Overview" at bounding box center [114, 85] width 190 height 26
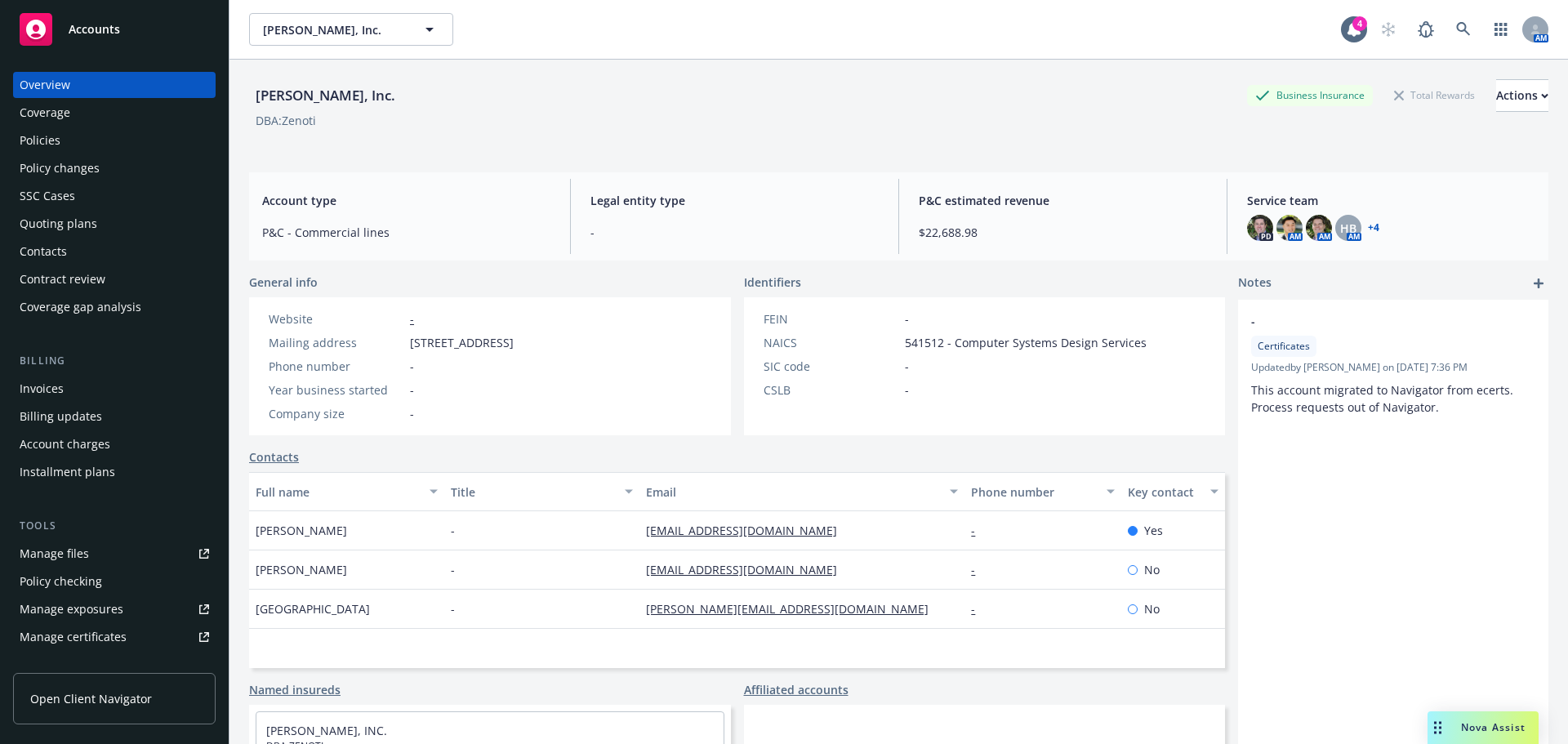
click at [1373, 227] on div "PD AM AM HB AM + 4" at bounding box center [1391, 228] width 288 height 26
click at [1368, 228] on link "+ 4" at bounding box center [1374, 228] width 11 height 10
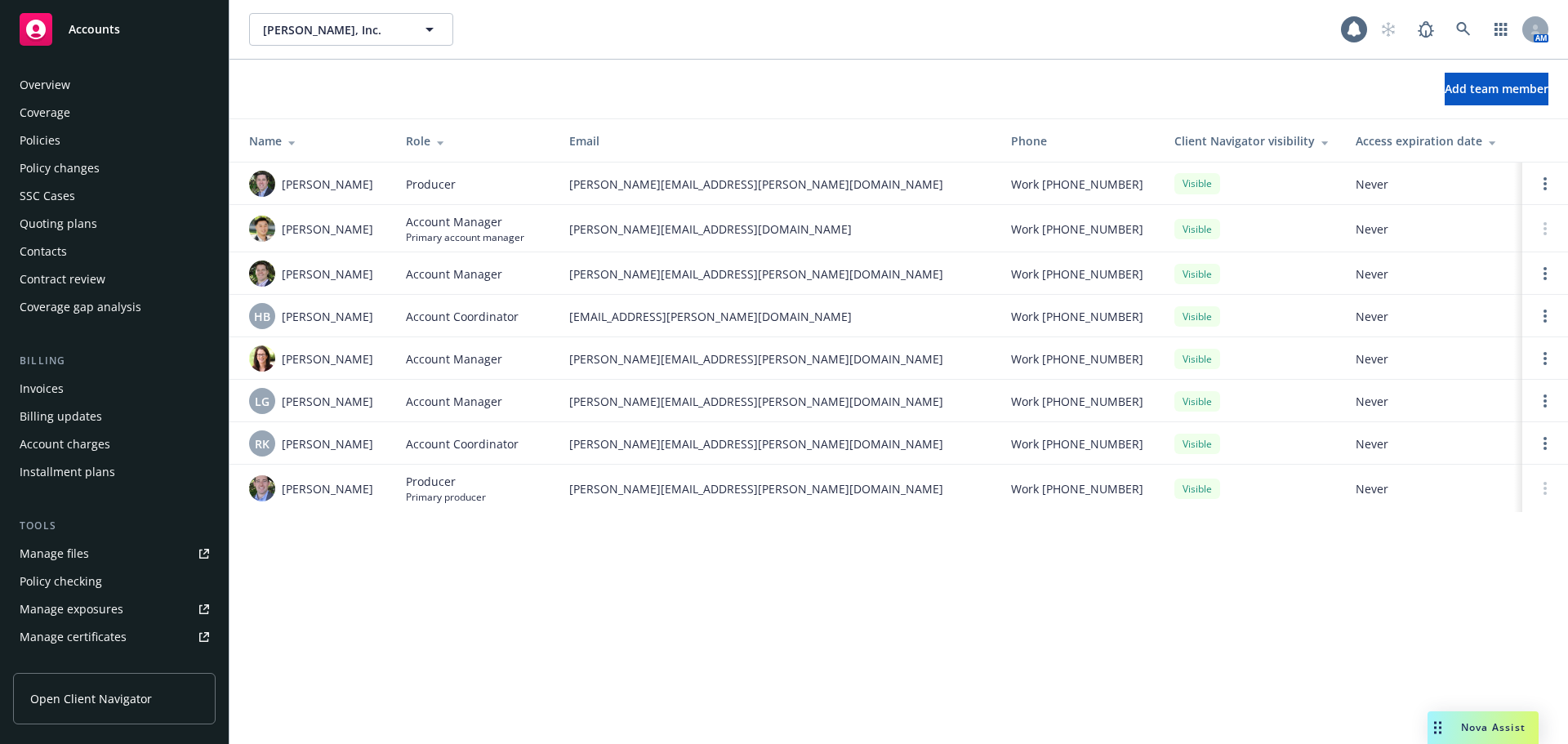
scroll to position [348, 0]
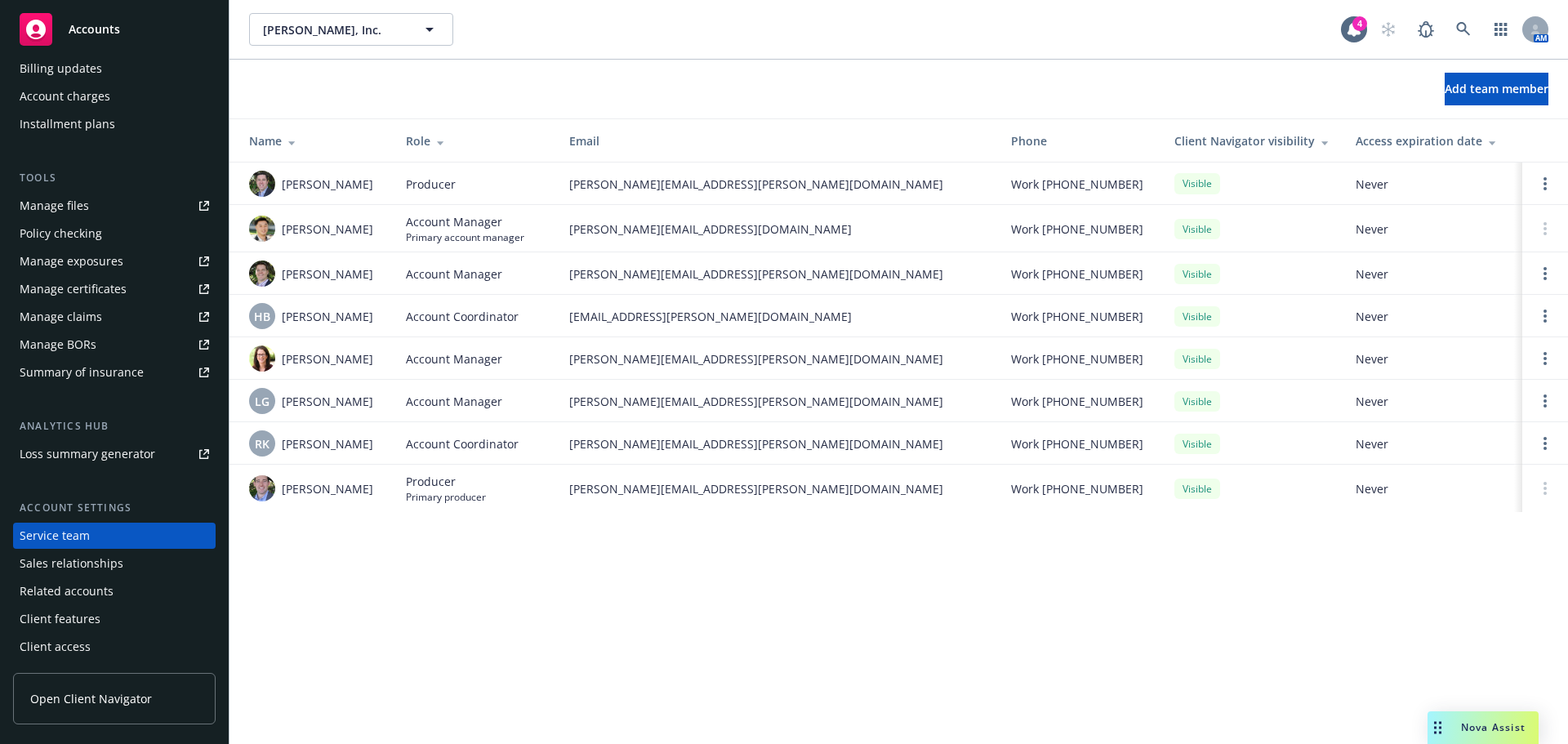
click at [74, 241] on div "Policy checking" at bounding box center [61, 234] width 83 height 26
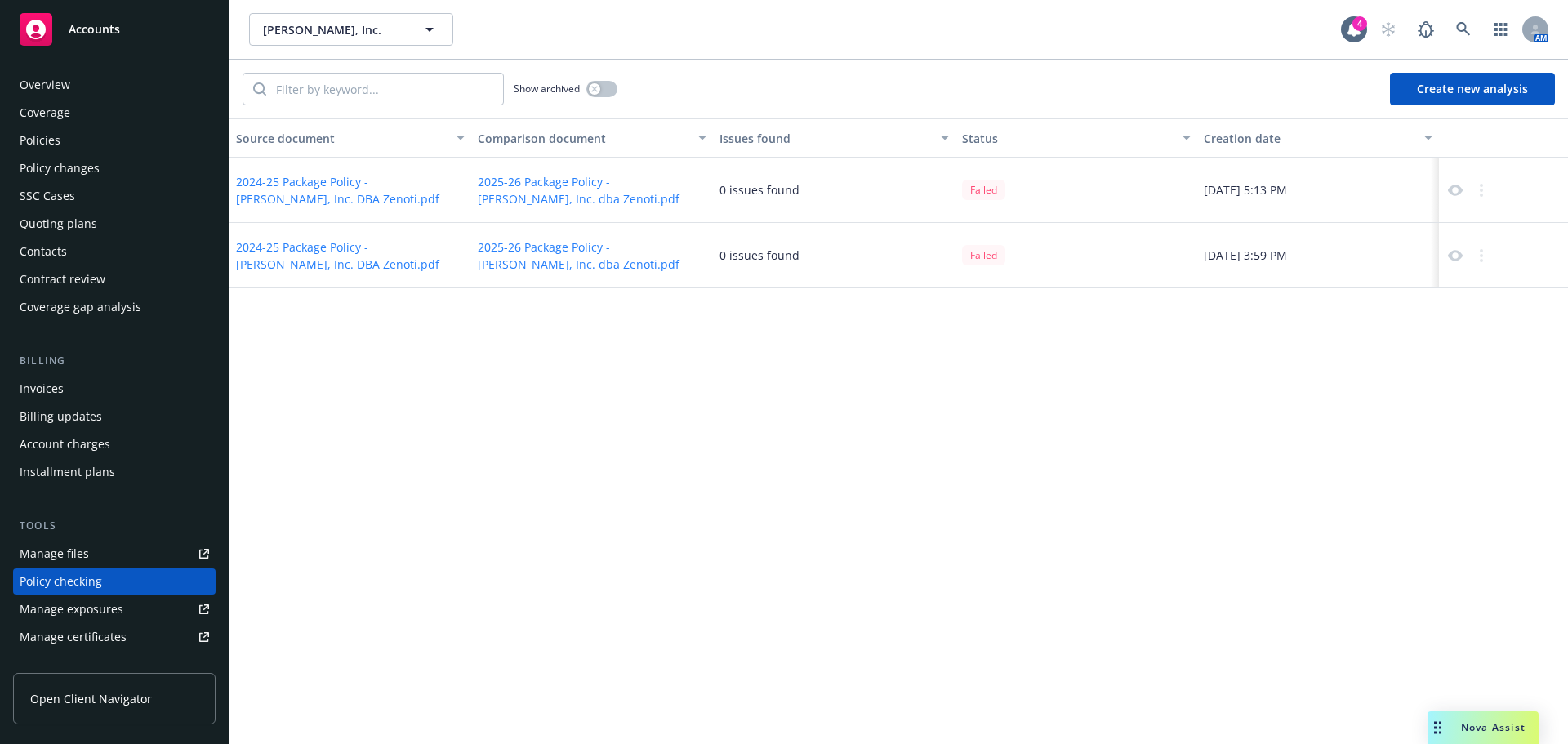
click at [64, 142] on div "Policies" at bounding box center [114, 141] width 190 height 26
